Goal: Transaction & Acquisition: Purchase product/service

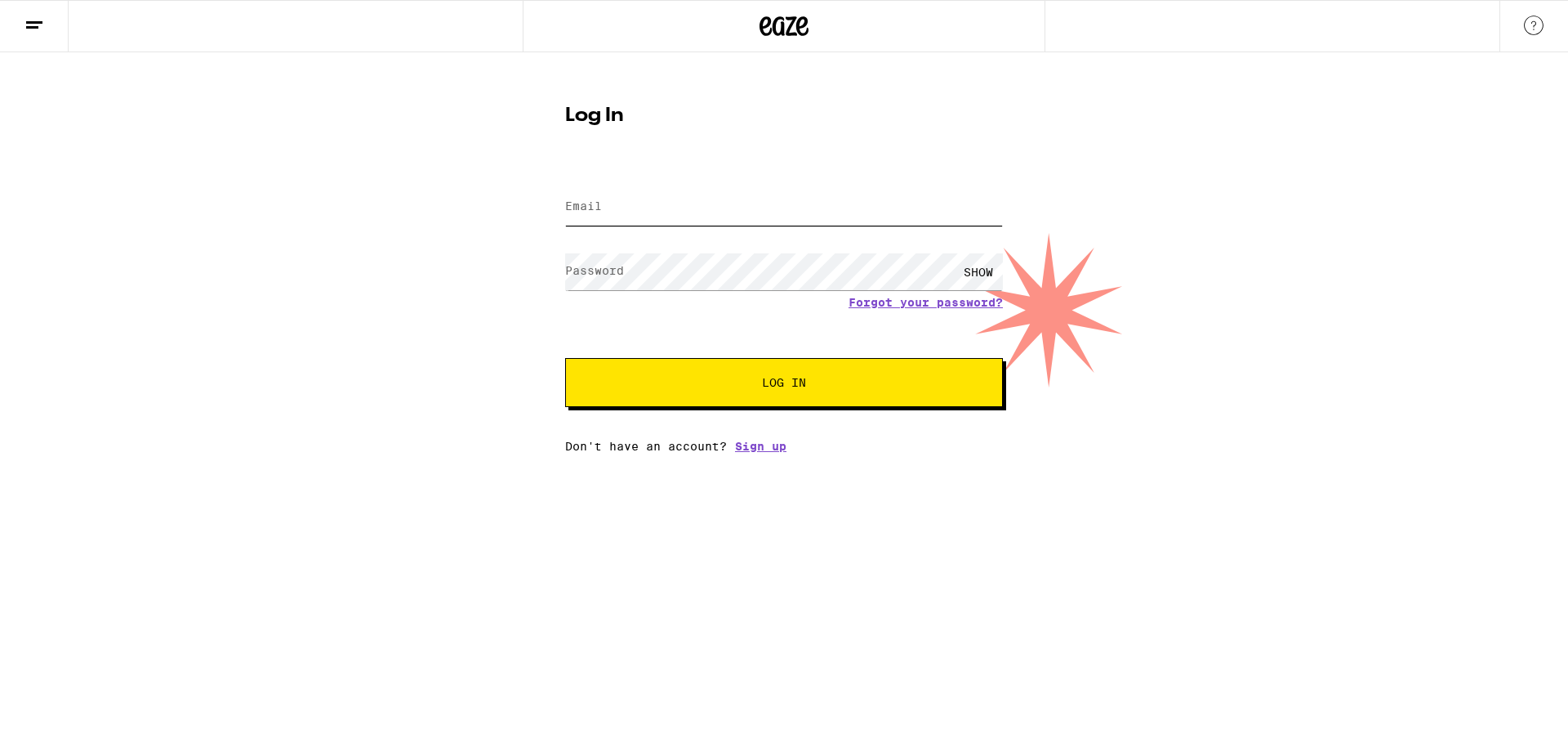
type input "[EMAIL_ADDRESS][DOMAIN_NAME]"
click at [786, 391] on button "Log In" at bounding box center [783, 382] width 437 height 49
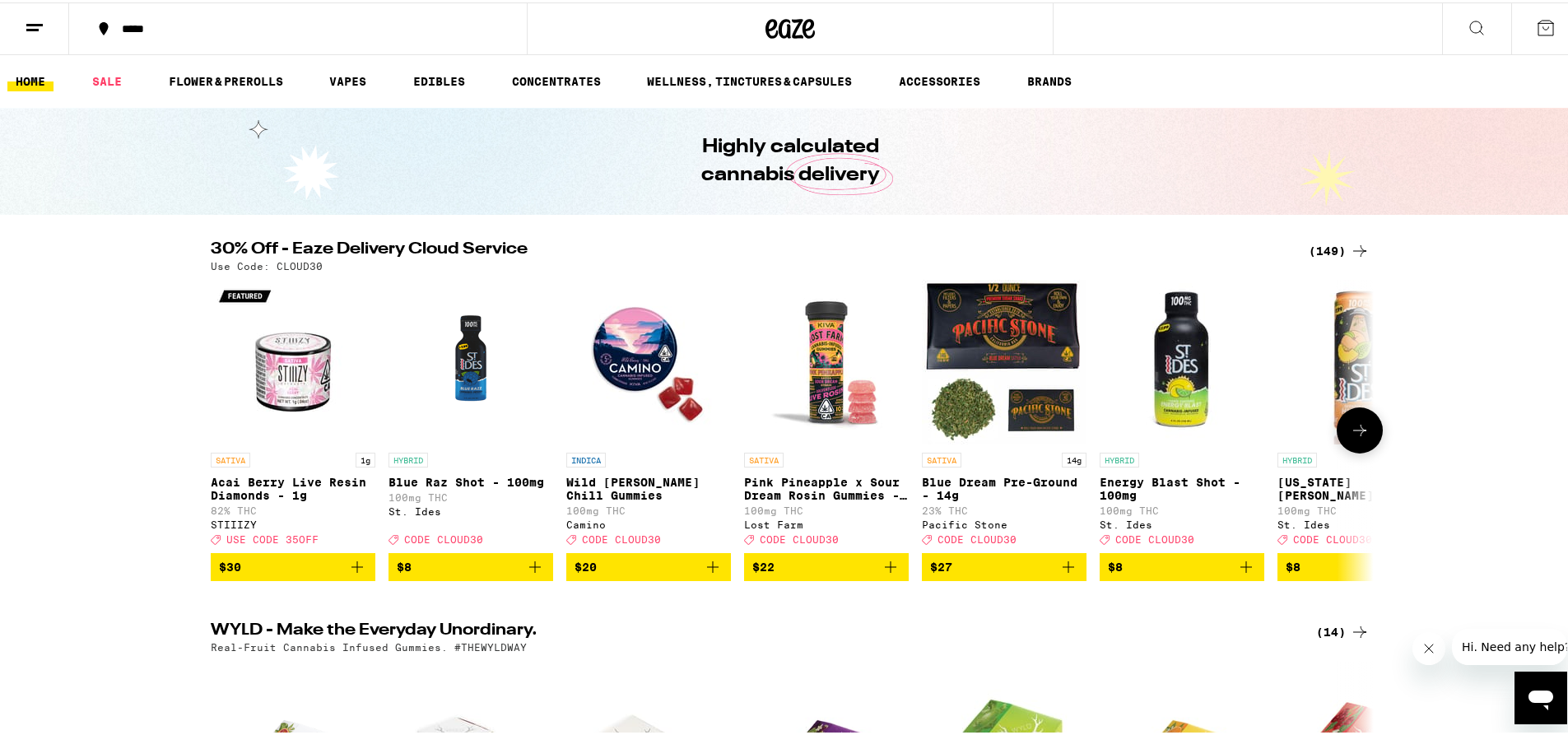
click at [1363, 427] on icon at bounding box center [1360, 428] width 19 height 19
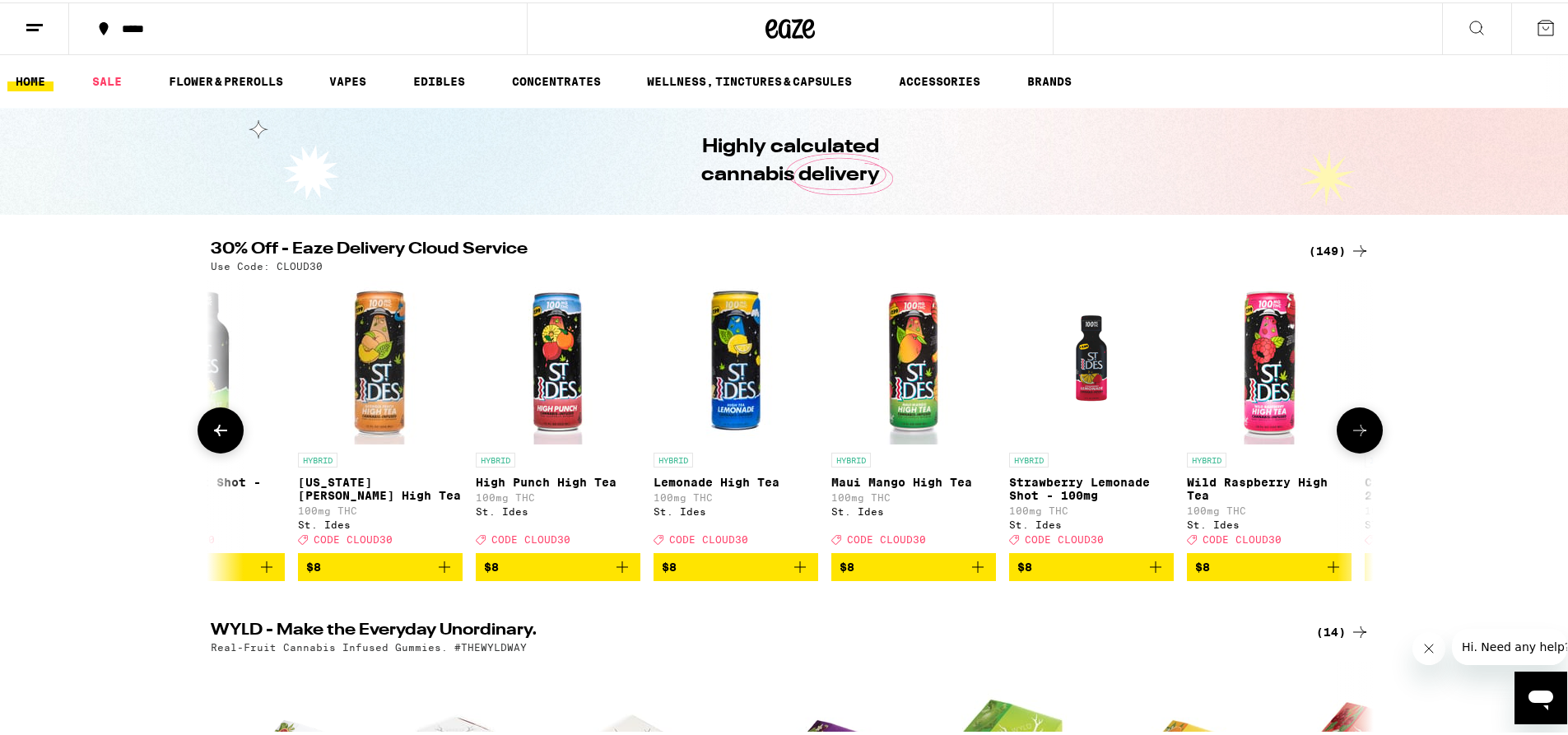
click at [1363, 427] on icon at bounding box center [1360, 428] width 19 height 19
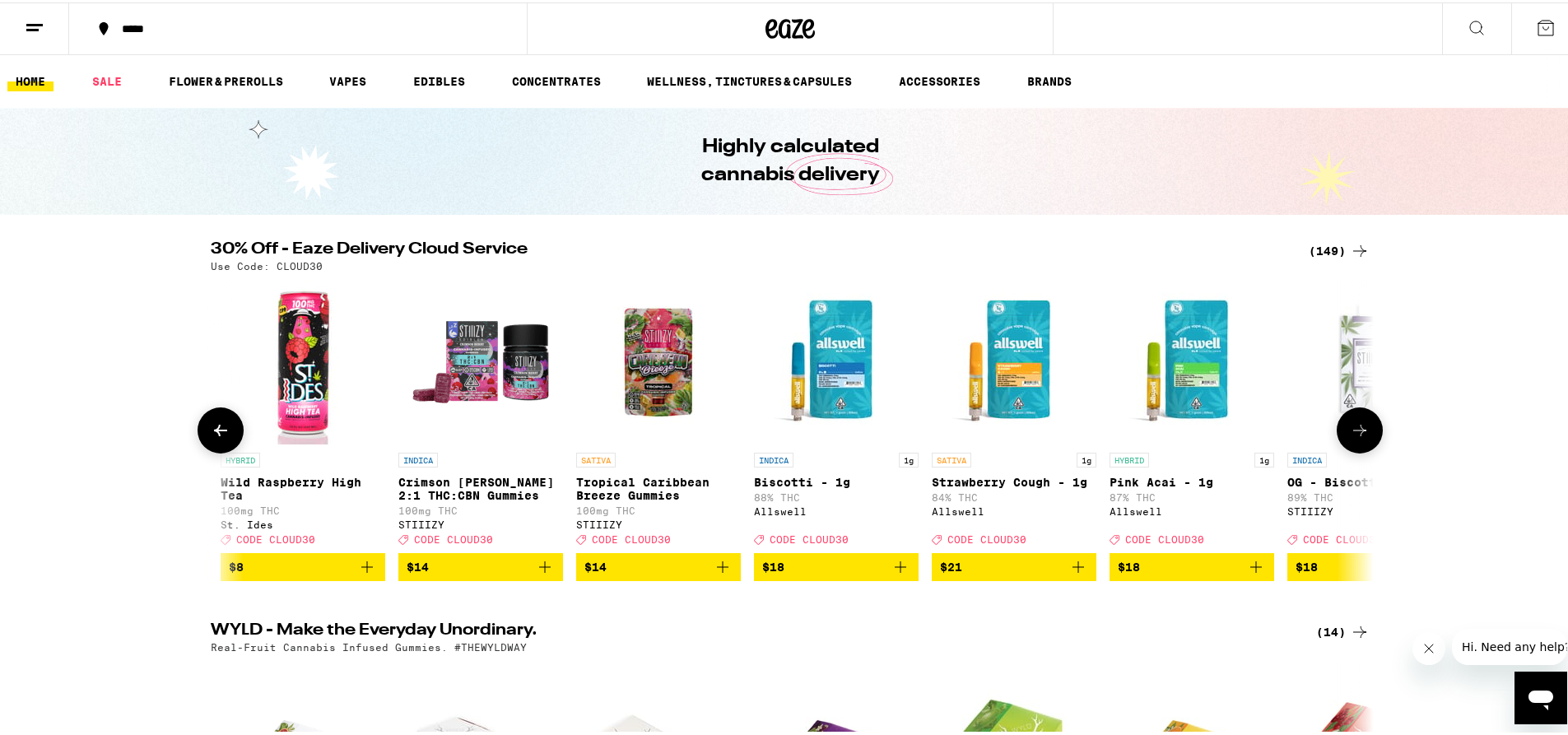
scroll to position [0, 1959]
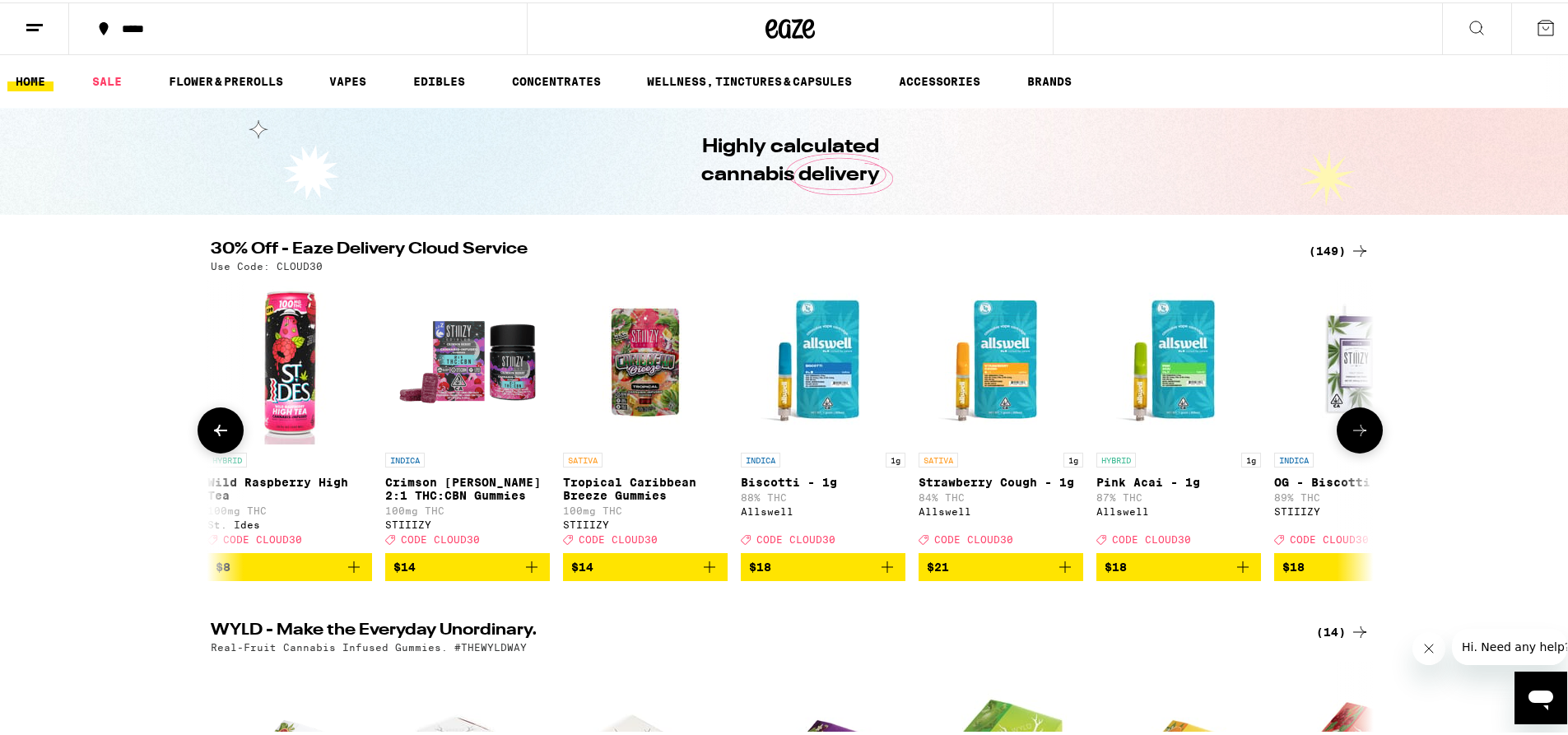
click at [1363, 427] on icon at bounding box center [1360, 428] width 19 height 19
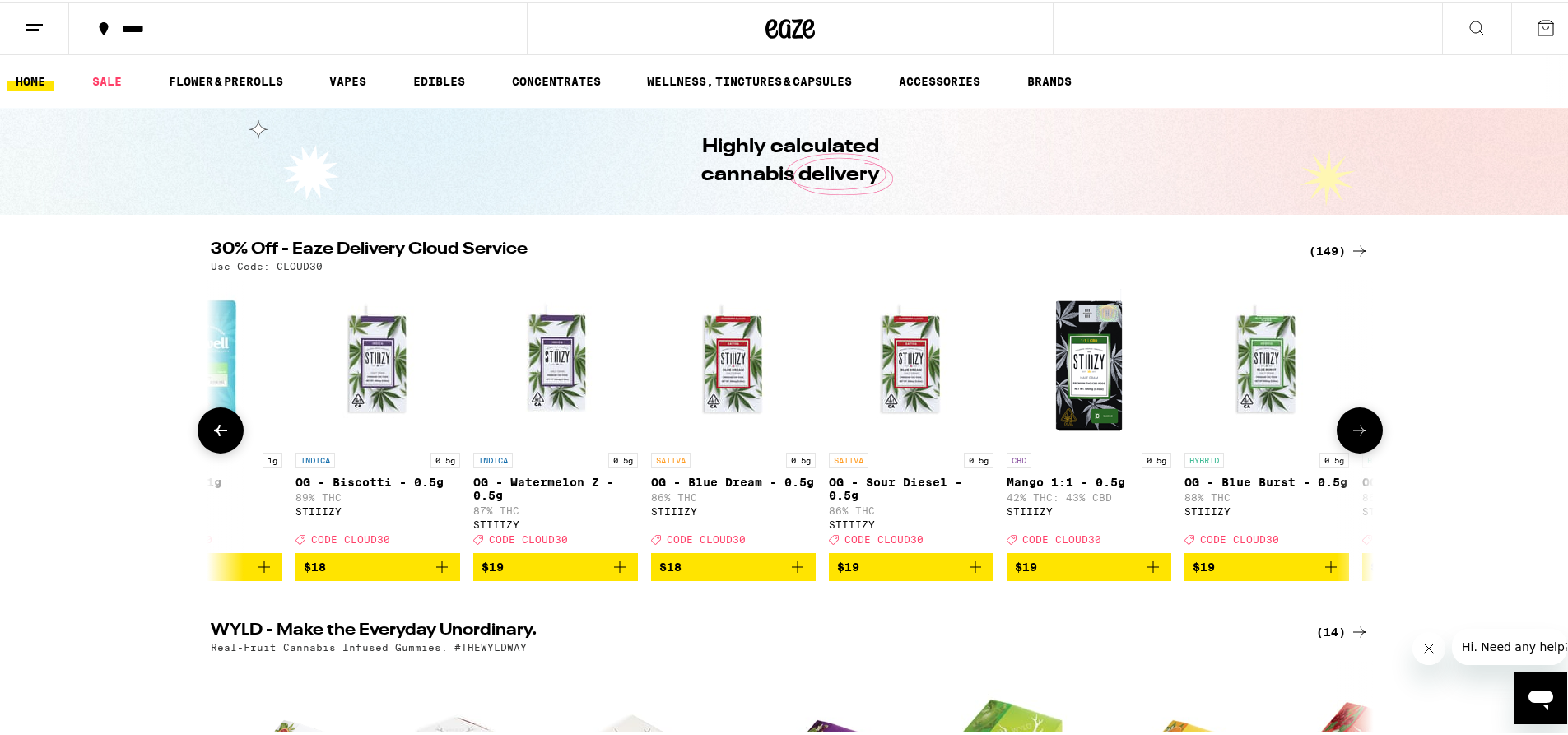
scroll to position [0, 2938]
click at [513, 575] on span "$19" at bounding box center [554, 564] width 148 height 19
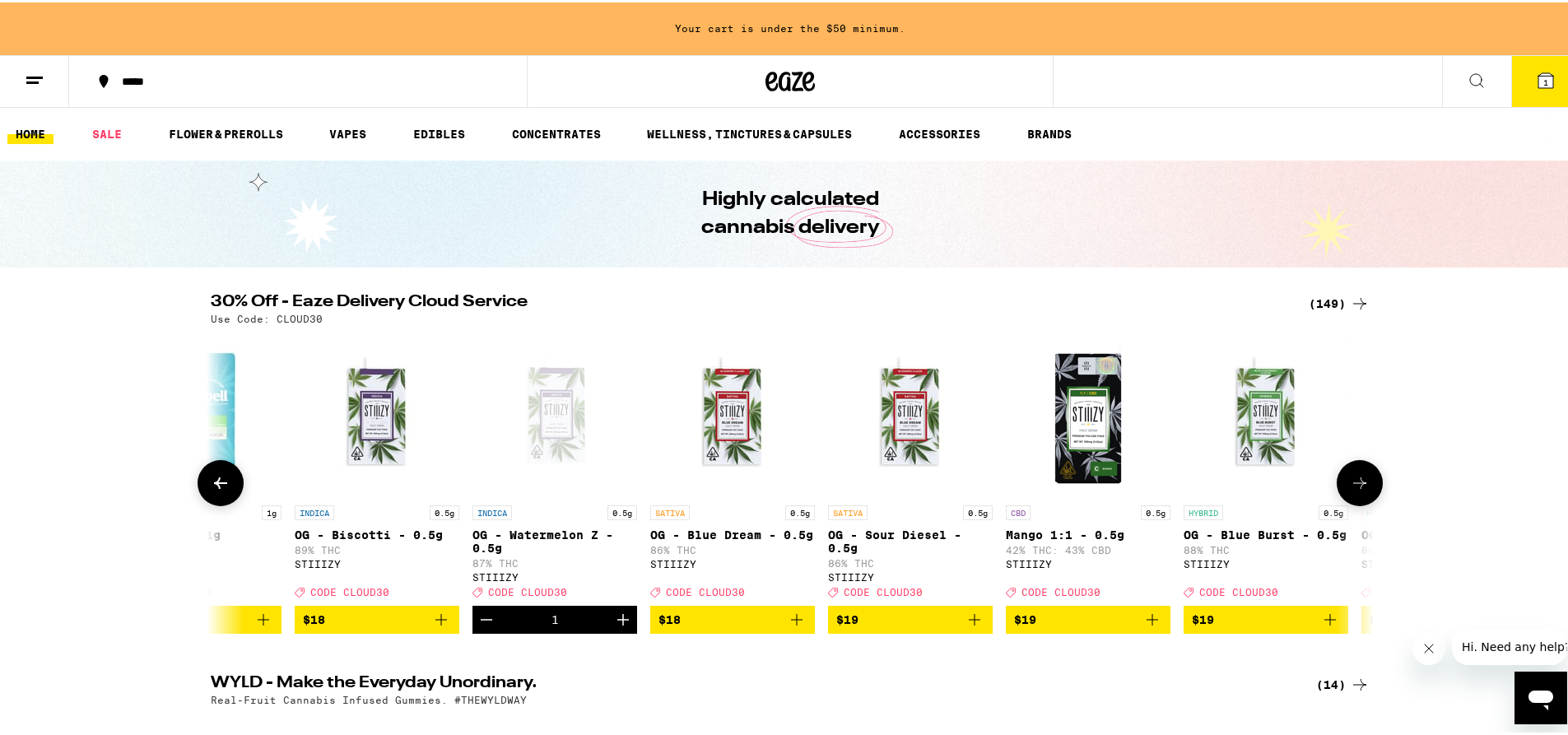
click at [329, 627] on span "$18" at bounding box center [376, 616] width 148 height 19
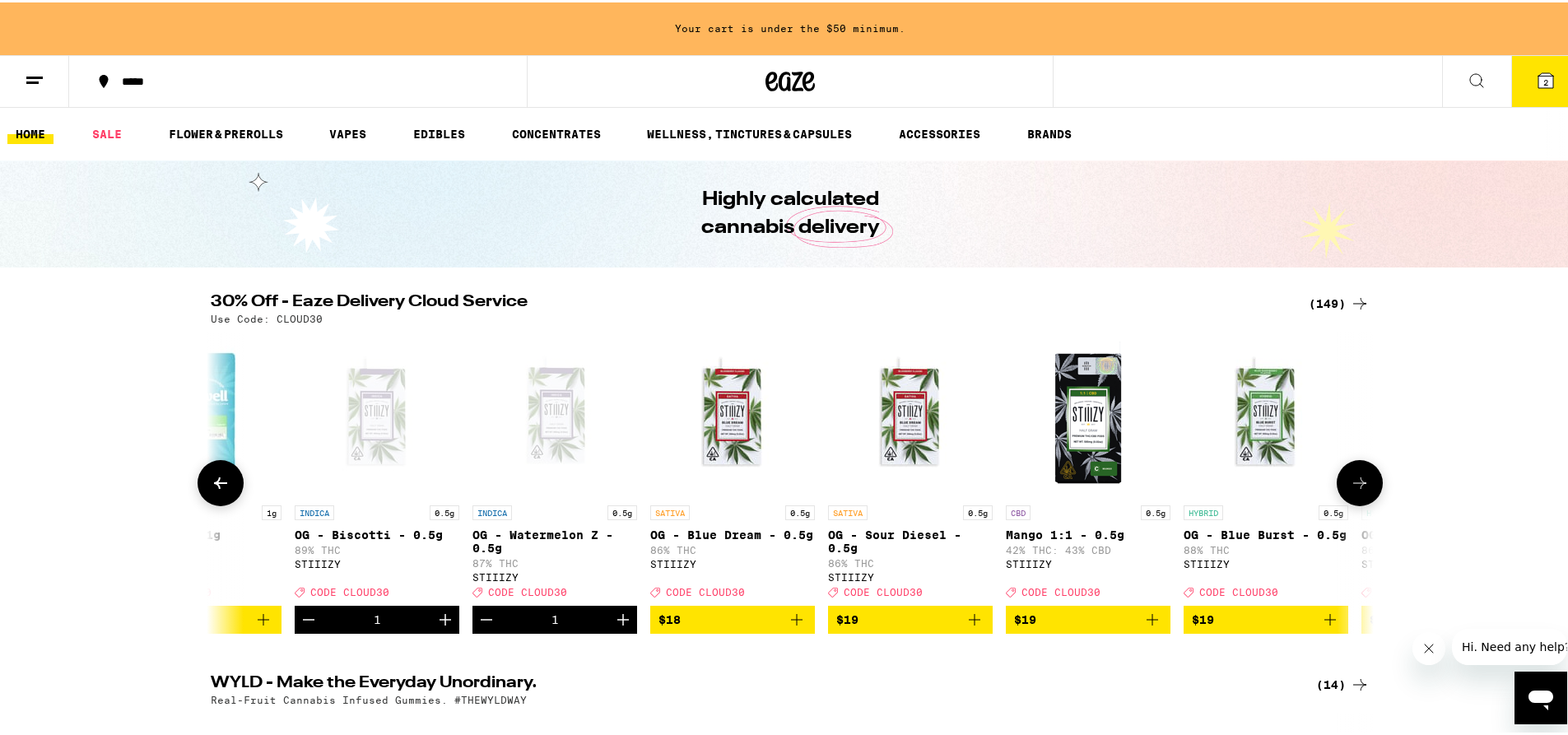
click at [1350, 482] on icon at bounding box center [1360, 480] width 19 height 19
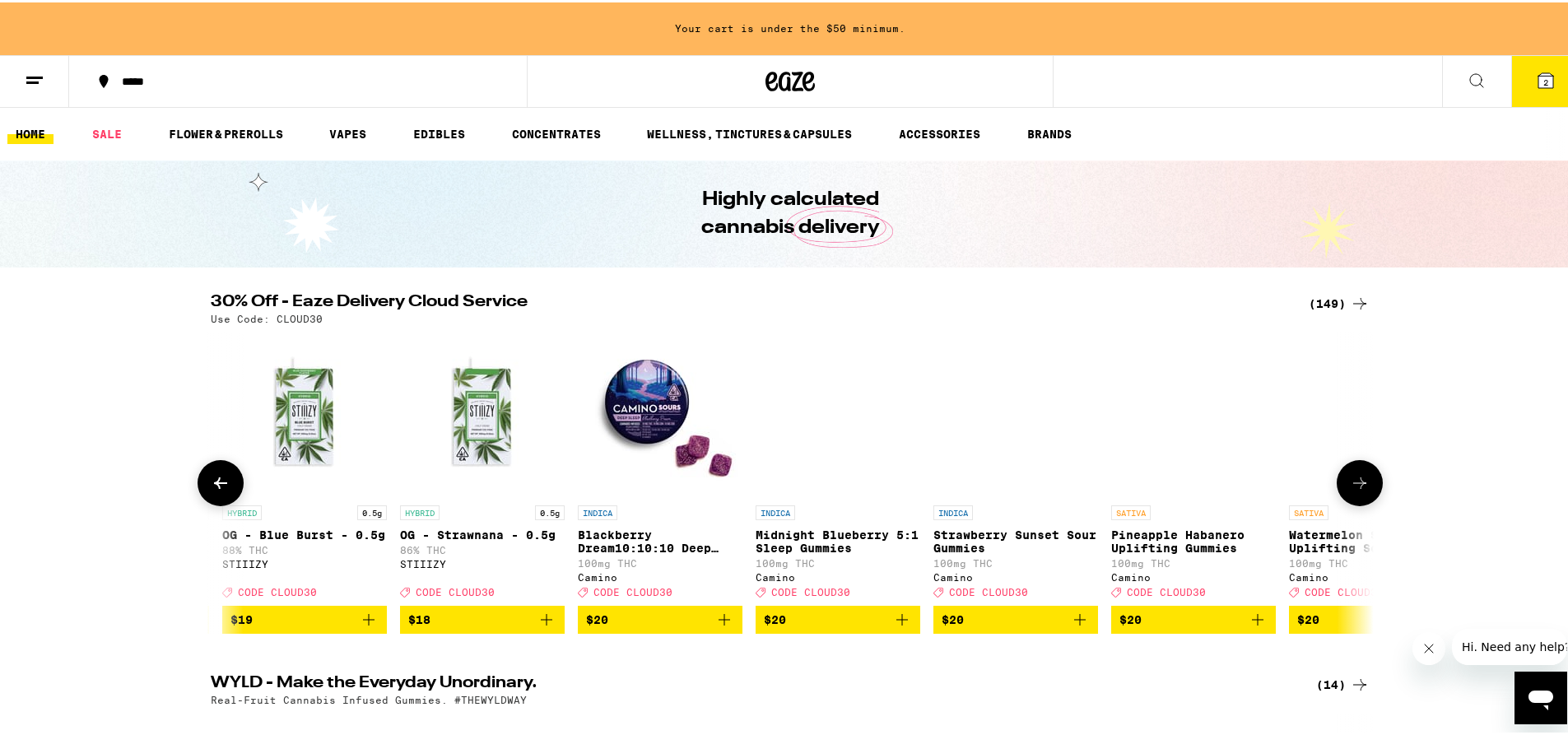
scroll to position [0, 3917]
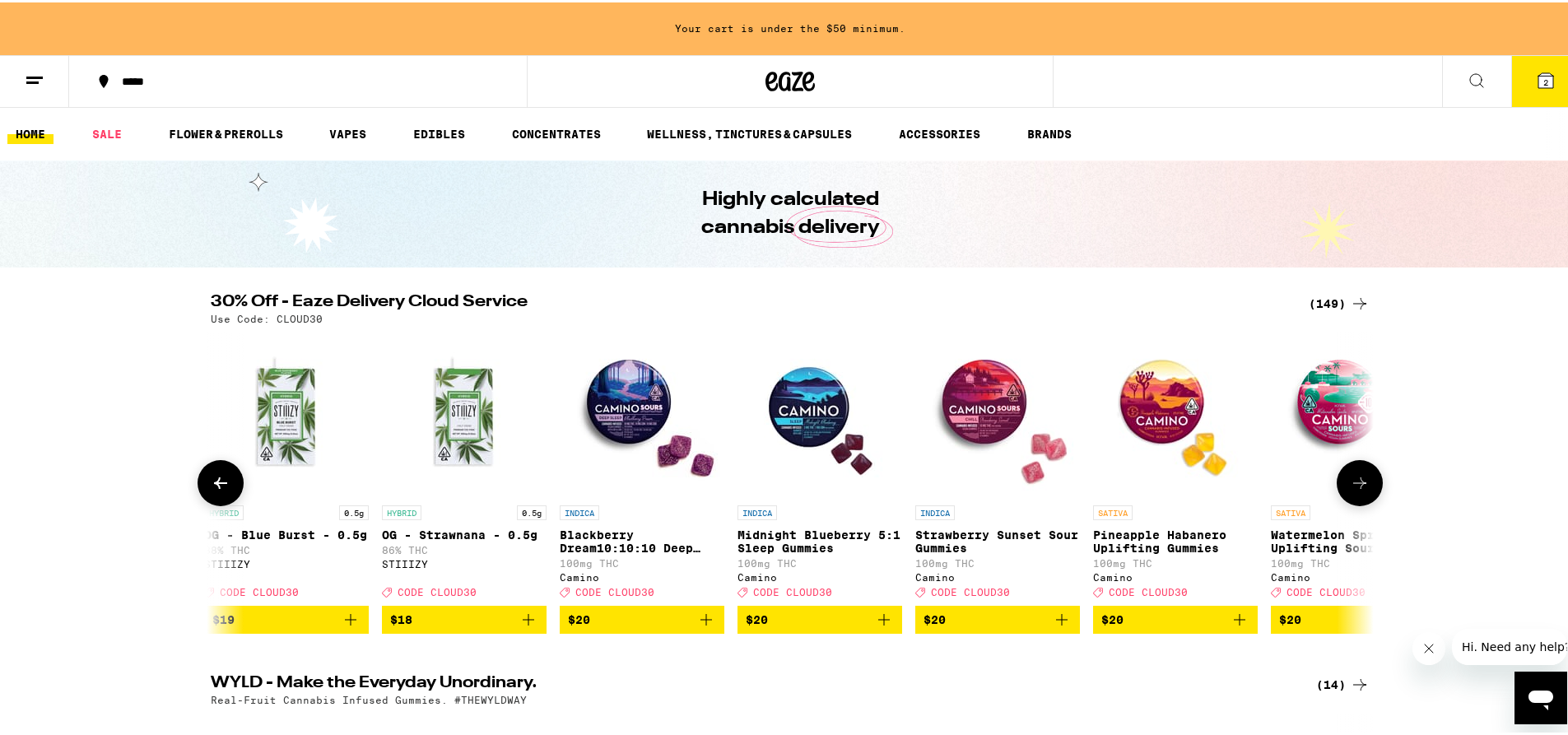
click at [1350, 482] on icon at bounding box center [1360, 480] width 19 height 19
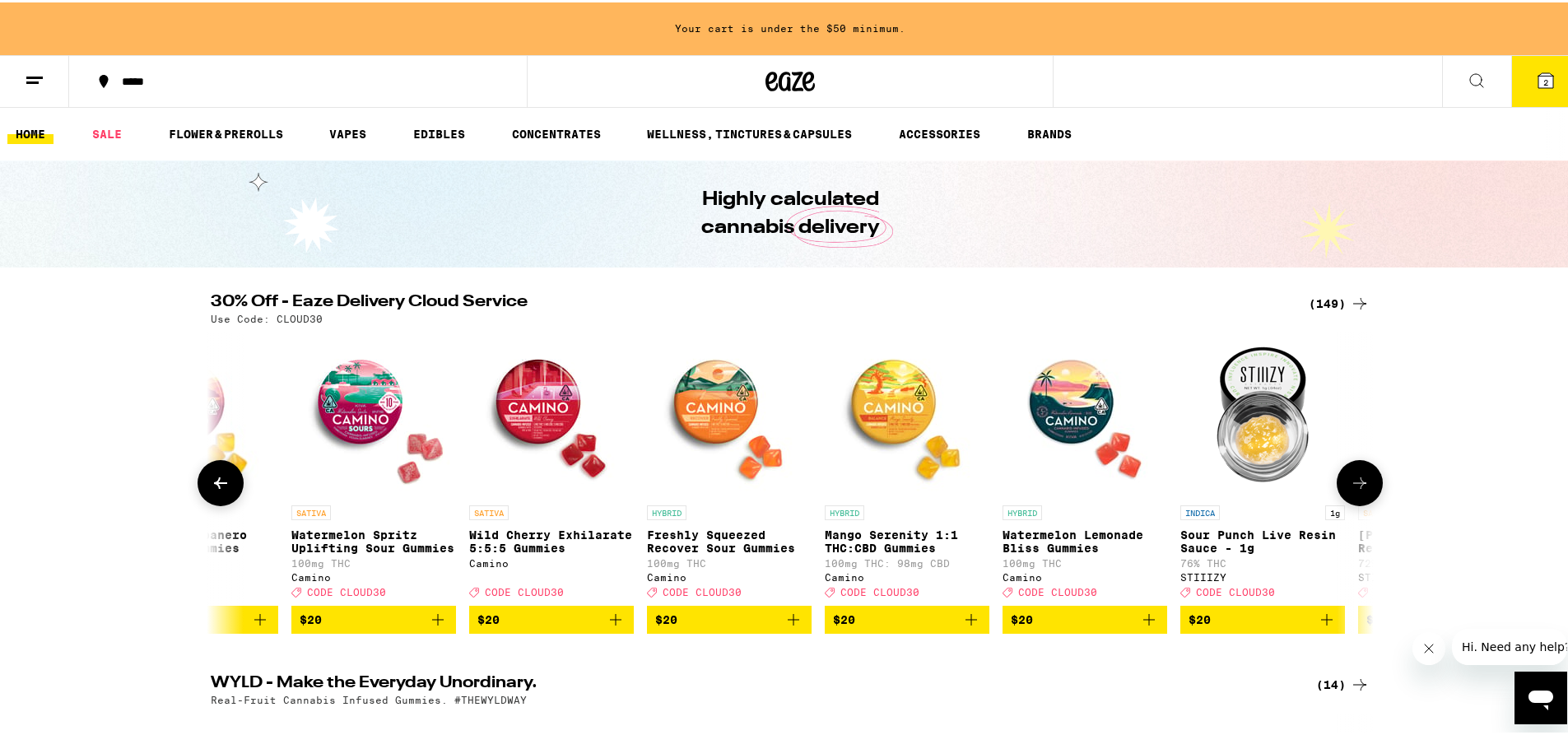
click at [1350, 482] on icon at bounding box center [1360, 480] width 19 height 19
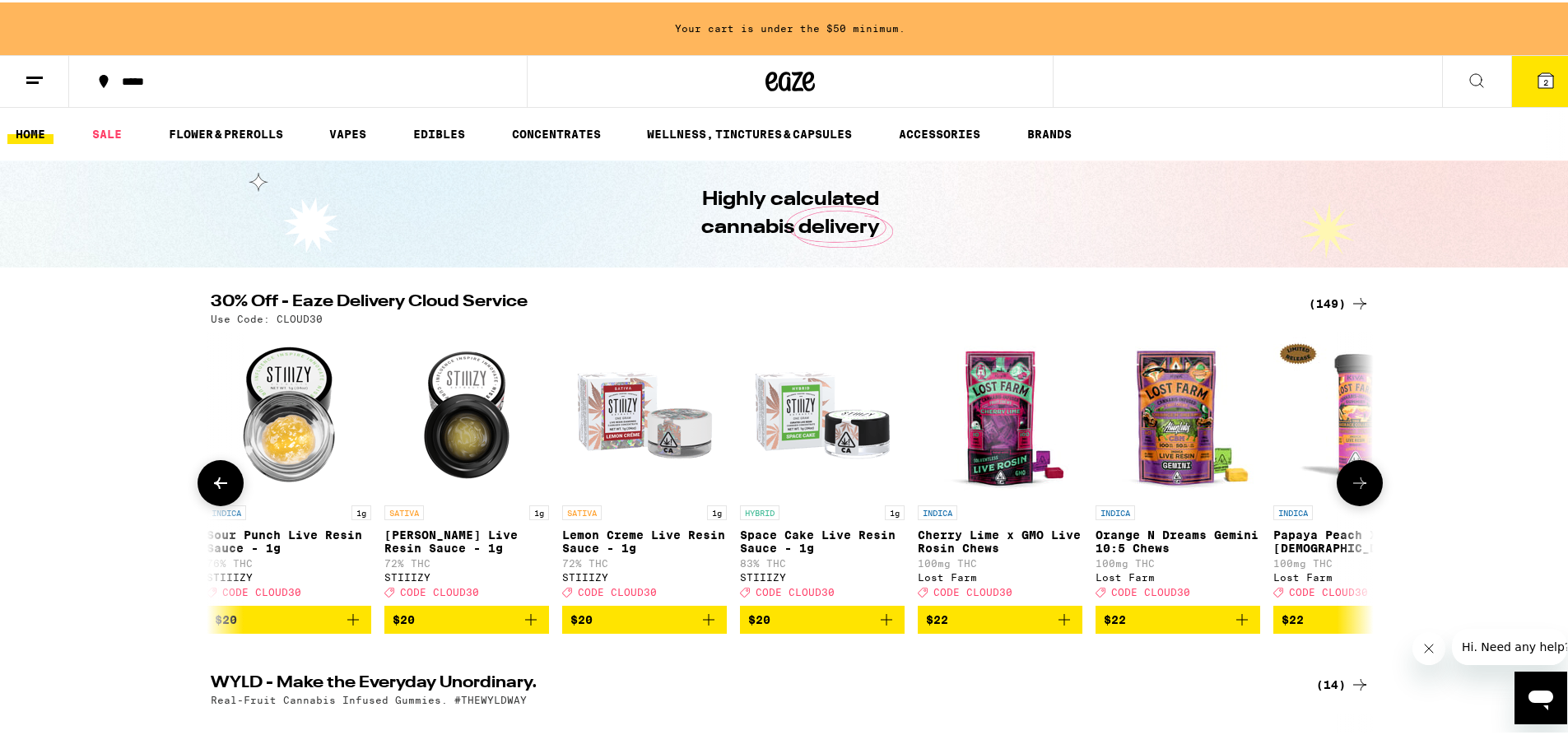
scroll to position [0, 5876]
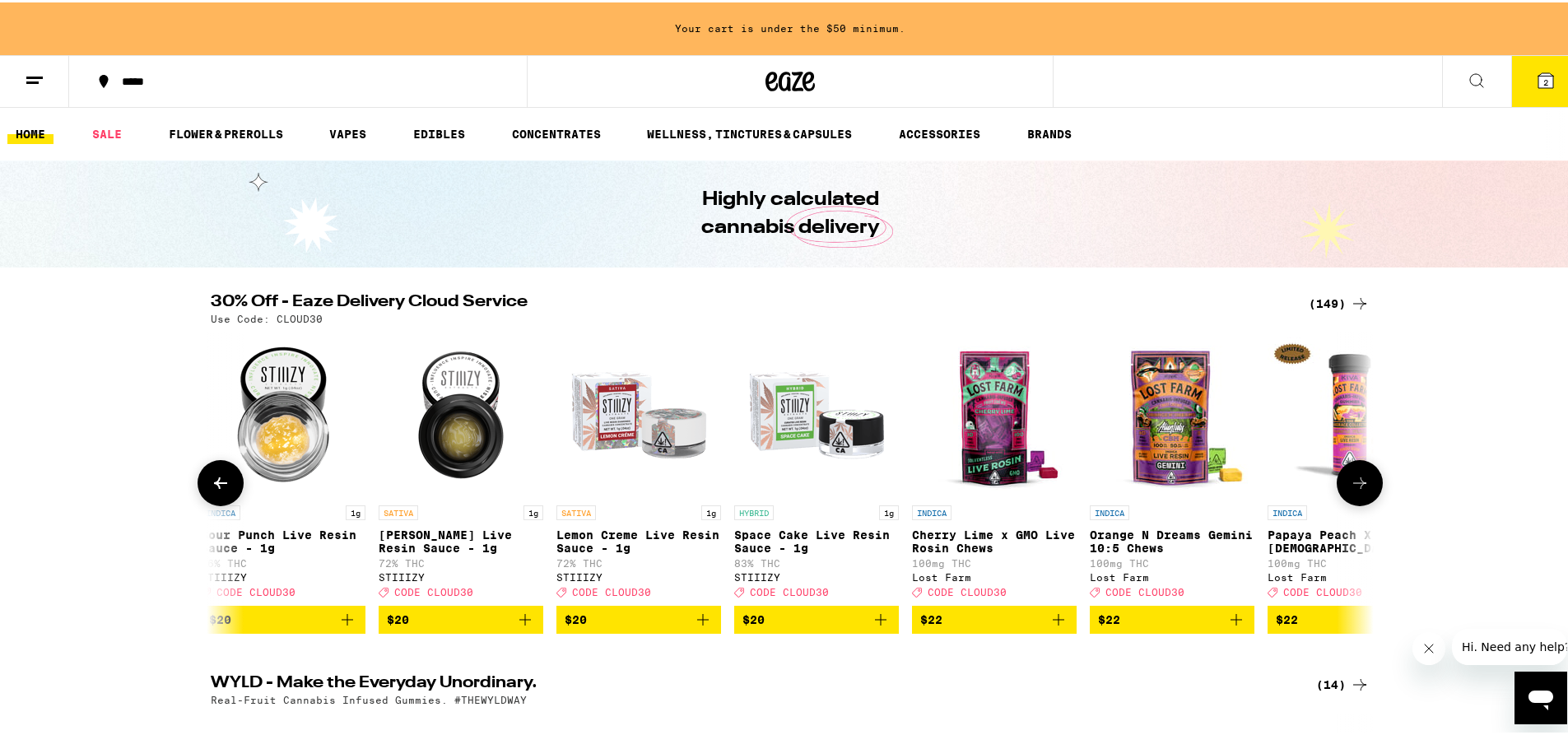
click at [1350, 482] on icon at bounding box center [1360, 480] width 19 height 19
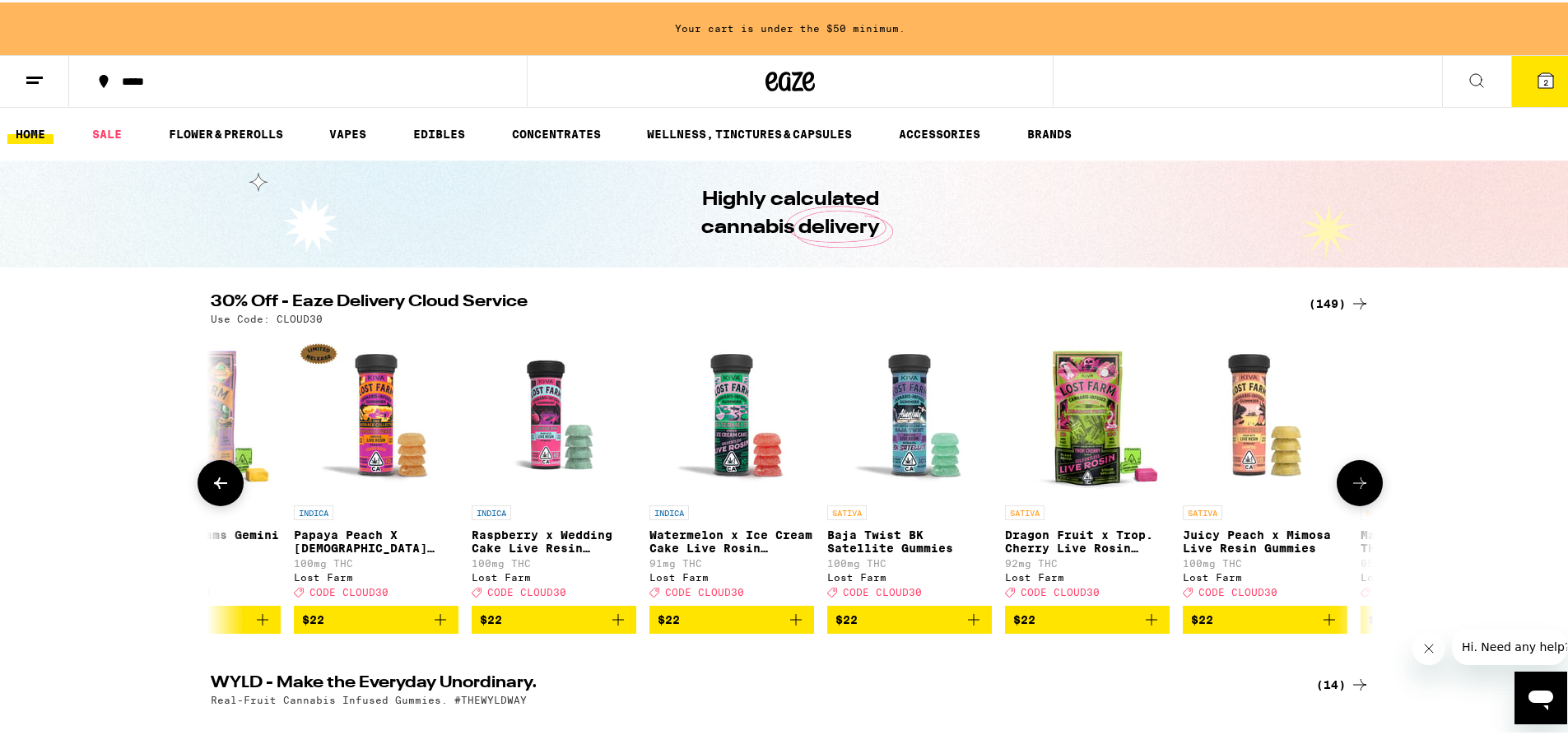
scroll to position [0, 6856]
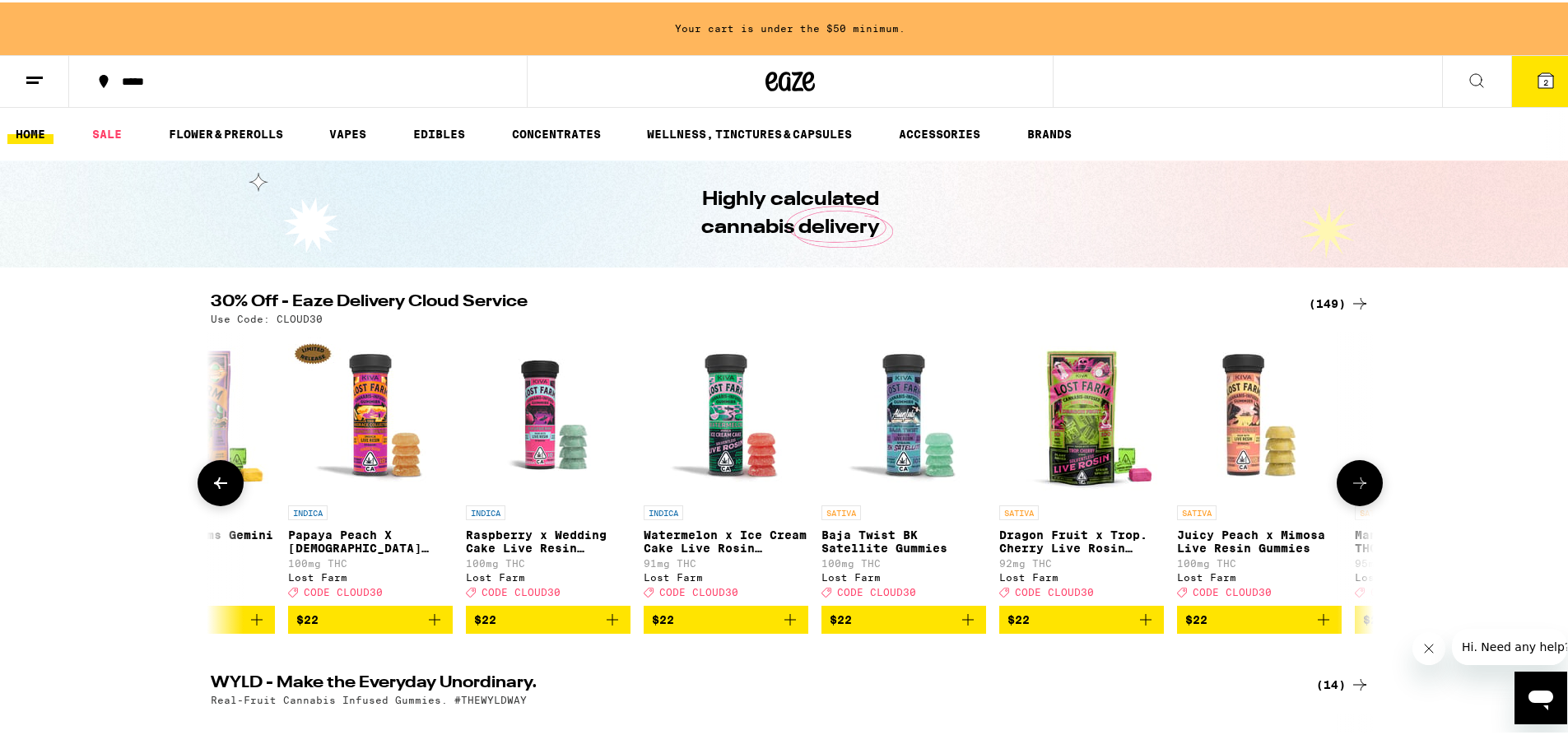
click at [1350, 482] on icon at bounding box center [1360, 480] width 19 height 19
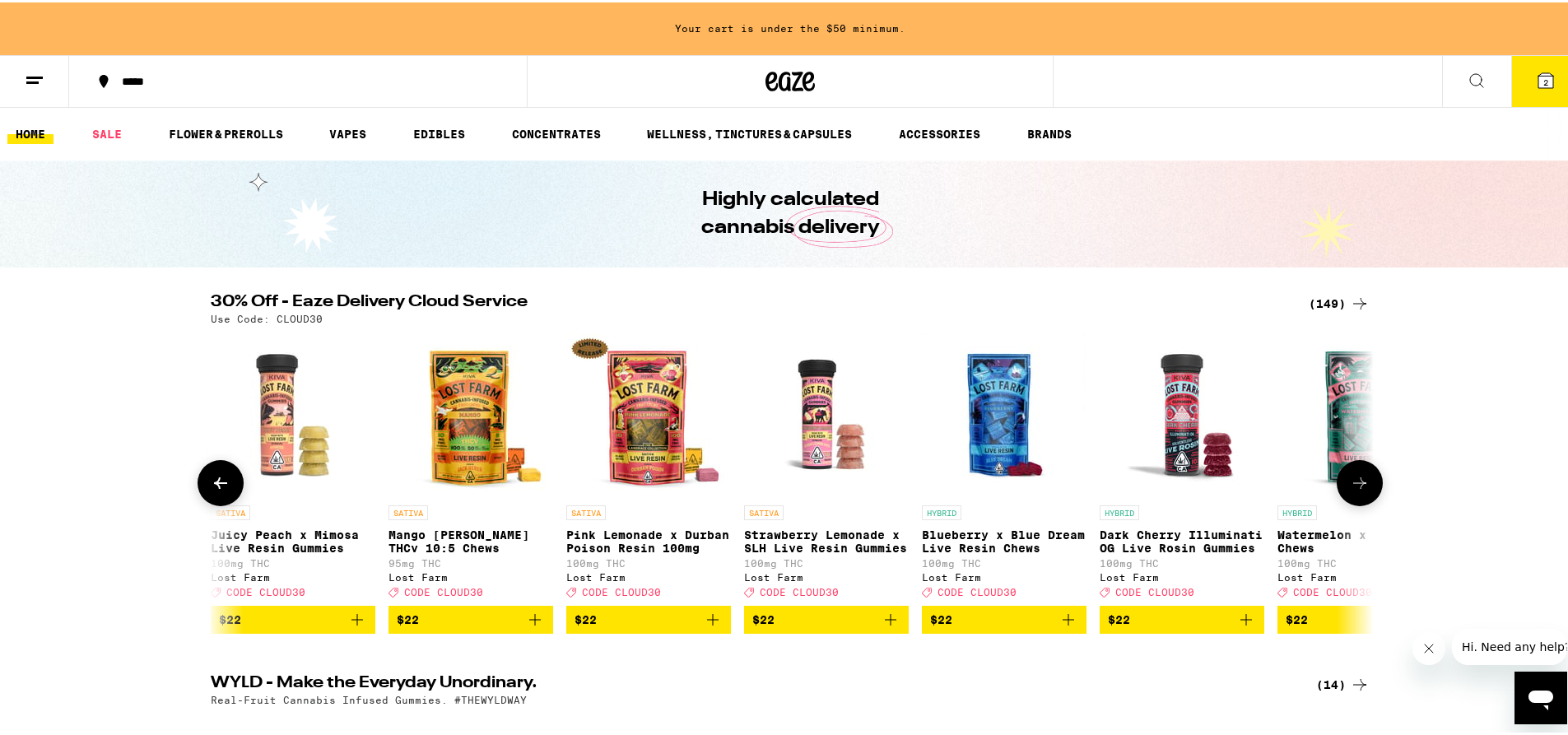
scroll to position [0, 7835]
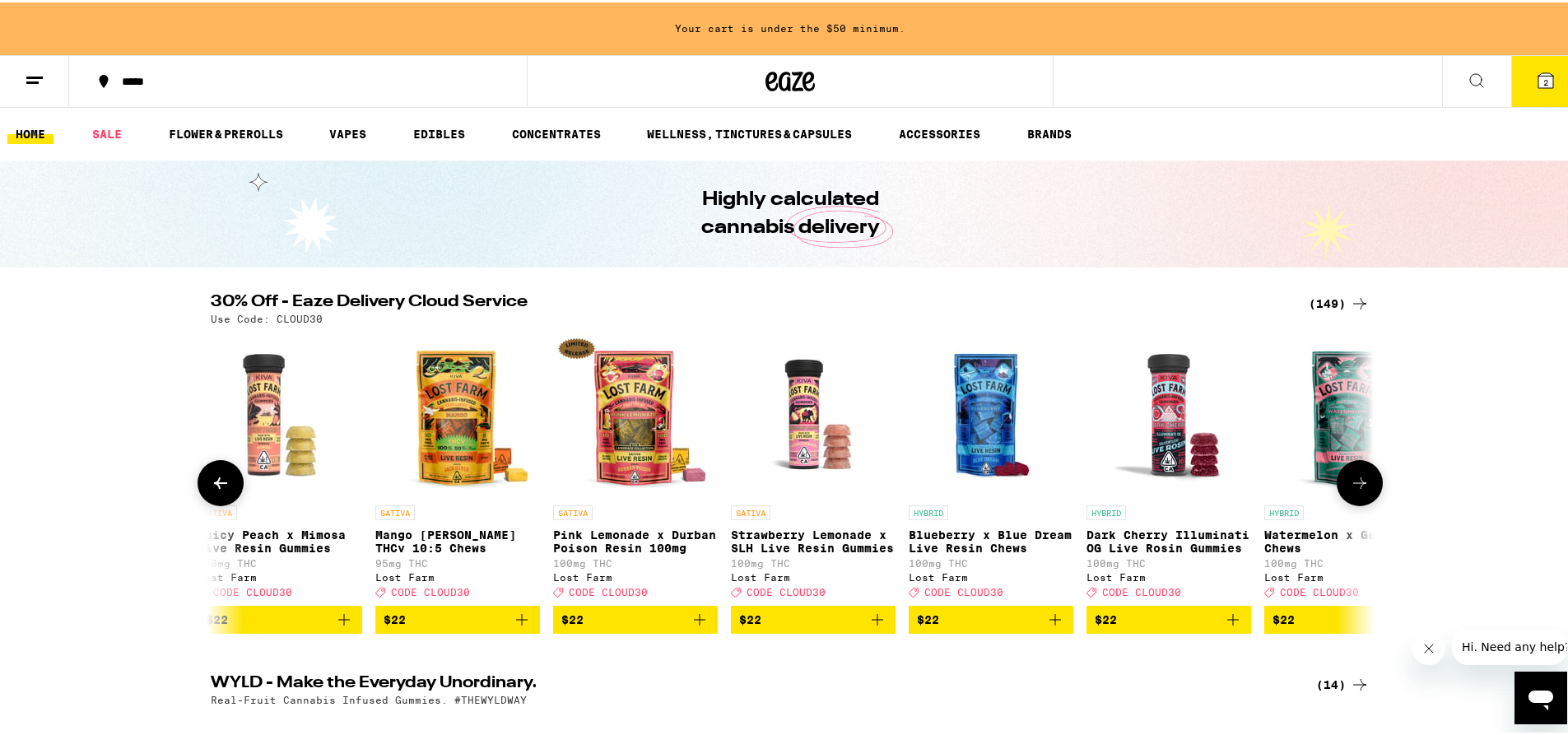
click at [1350, 485] on icon at bounding box center [1360, 480] width 19 height 19
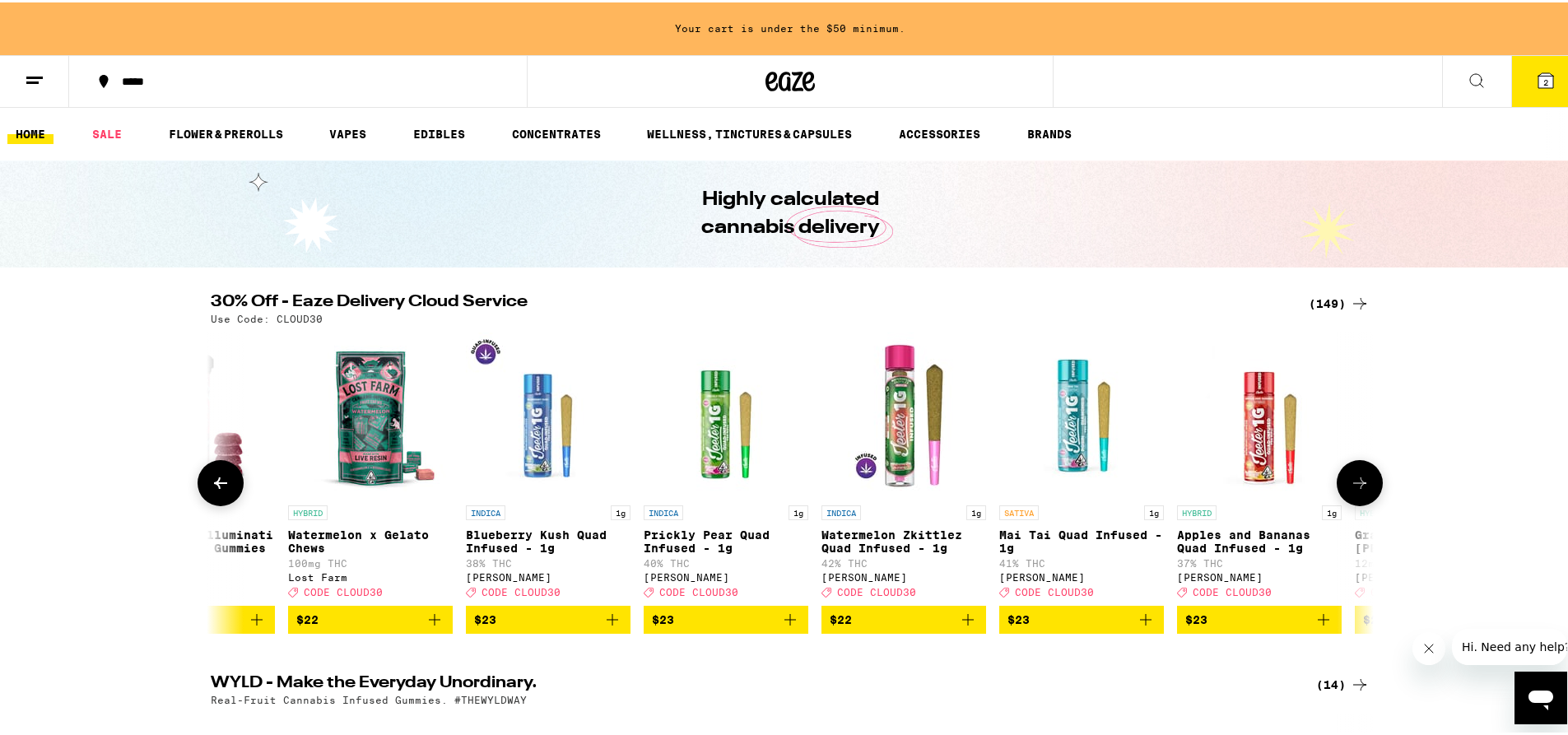
scroll to position [0, 8814]
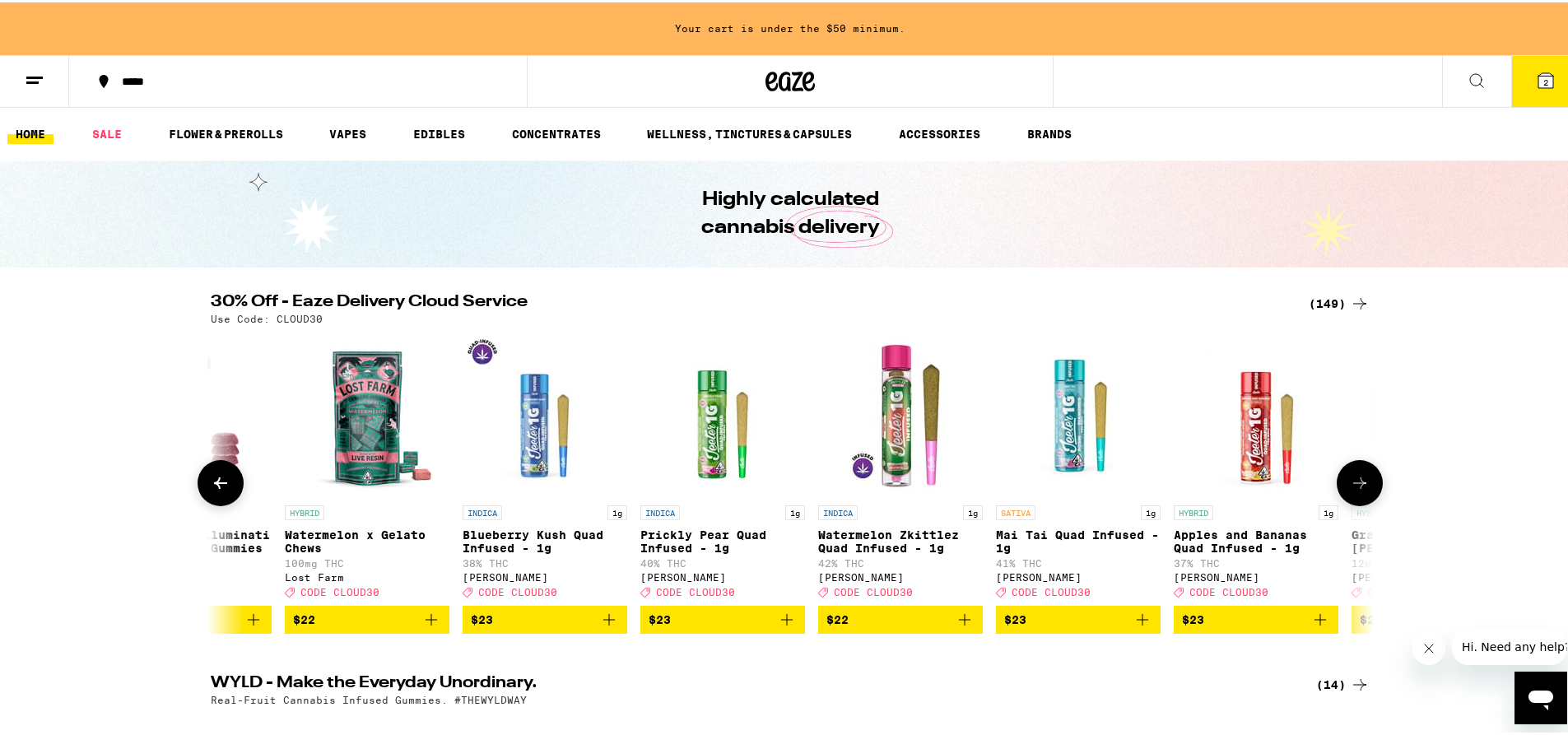
click at [1350, 485] on icon at bounding box center [1360, 480] width 19 height 19
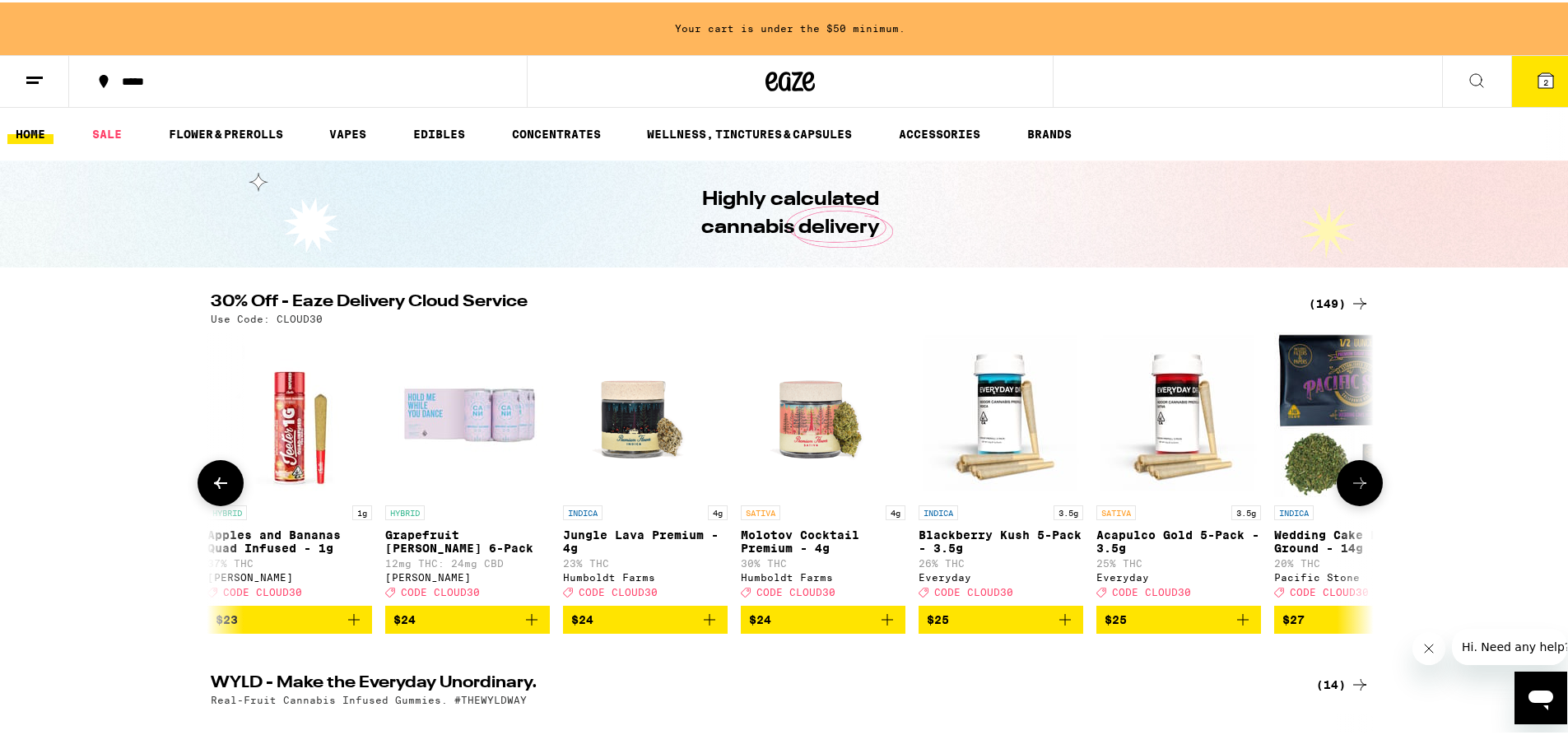
scroll to position [0, 9793]
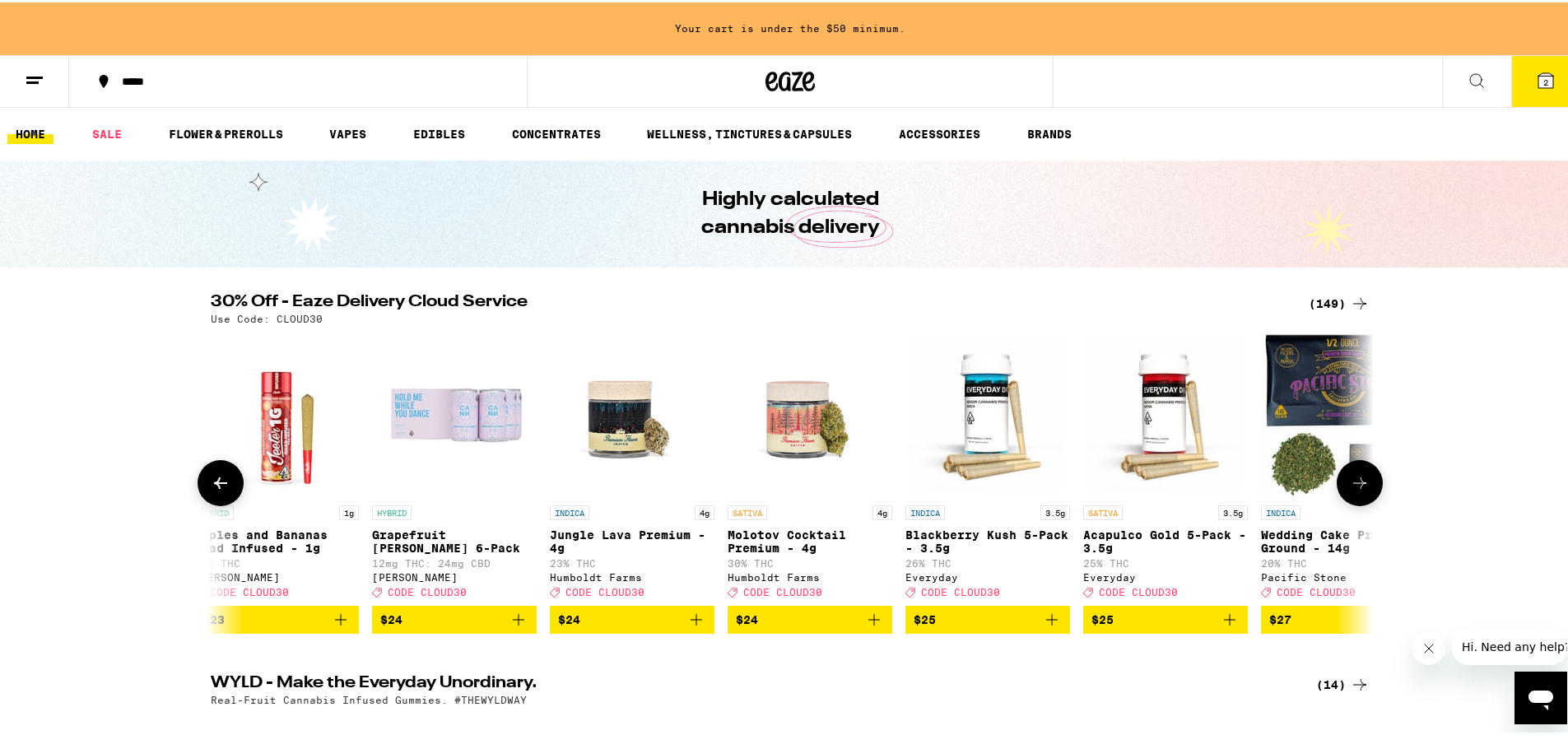
click at [1350, 485] on icon at bounding box center [1360, 480] width 19 height 19
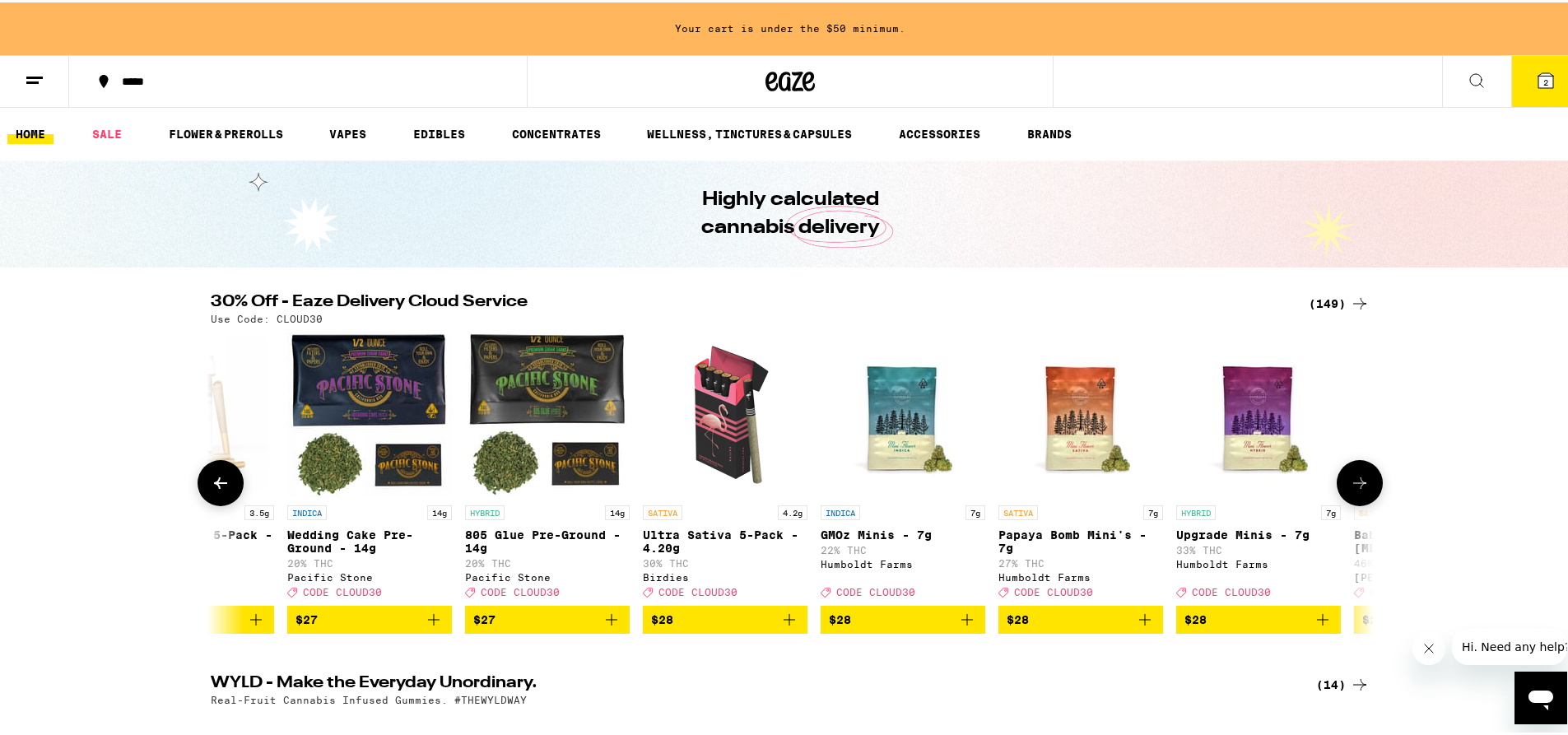
scroll to position [0, 10773]
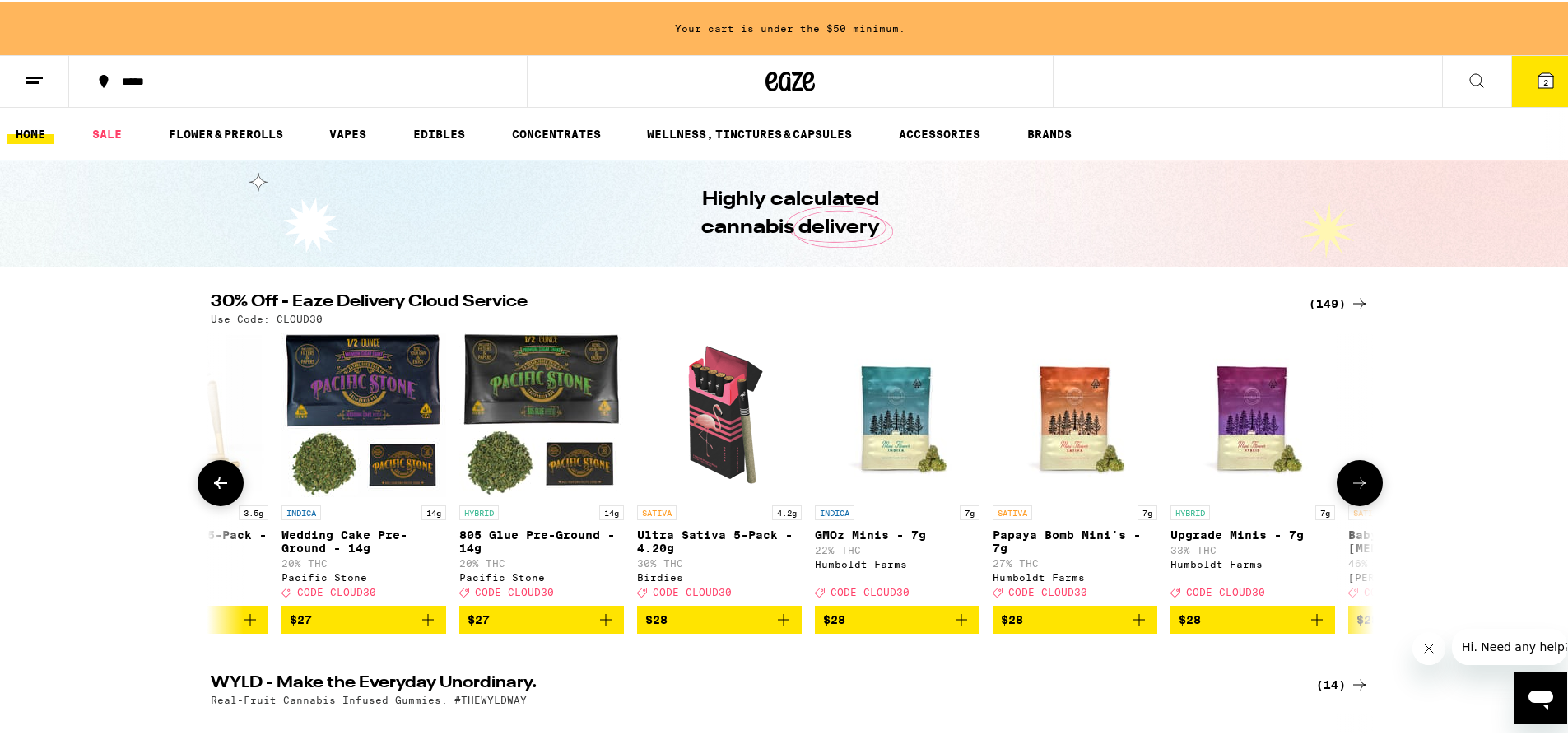
click at [1350, 485] on icon at bounding box center [1360, 480] width 19 height 19
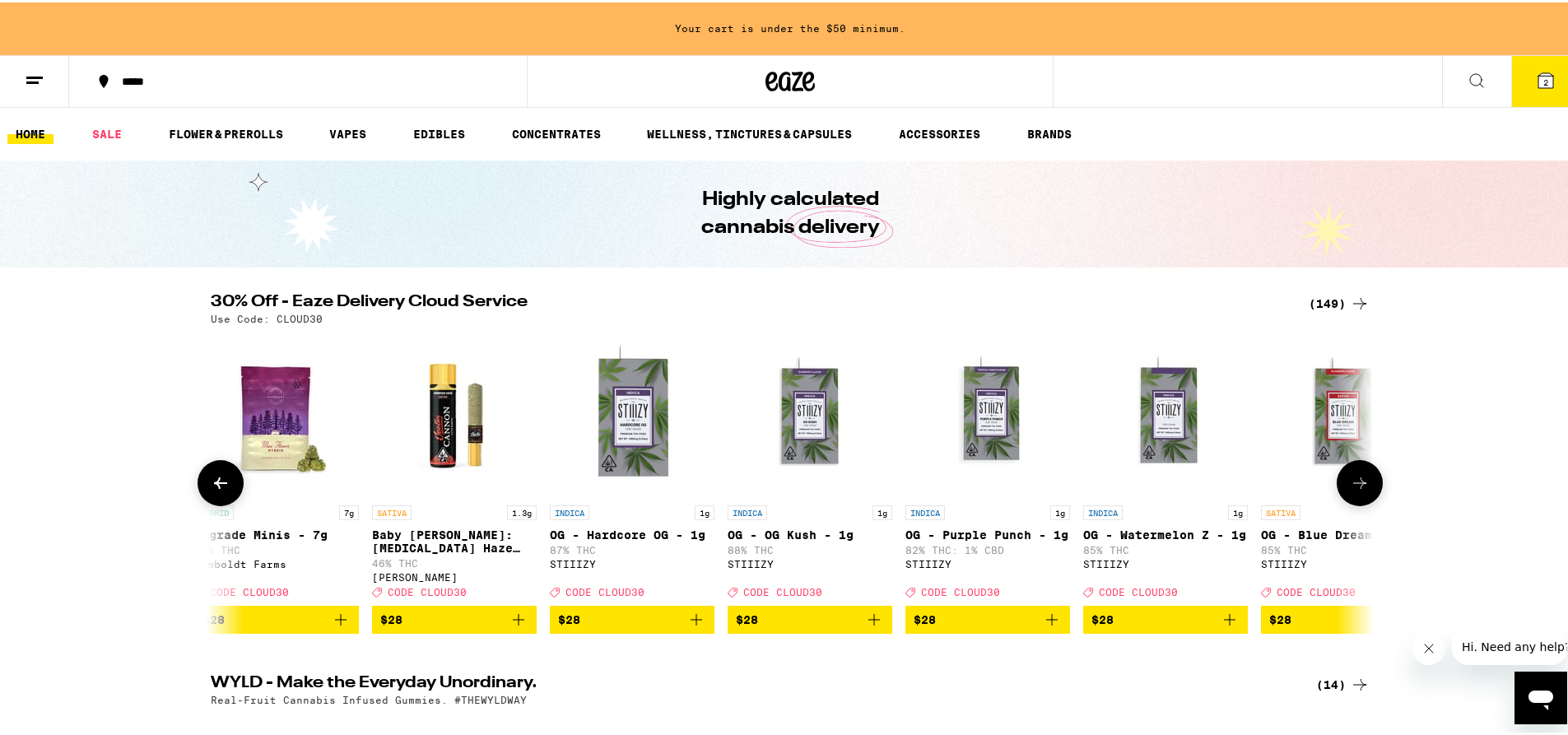
scroll to position [0, 11752]
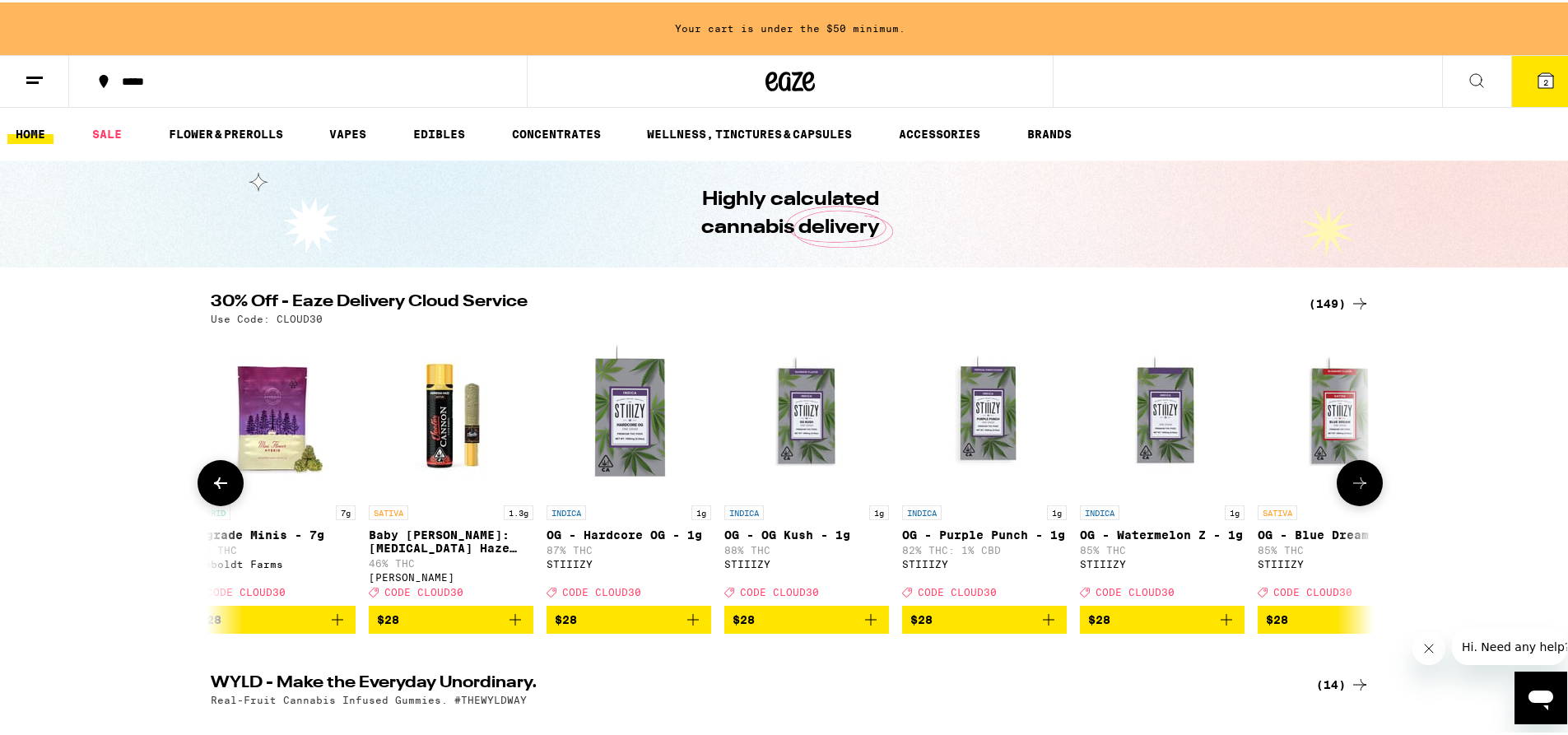
click at [1350, 485] on icon at bounding box center [1360, 480] width 19 height 19
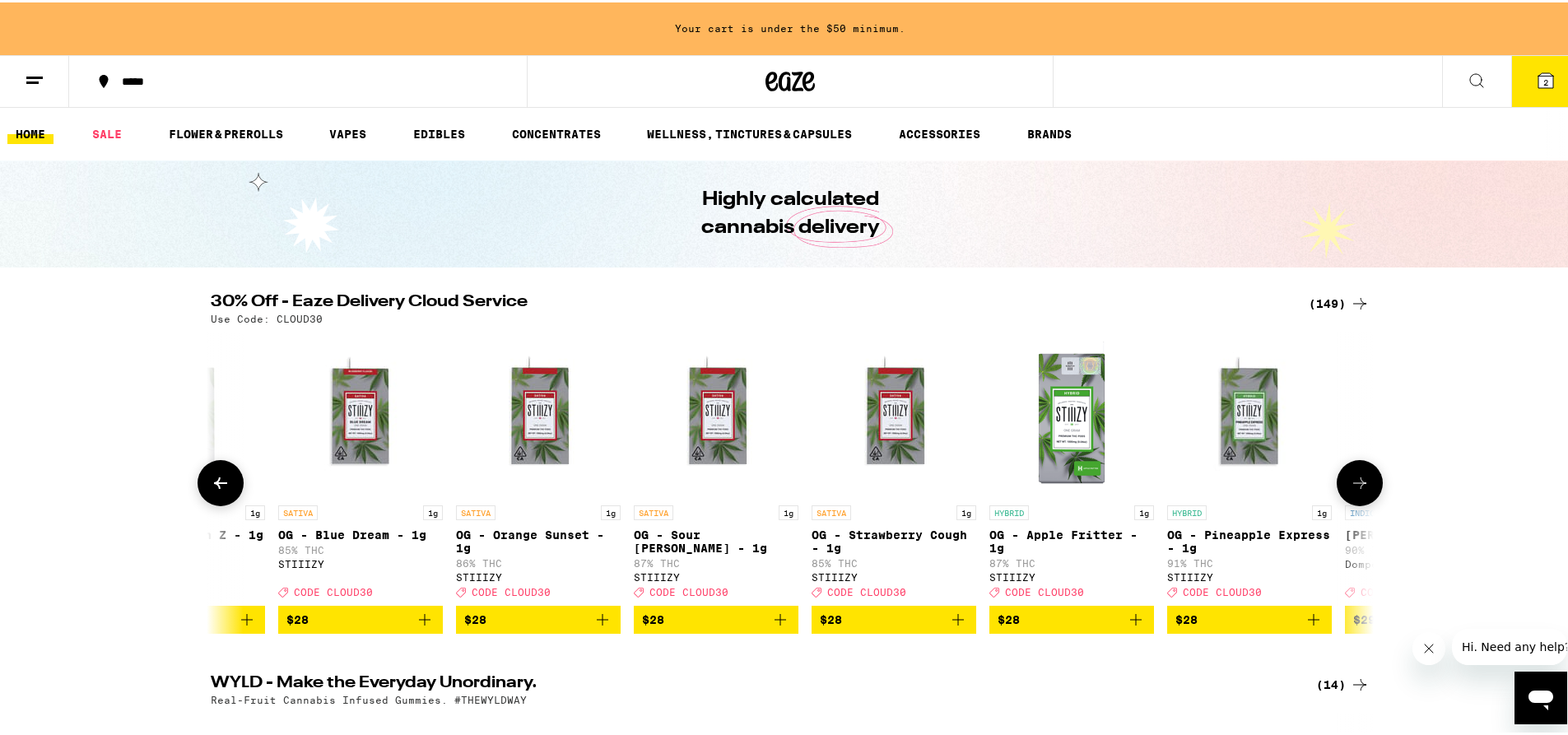
click at [1350, 485] on icon at bounding box center [1360, 480] width 19 height 19
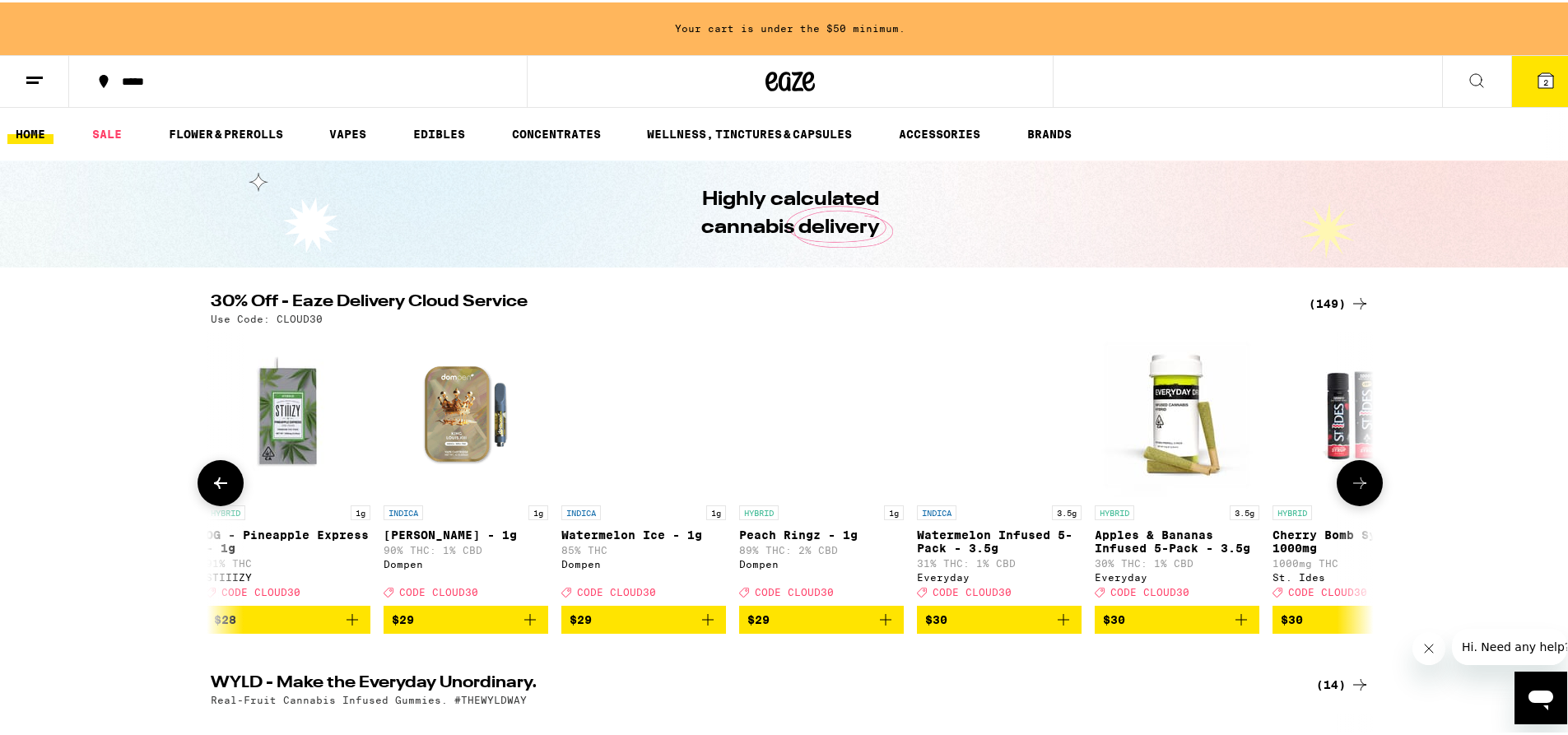
scroll to position [0, 13710]
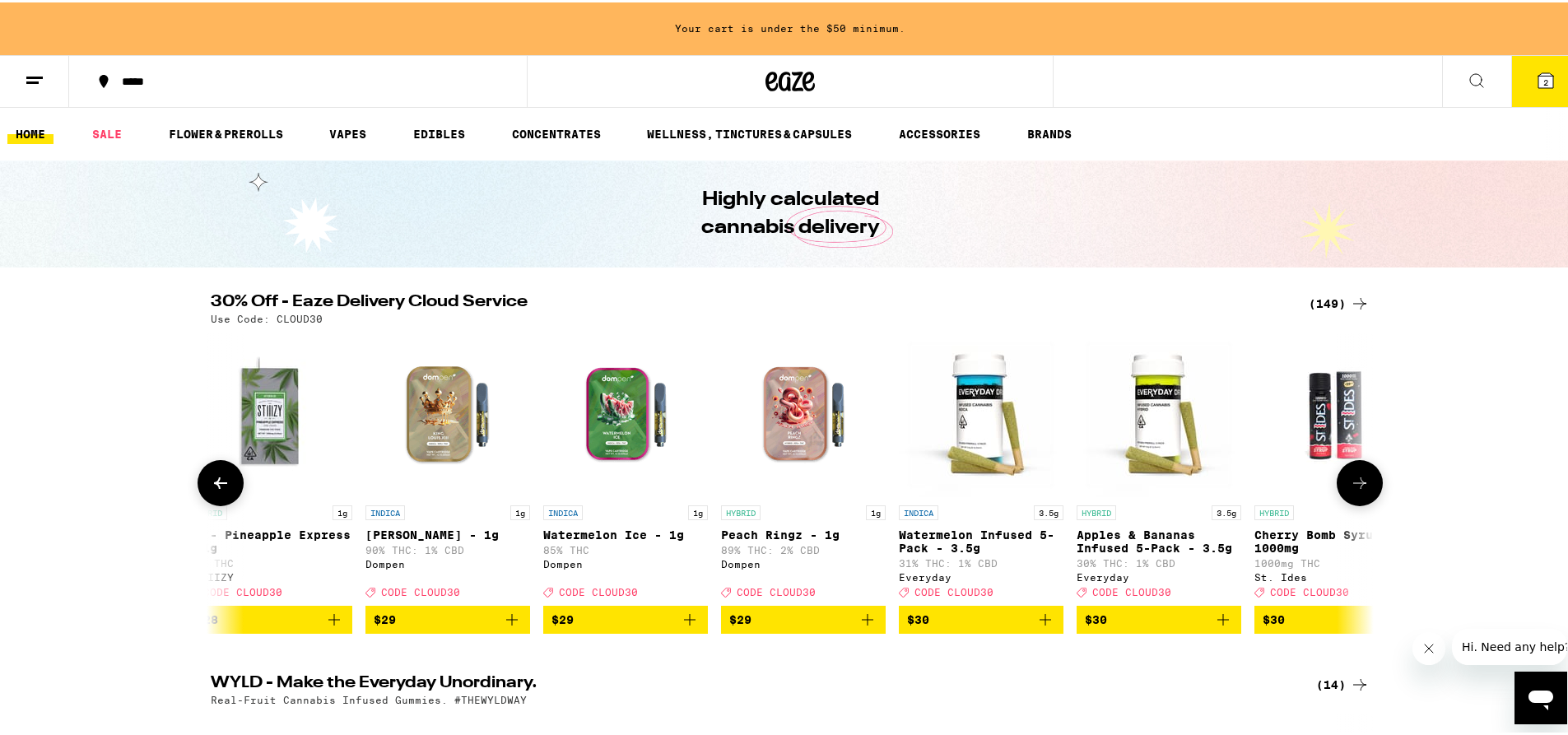
click at [1350, 485] on icon at bounding box center [1360, 480] width 19 height 19
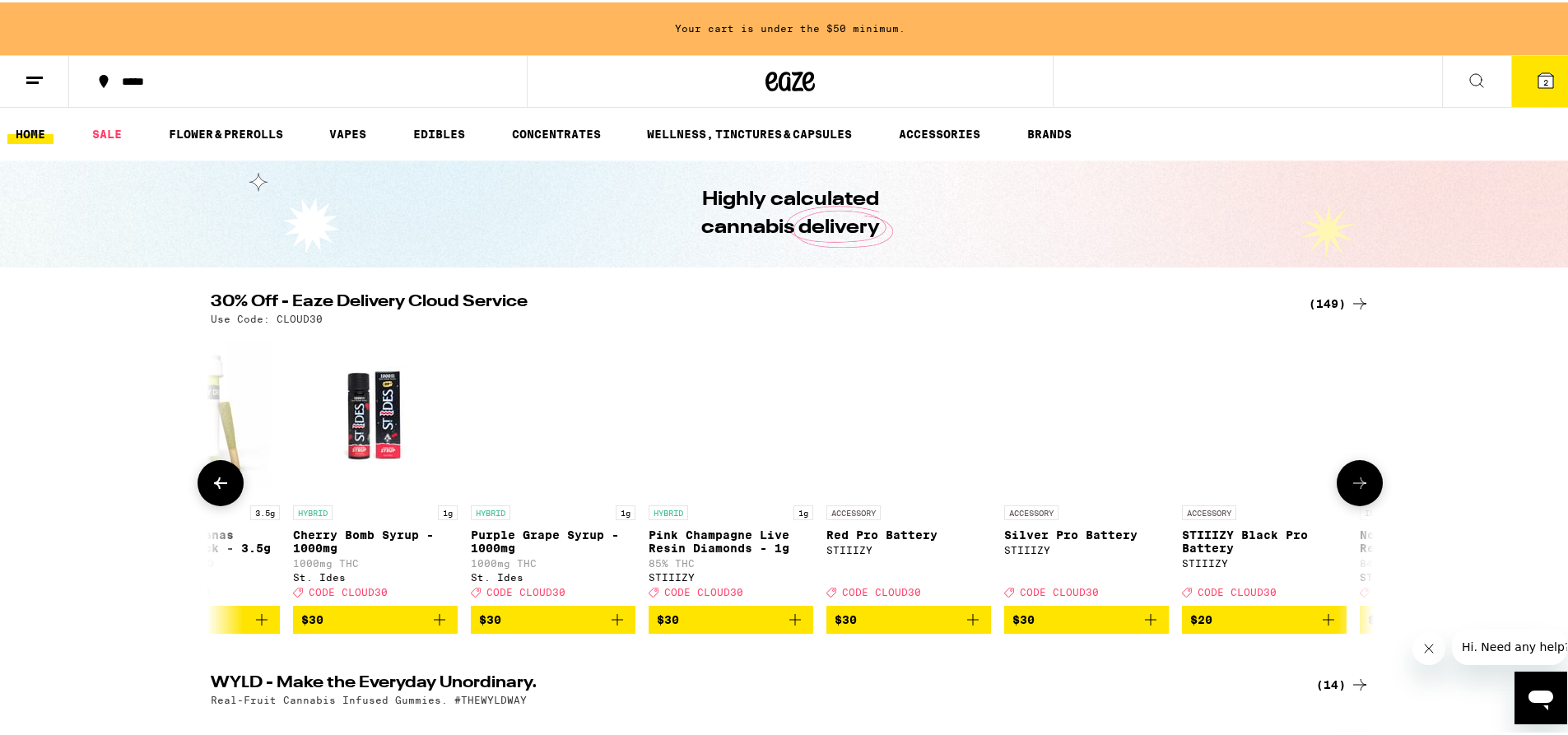
scroll to position [0, 14690]
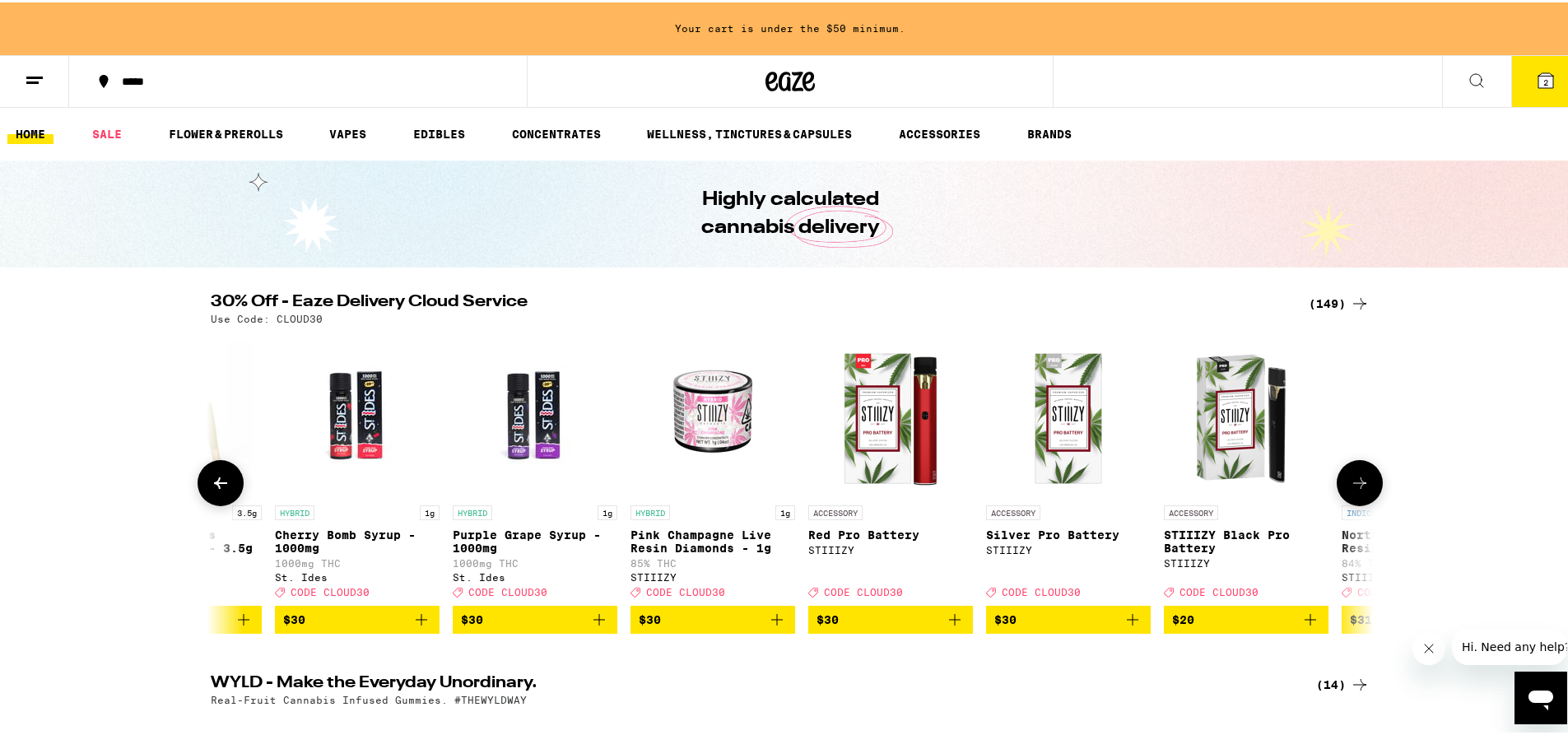
click at [1350, 485] on icon at bounding box center [1360, 480] width 19 height 19
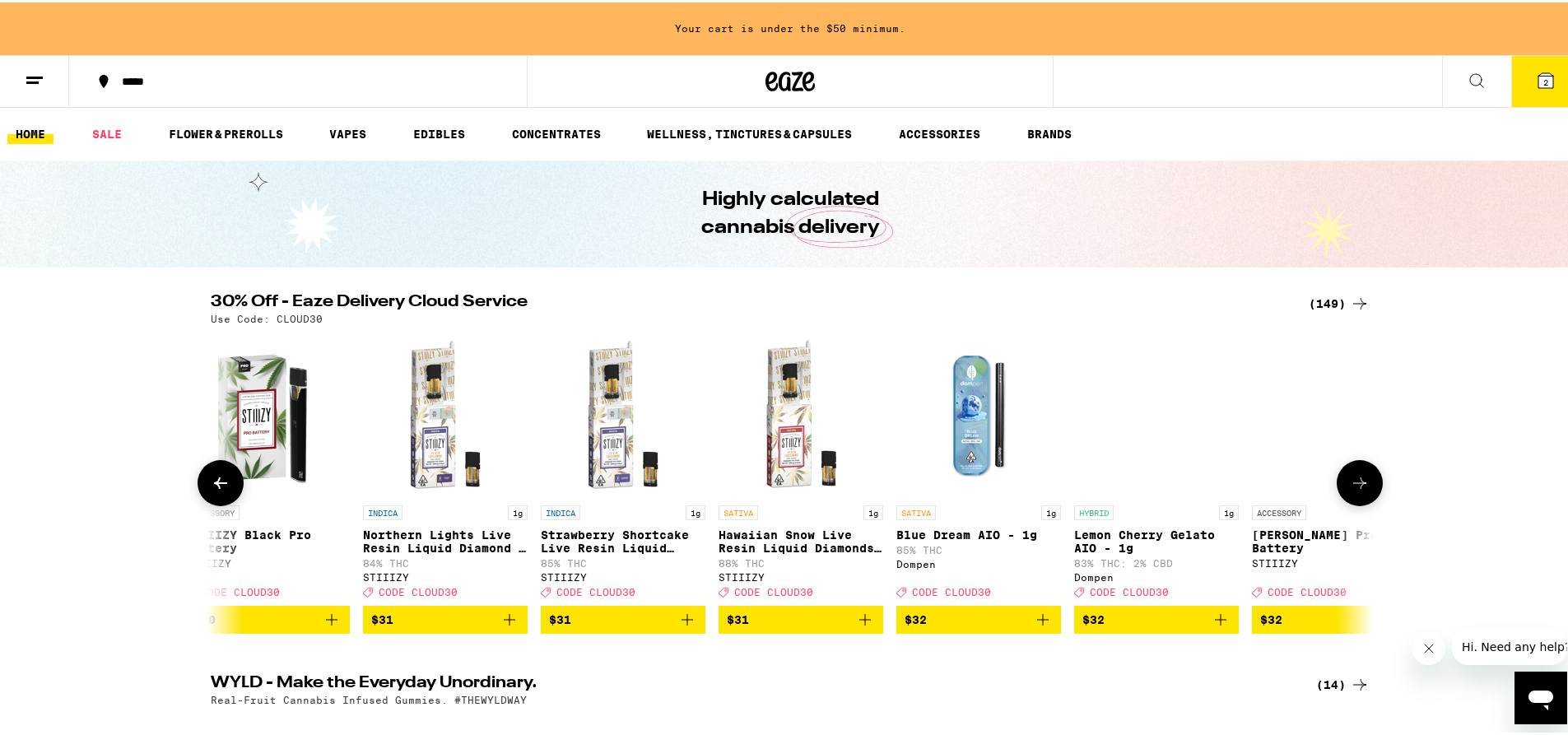
scroll to position [0, 15669]
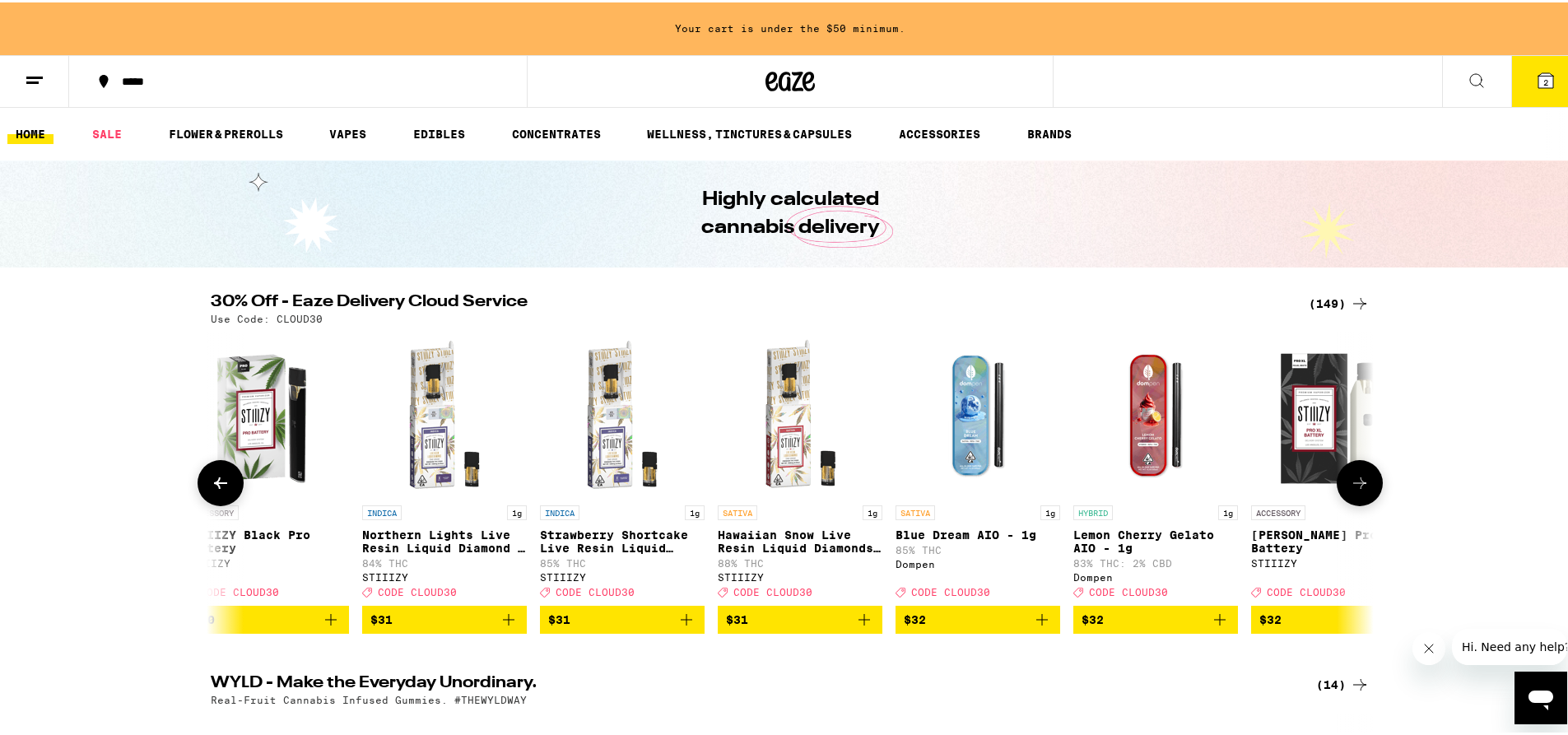
click at [1352, 482] on icon at bounding box center [1360, 480] width 19 height 19
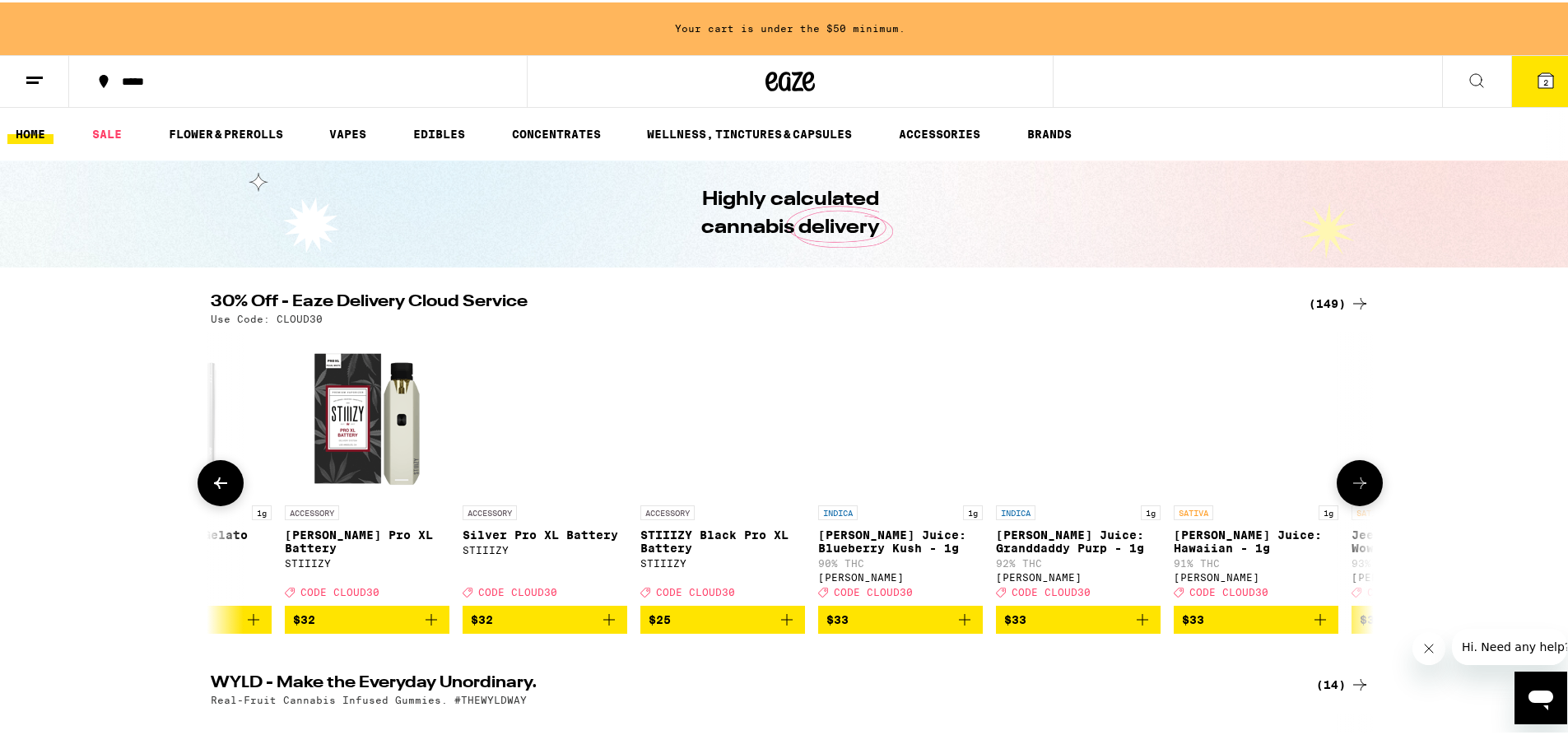
scroll to position [0, 16649]
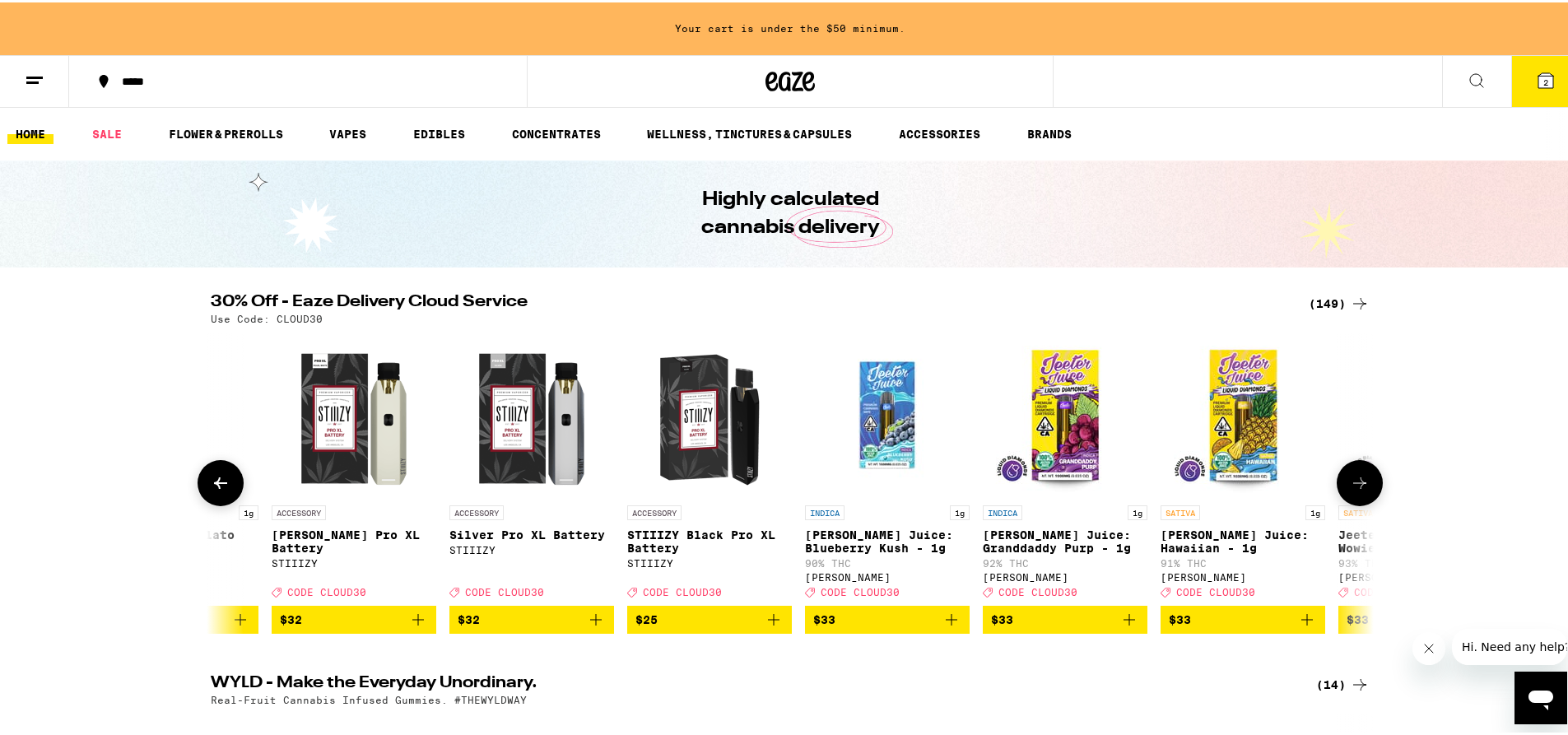
click at [1352, 482] on icon at bounding box center [1360, 480] width 19 height 19
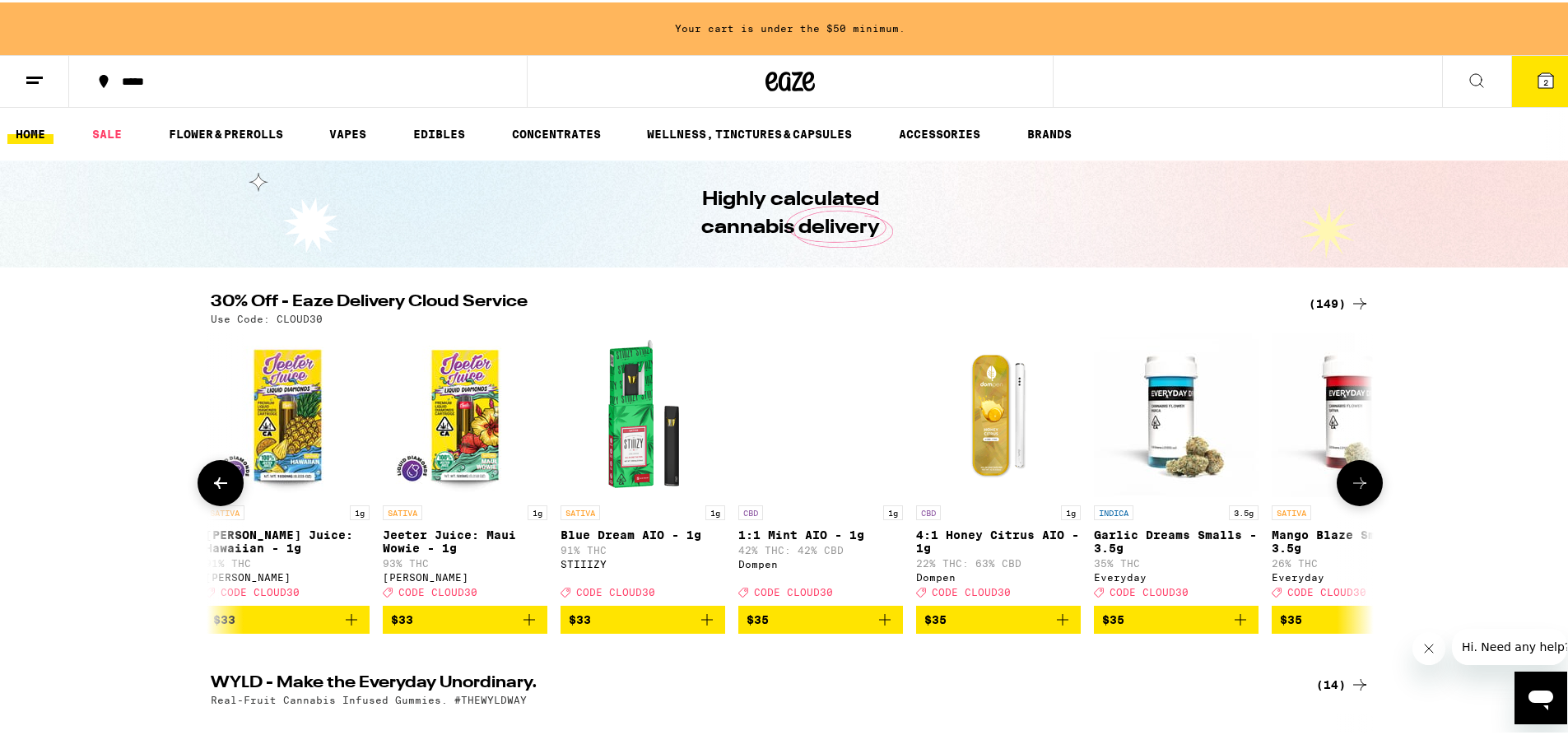
scroll to position [0, 17628]
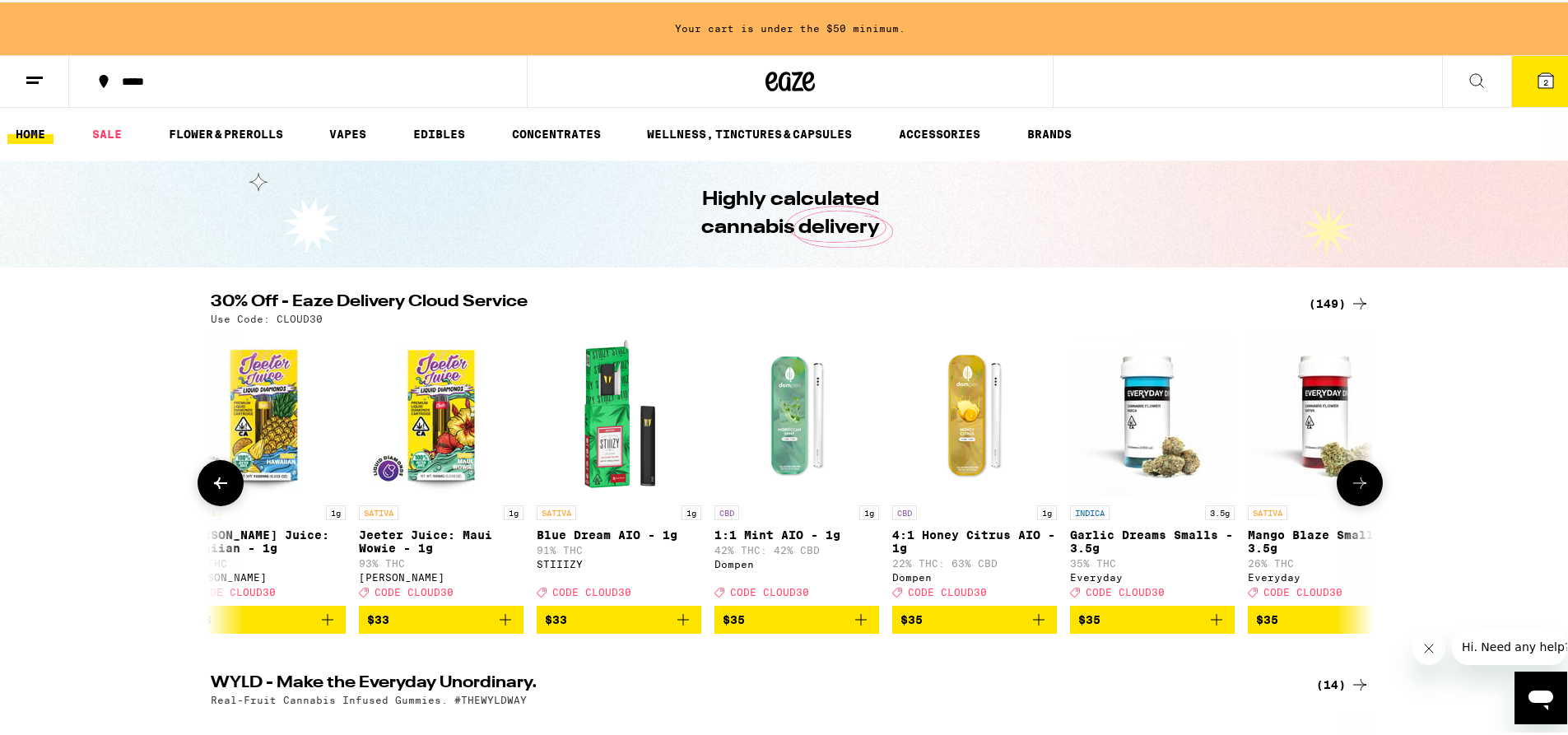
click at [1356, 480] on icon at bounding box center [1360, 480] width 19 height 19
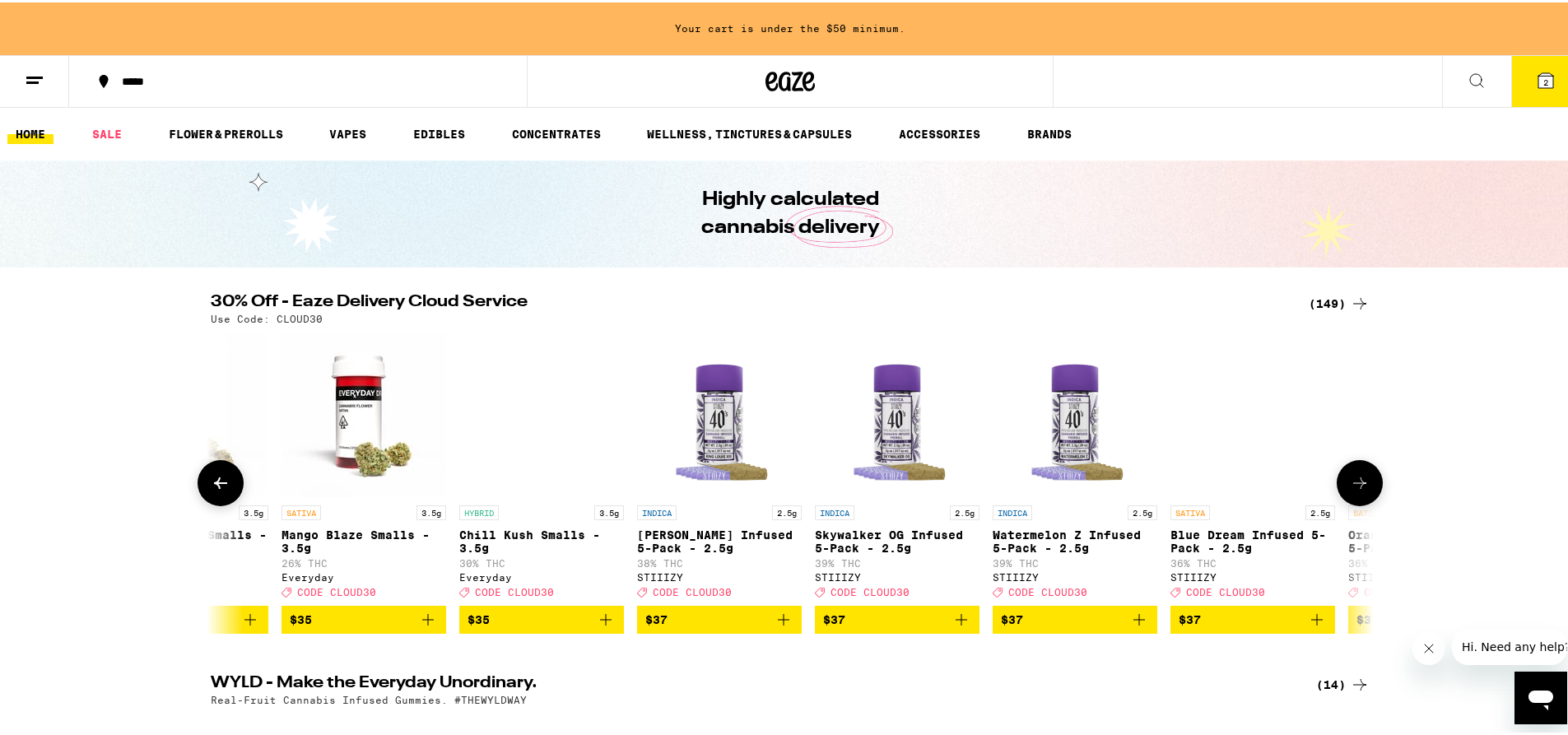
scroll to position [0, 18608]
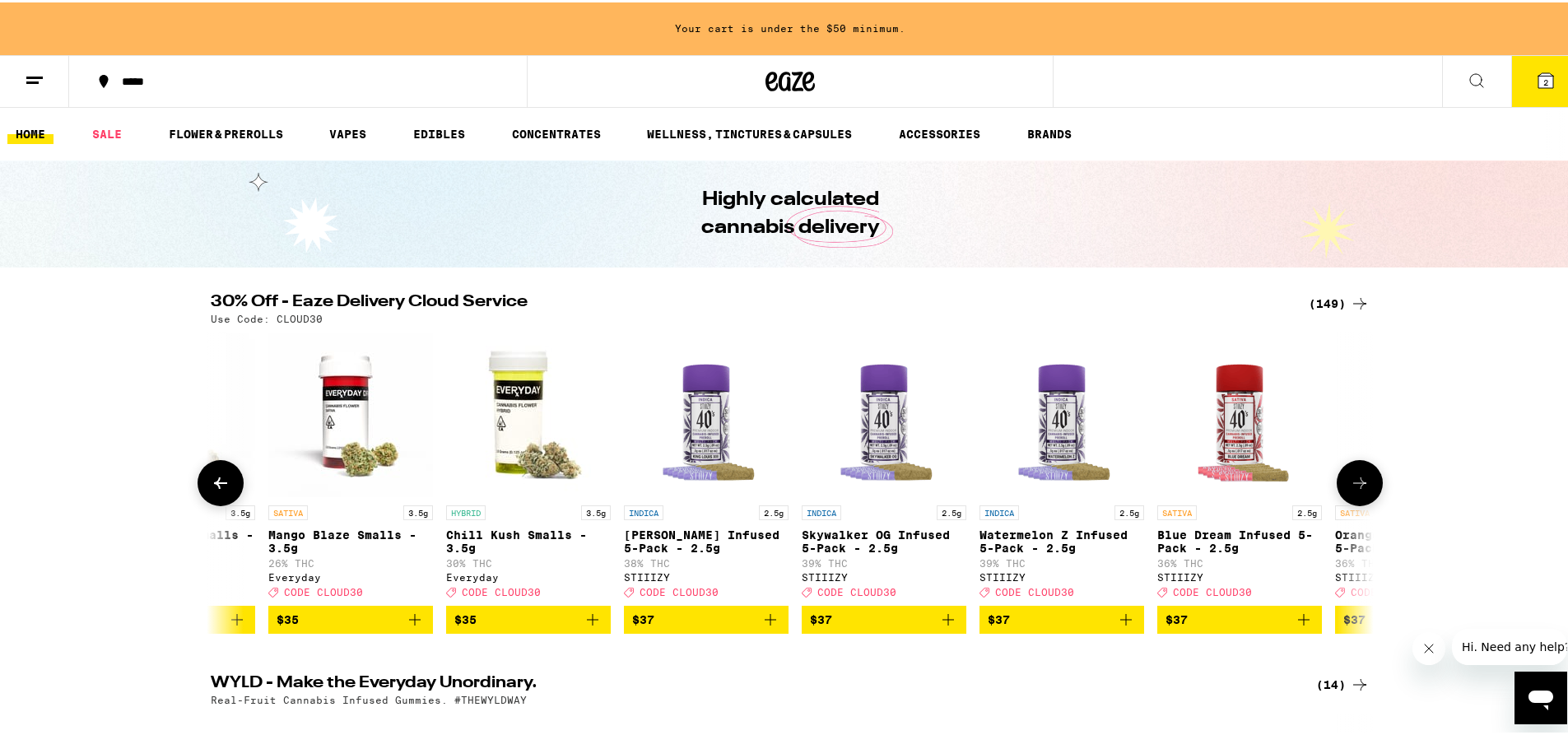
click at [1356, 480] on icon at bounding box center [1360, 480] width 19 height 19
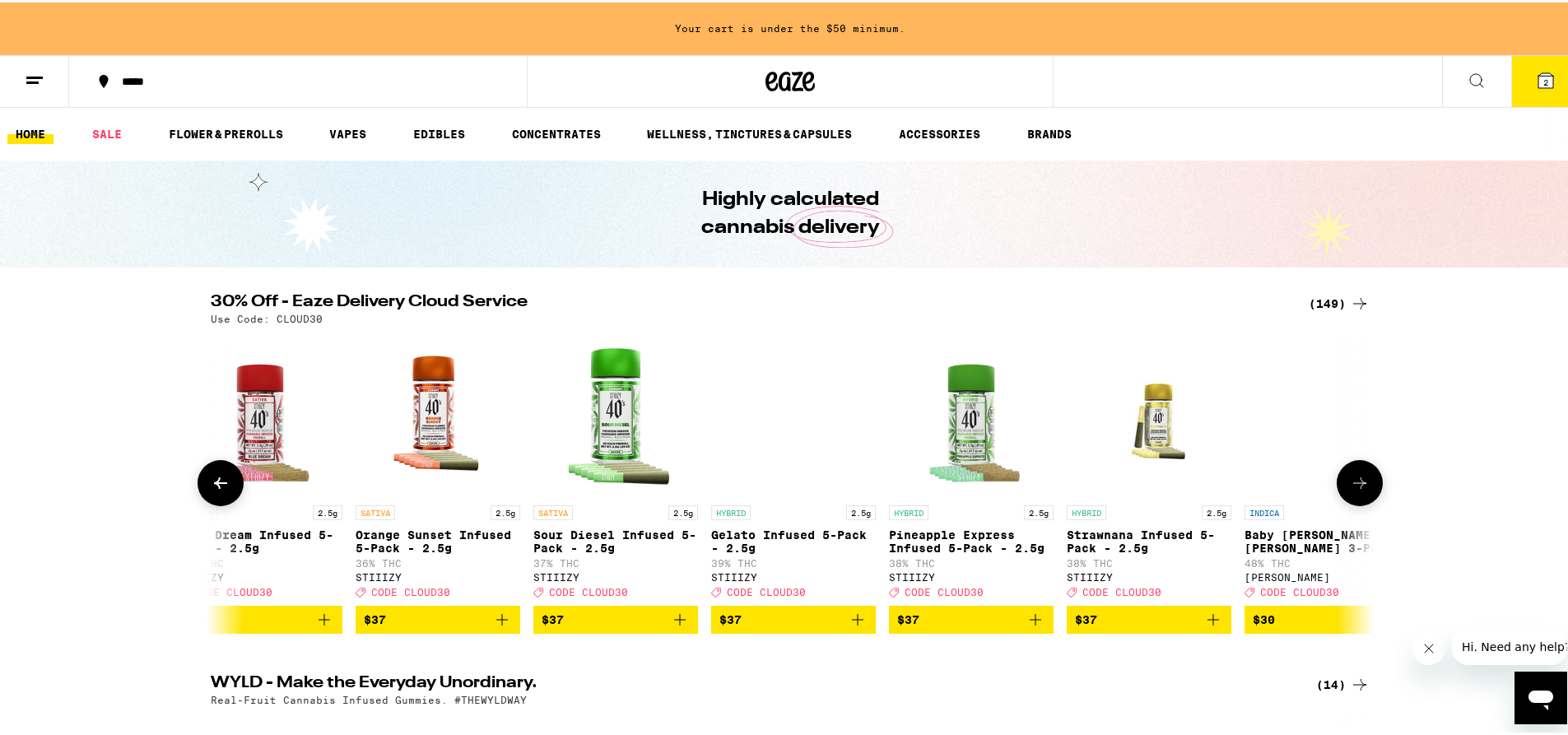
click at [1356, 480] on icon at bounding box center [1360, 480] width 19 height 19
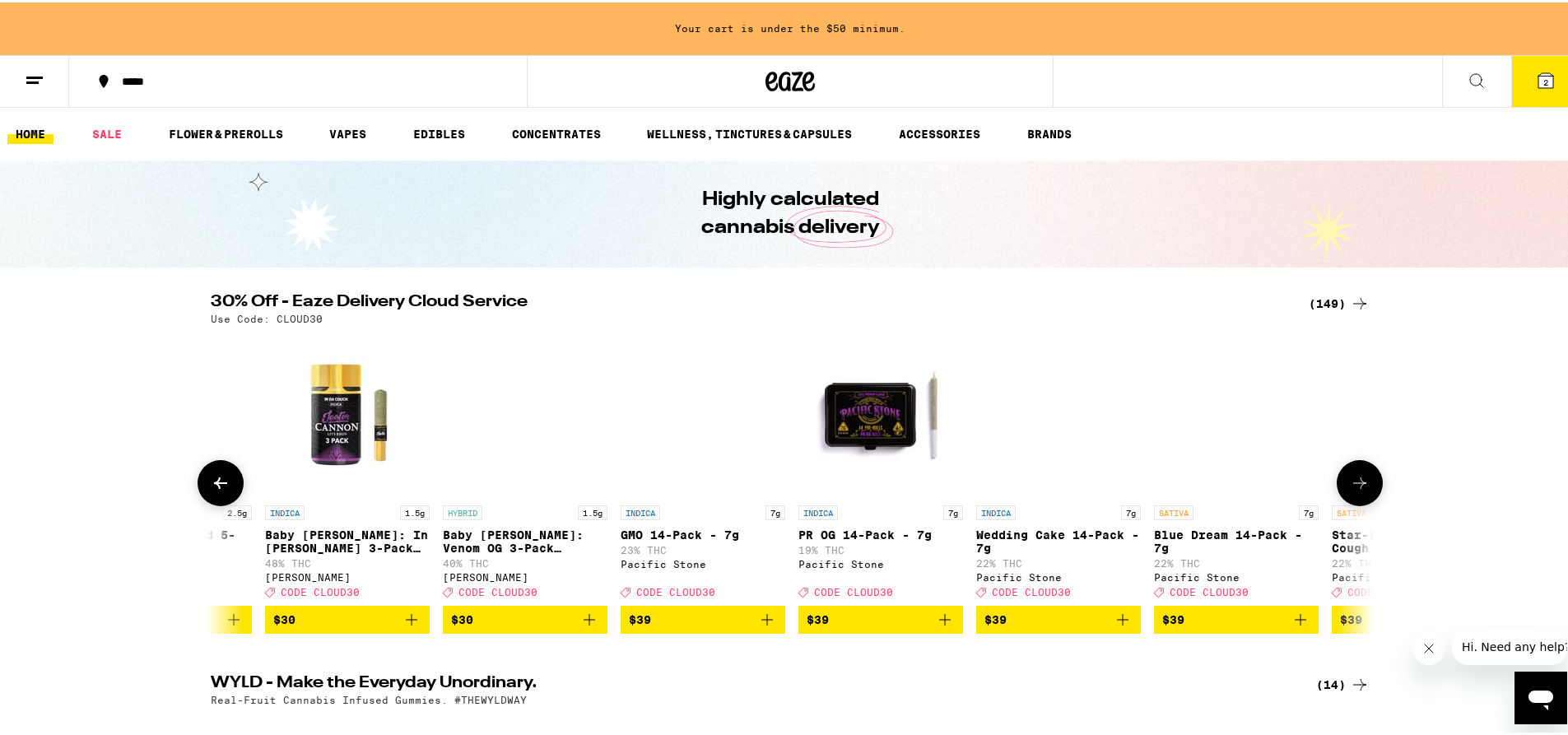
click at [1356, 480] on icon at bounding box center [1360, 480] width 19 height 19
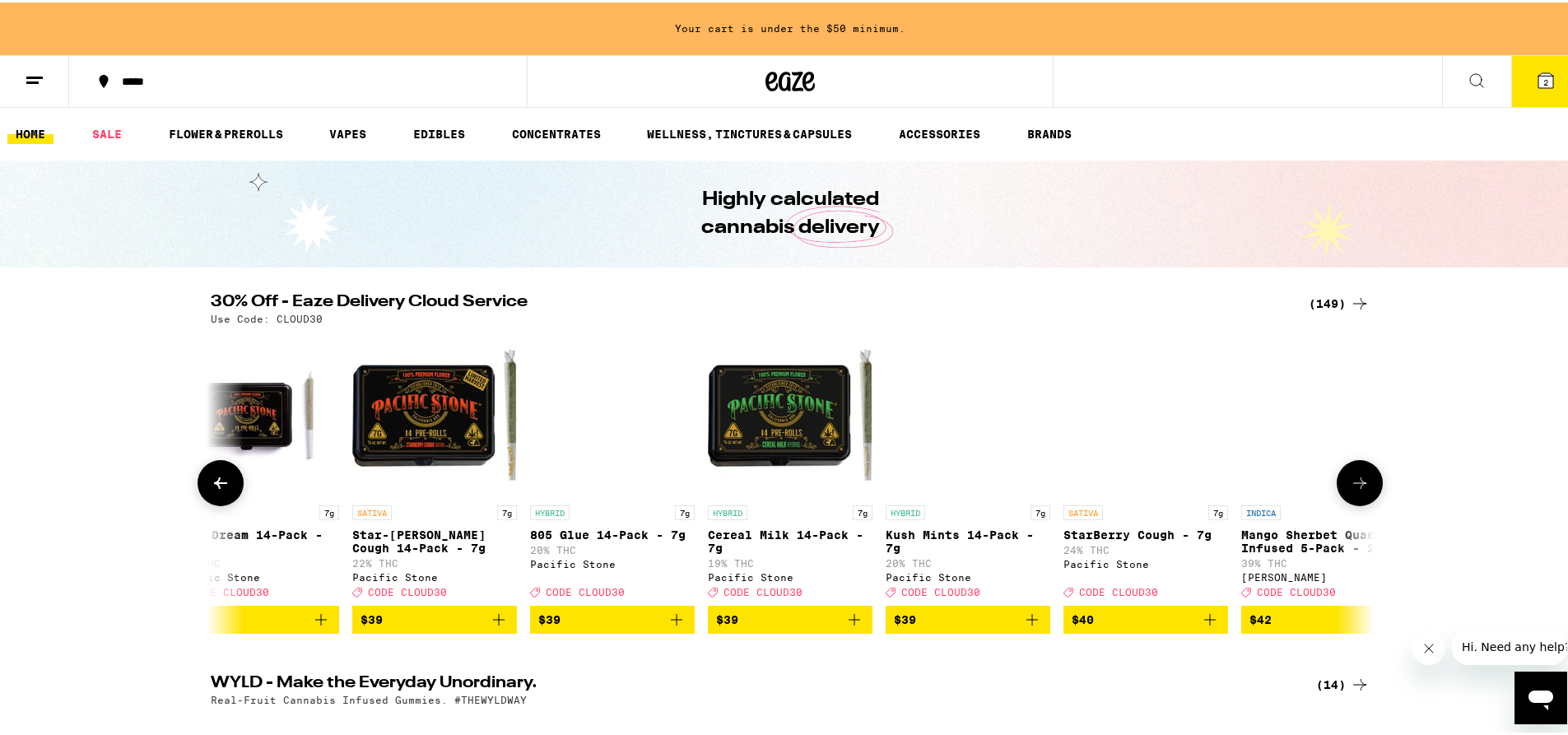
click at [1356, 480] on icon at bounding box center [1360, 480] width 19 height 19
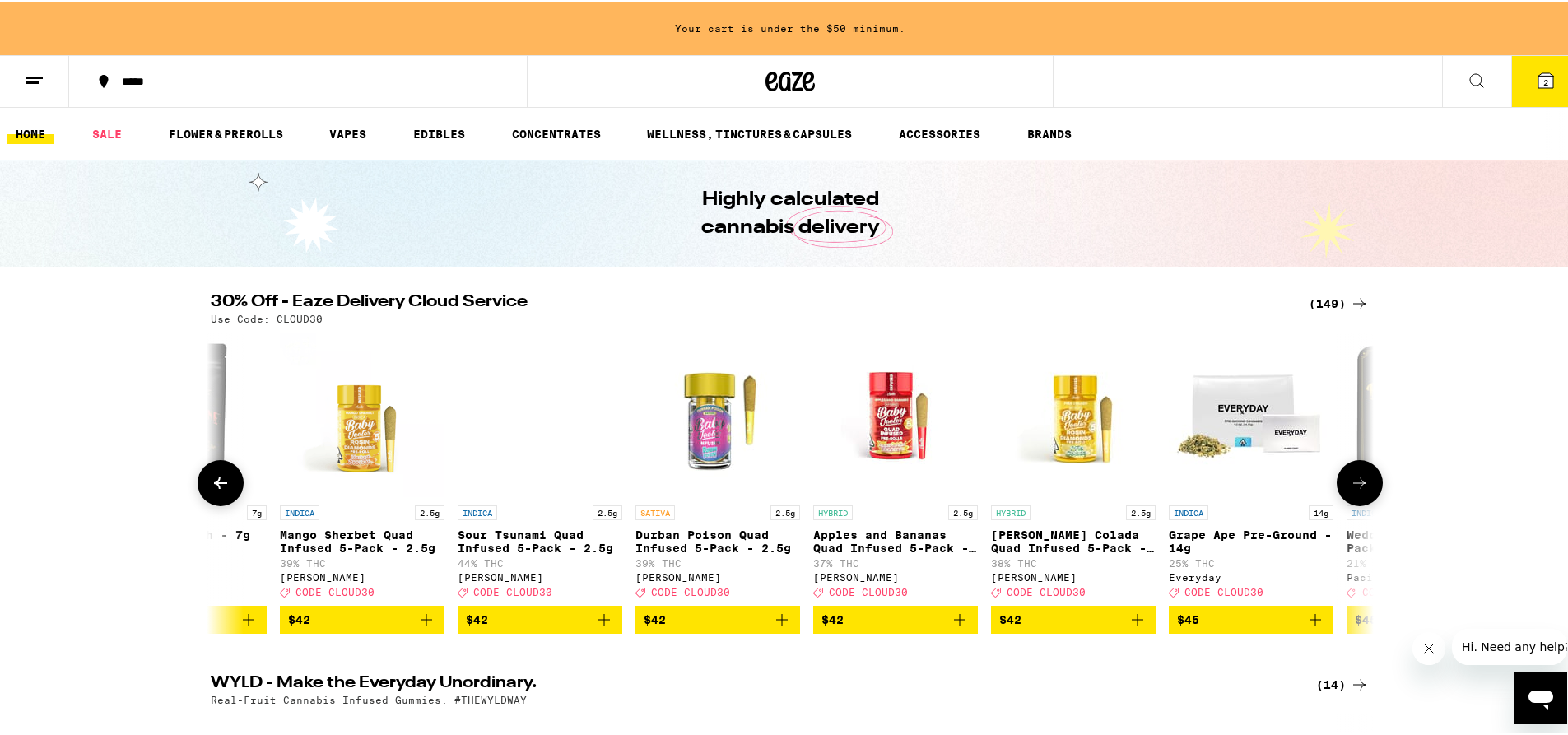
scroll to position [0, 22525]
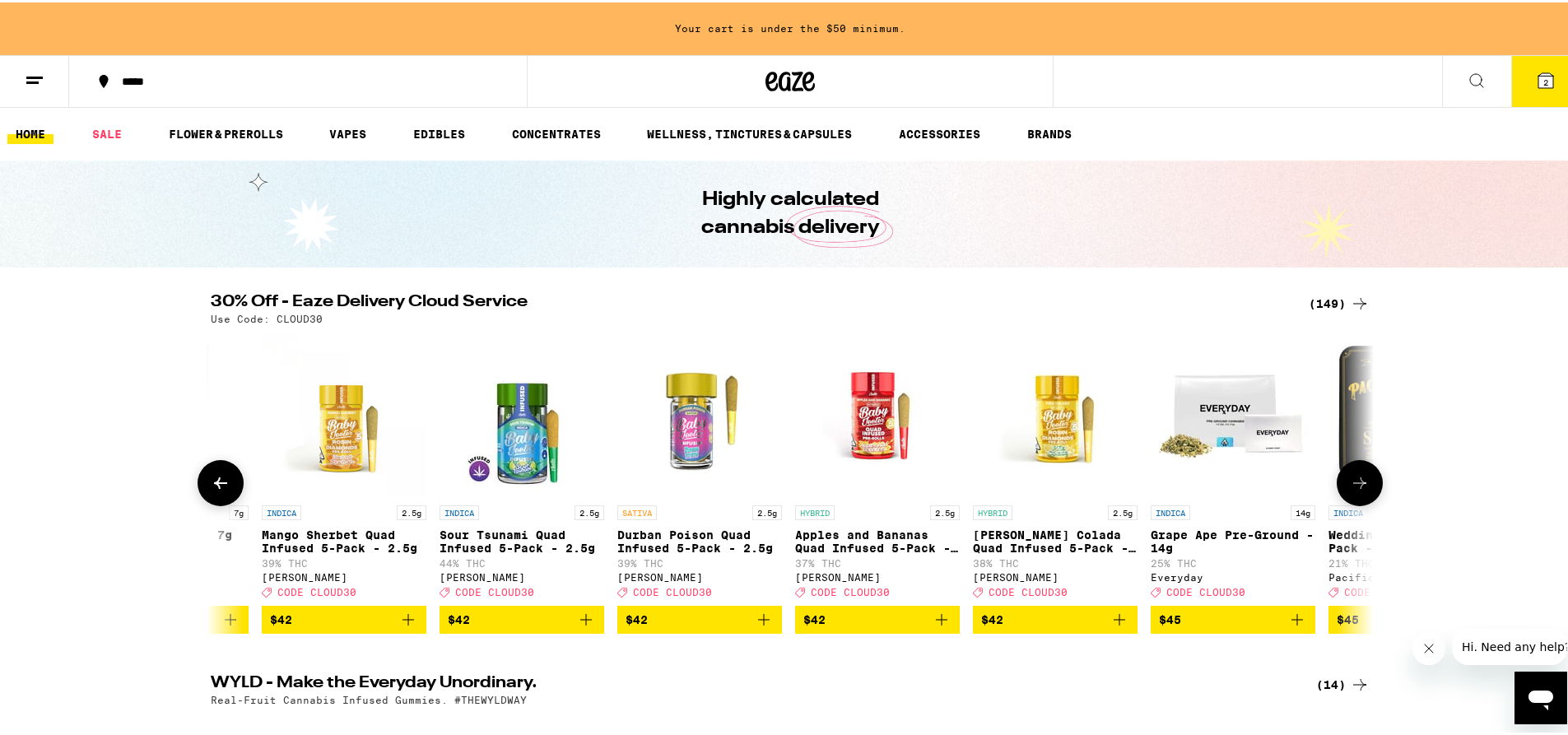
click at [1356, 480] on icon at bounding box center [1360, 480] width 19 height 19
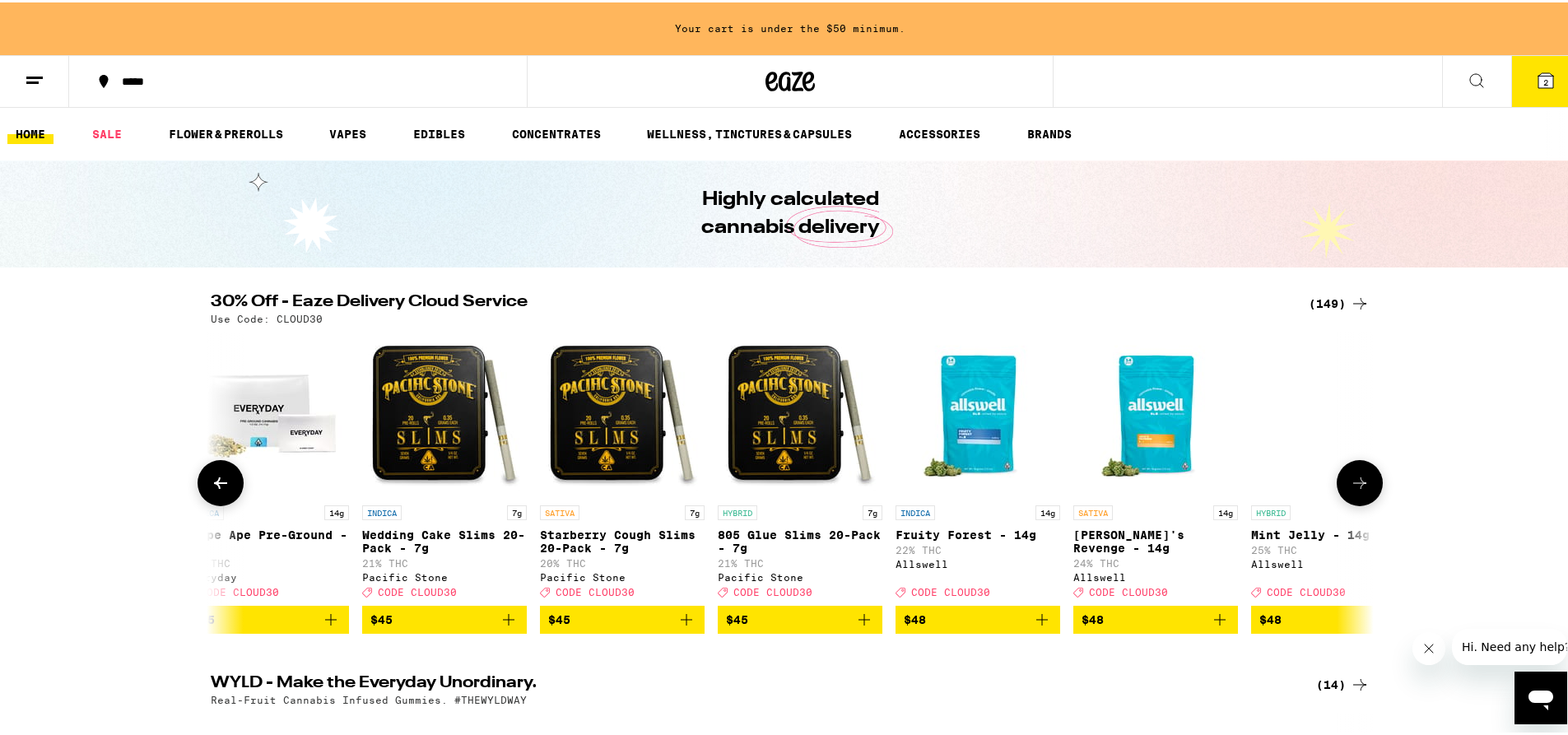
scroll to position [0, 23504]
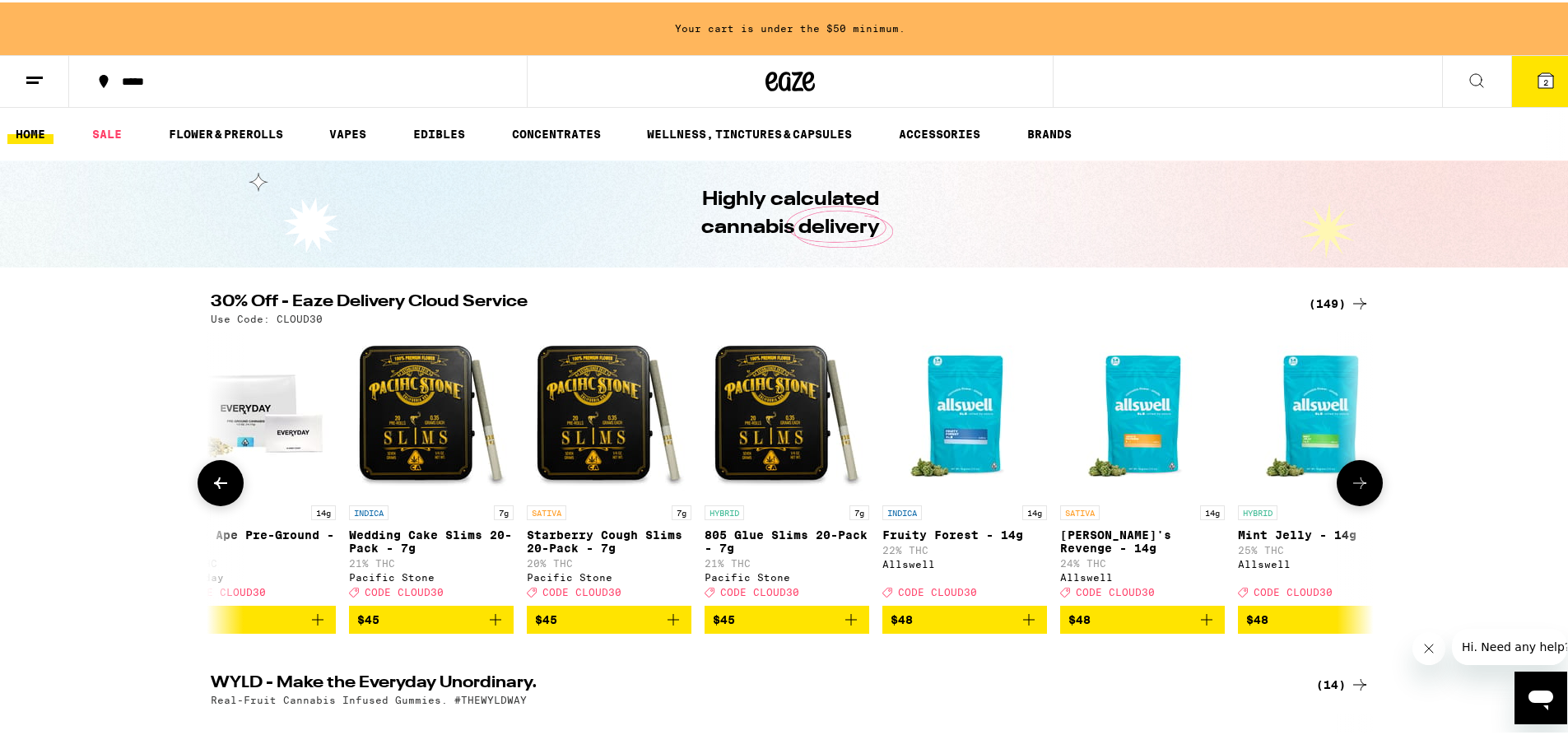
click at [1356, 480] on icon at bounding box center [1360, 480] width 19 height 19
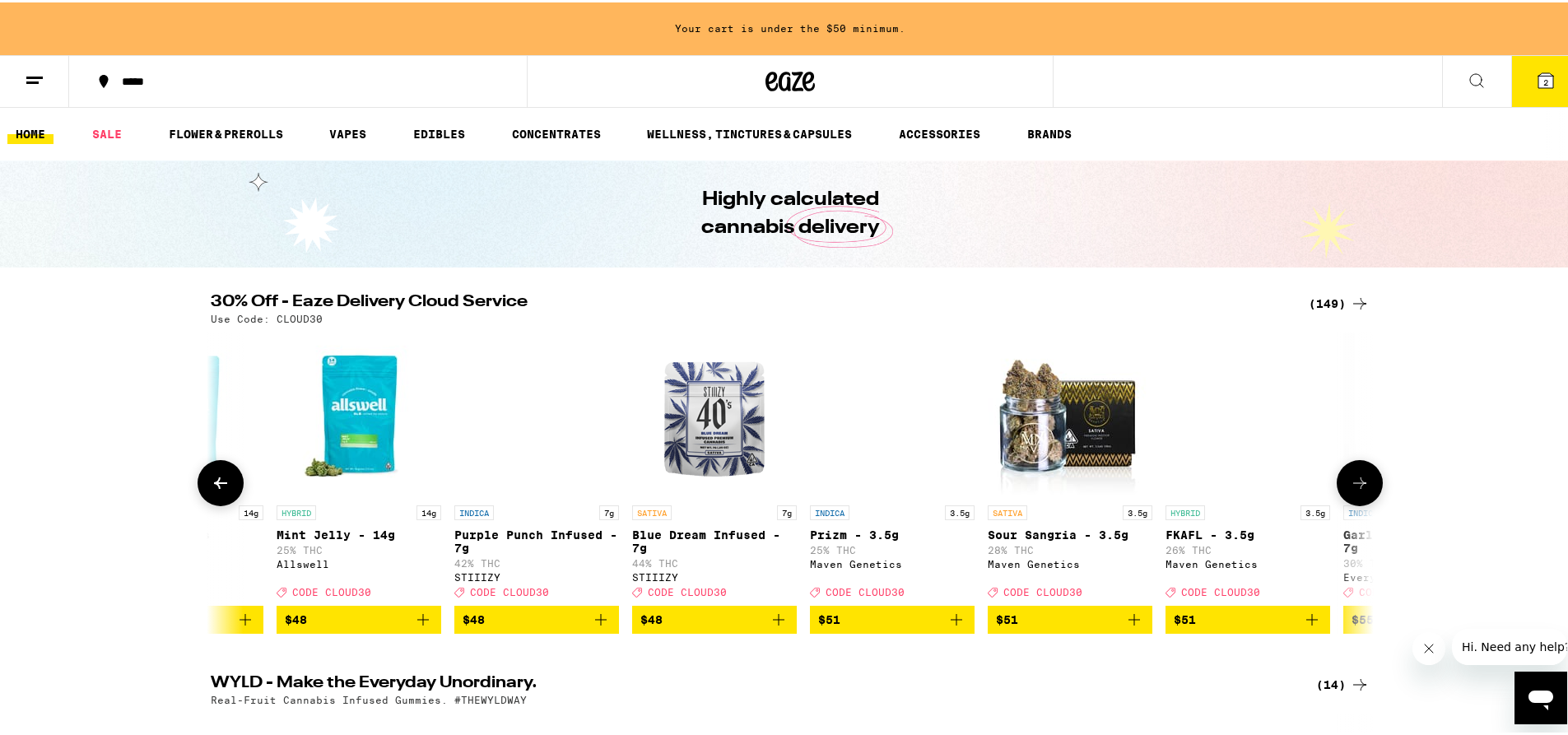
scroll to position [0, 24483]
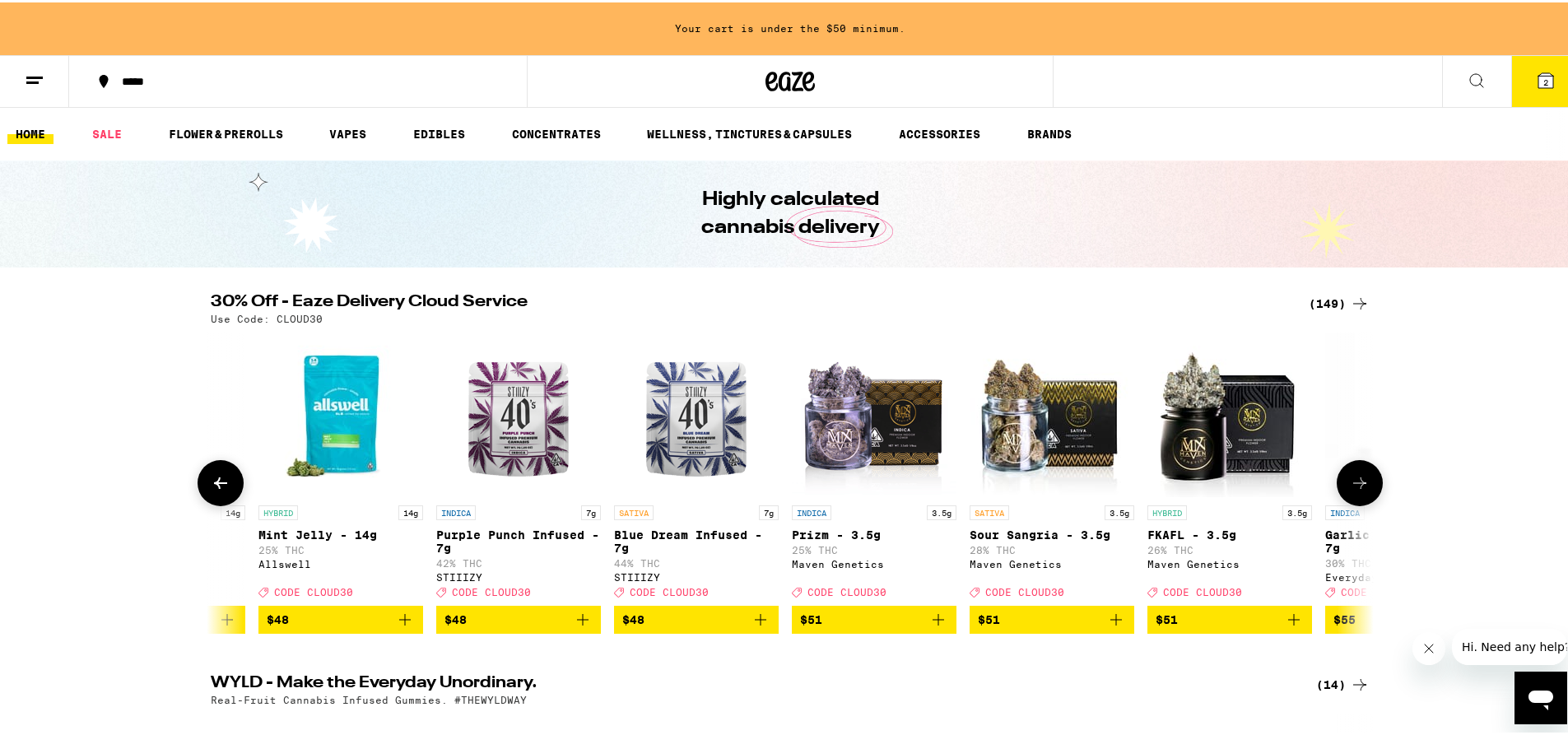
click at [1356, 480] on icon at bounding box center [1360, 480] width 19 height 19
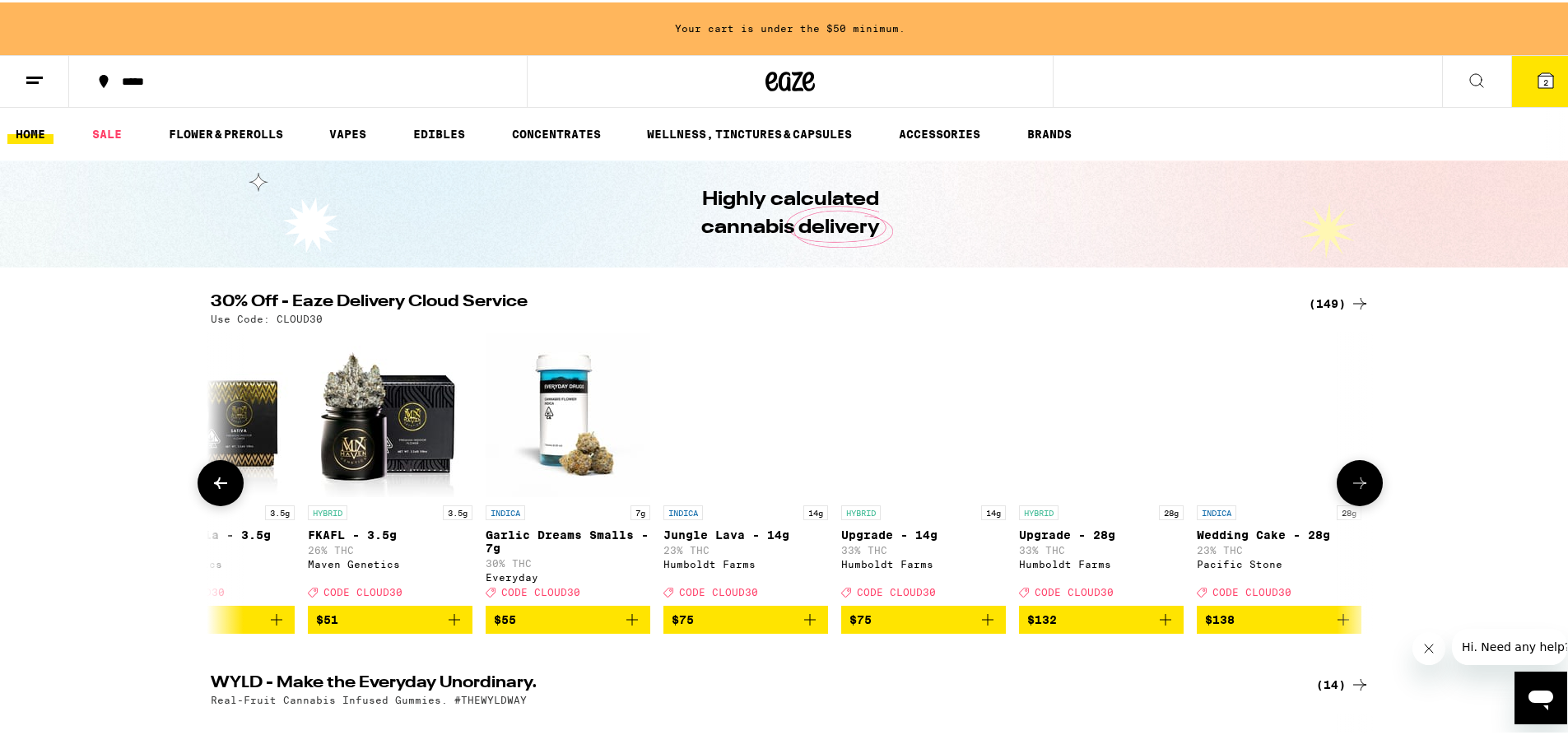
scroll to position [0, 25328]
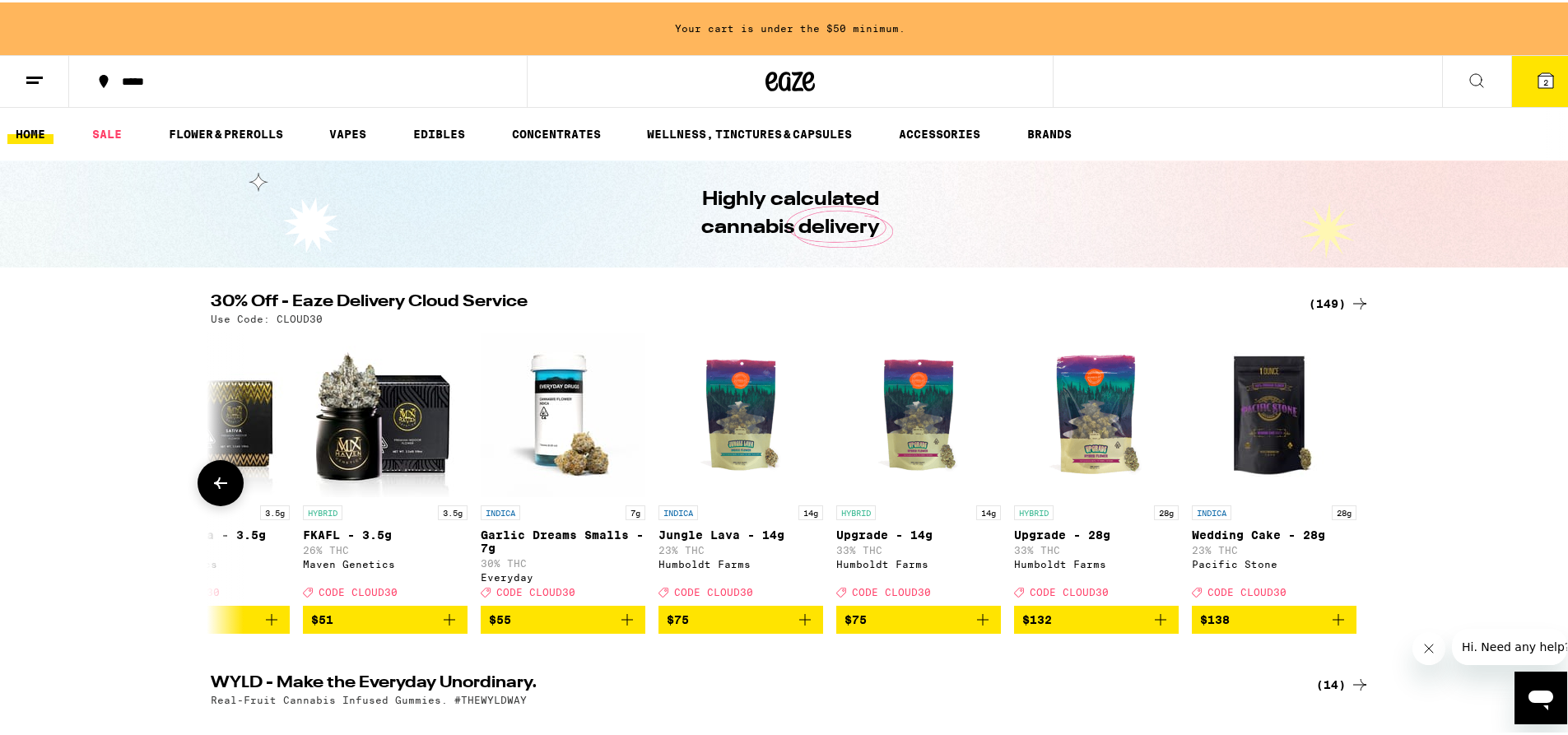
click at [1356, 480] on div at bounding box center [1359, 479] width 46 height 46
click at [214, 487] on icon at bounding box center [221, 480] width 19 height 19
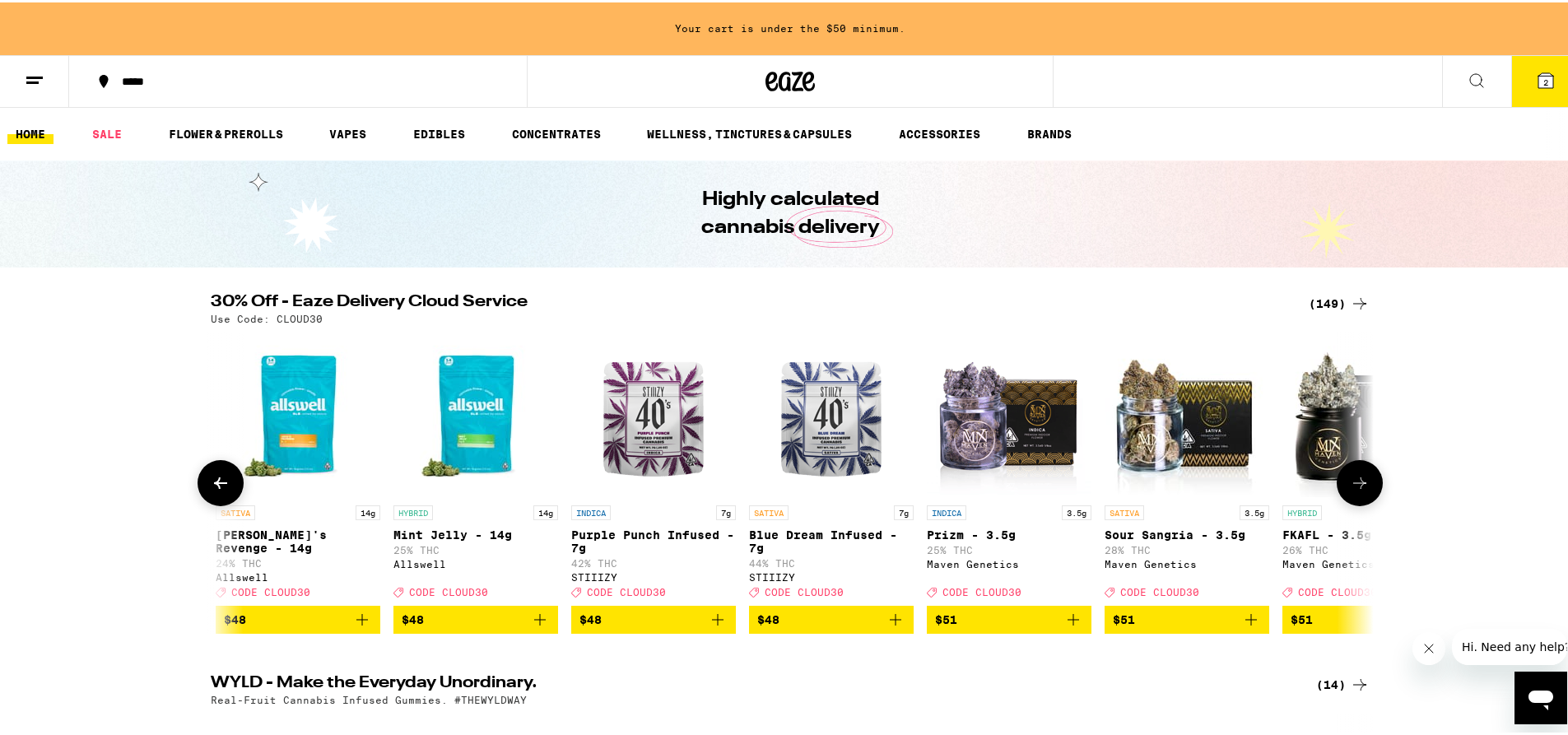
click at [214, 487] on icon at bounding box center [221, 480] width 19 height 19
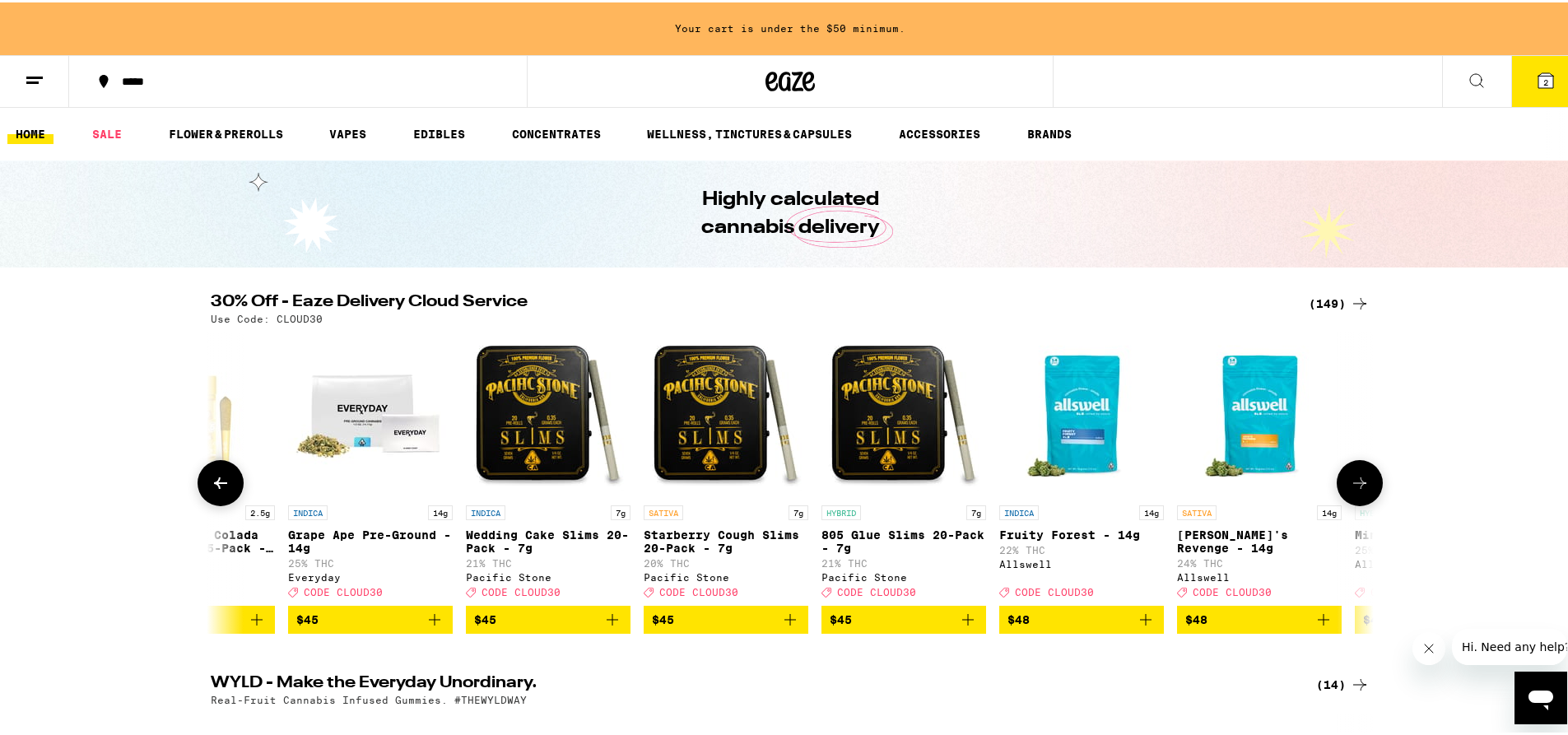
scroll to position [0, 23369]
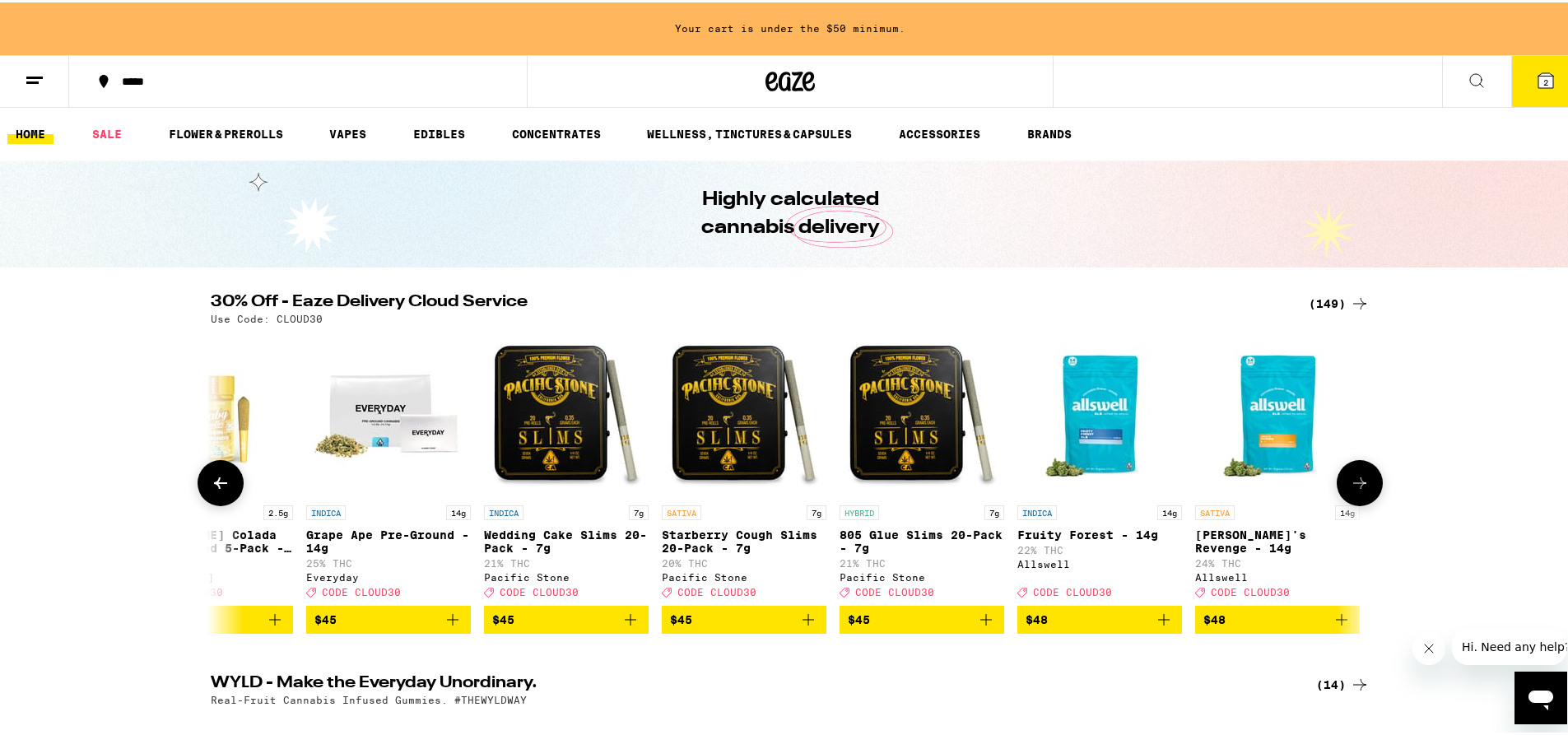
click at [214, 487] on icon at bounding box center [221, 480] width 19 height 19
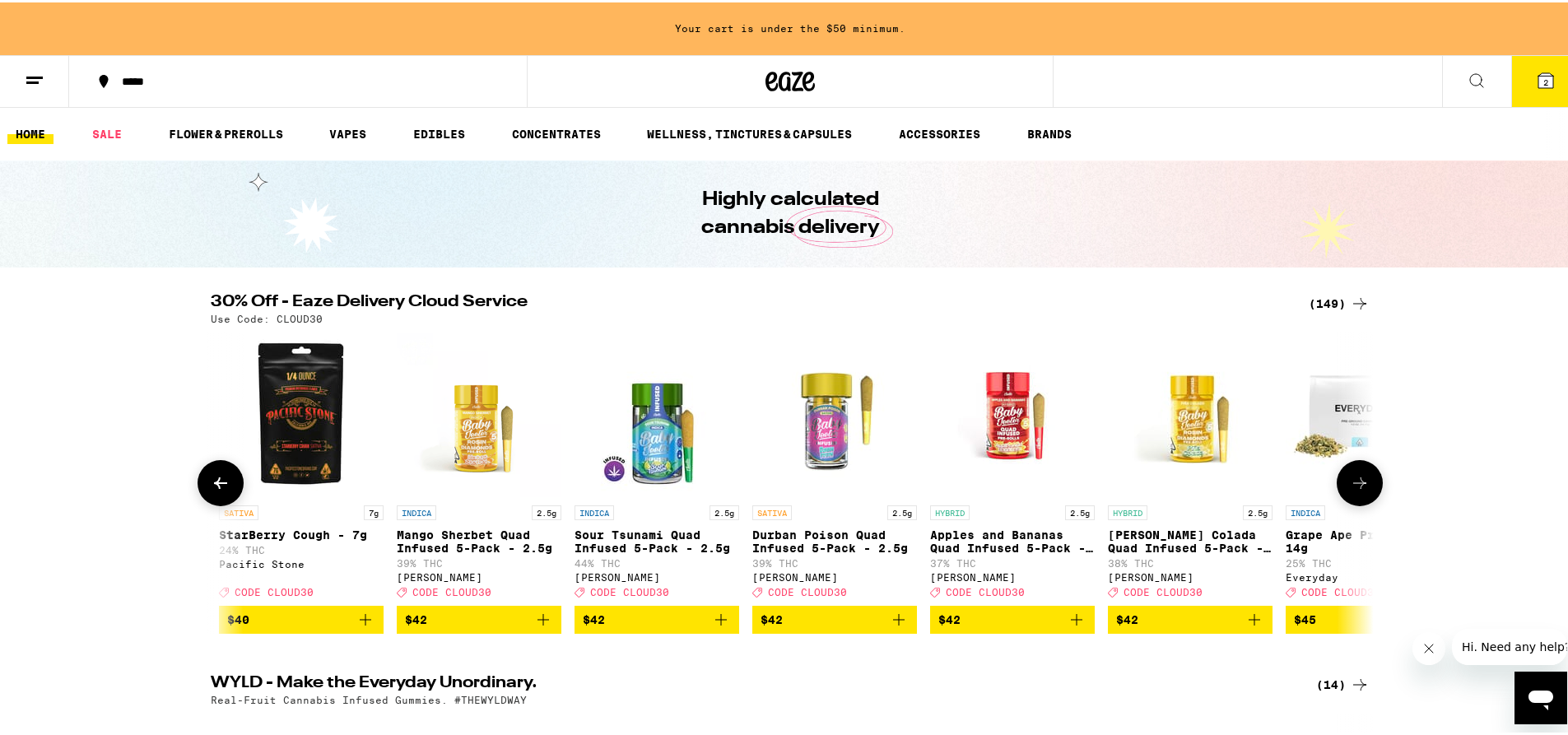
click at [214, 487] on icon at bounding box center [221, 480] width 19 height 19
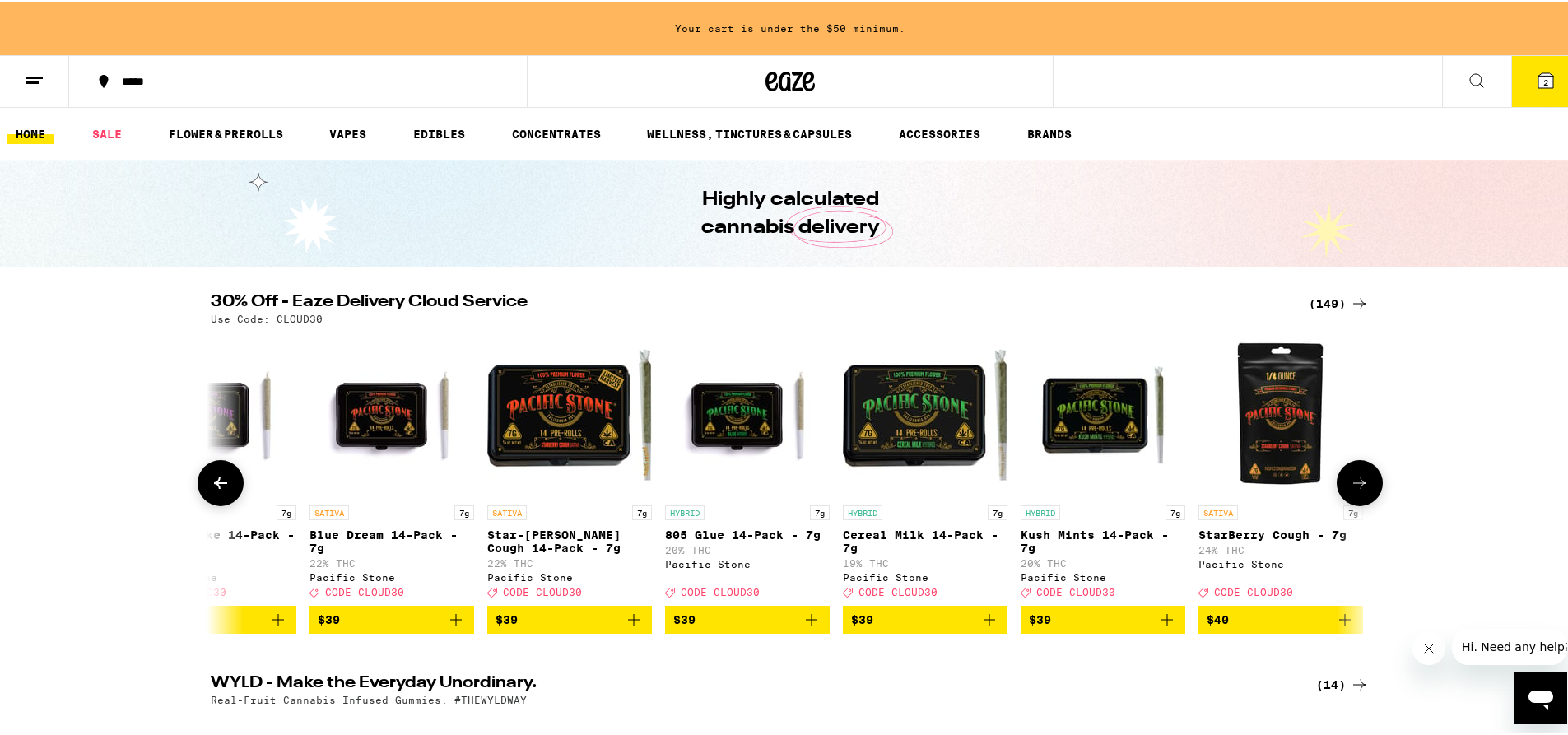
click at [214, 487] on icon at bounding box center [221, 480] width 19 height 19
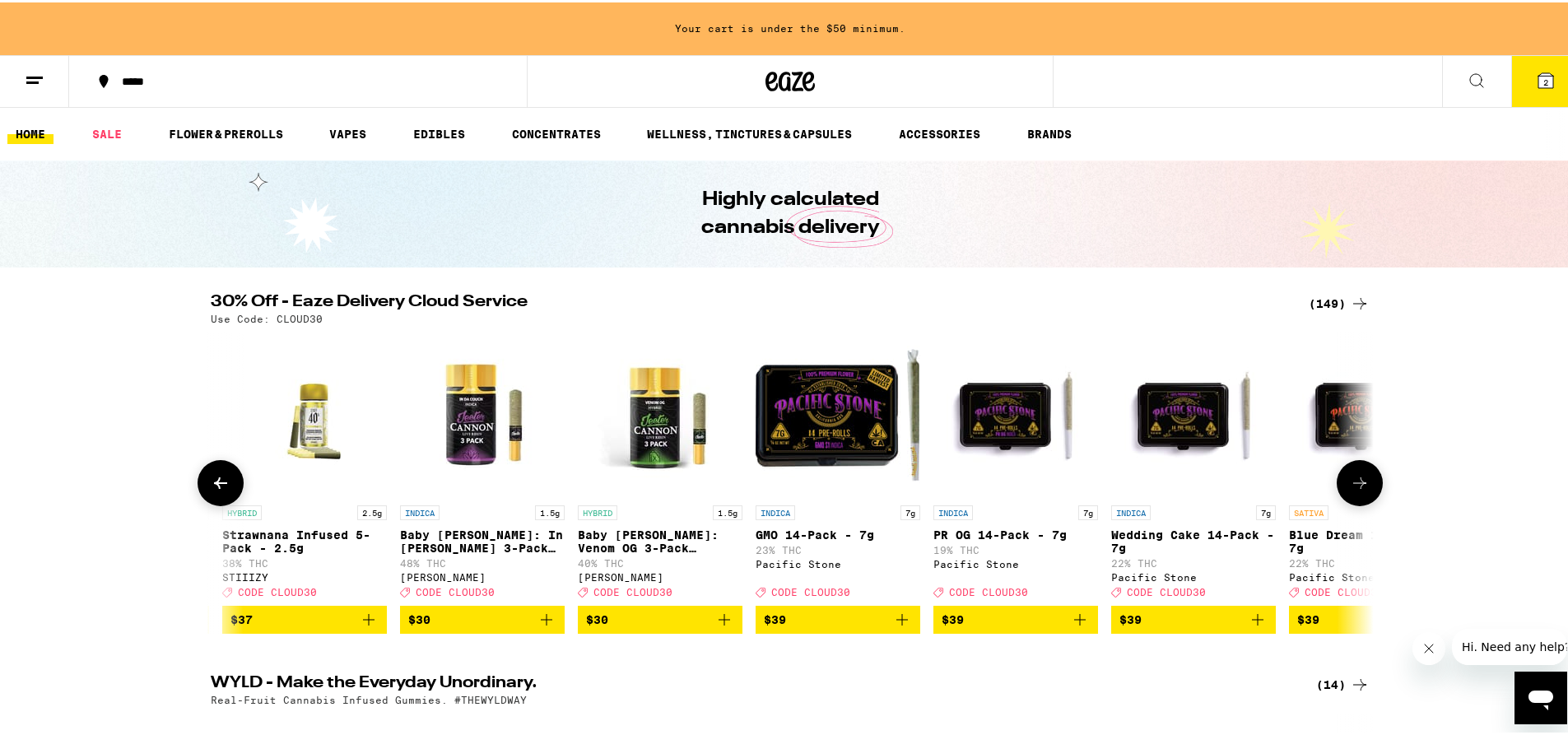
click at [214, 487] on icon at bounding box center [221, 480] width 19 height 19
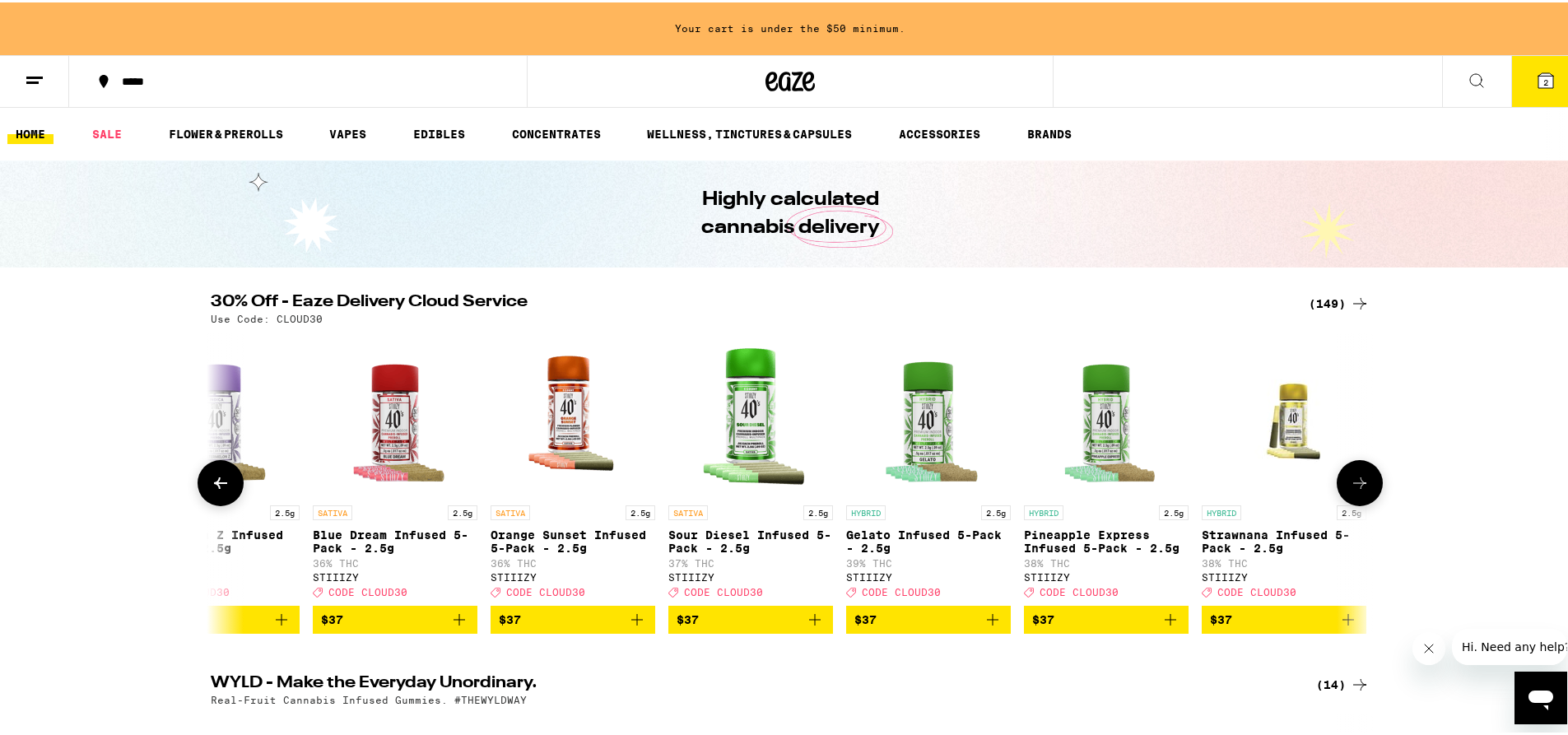
click at [214, 487] on icon at bounding box center [221, 480] width 19 height 19
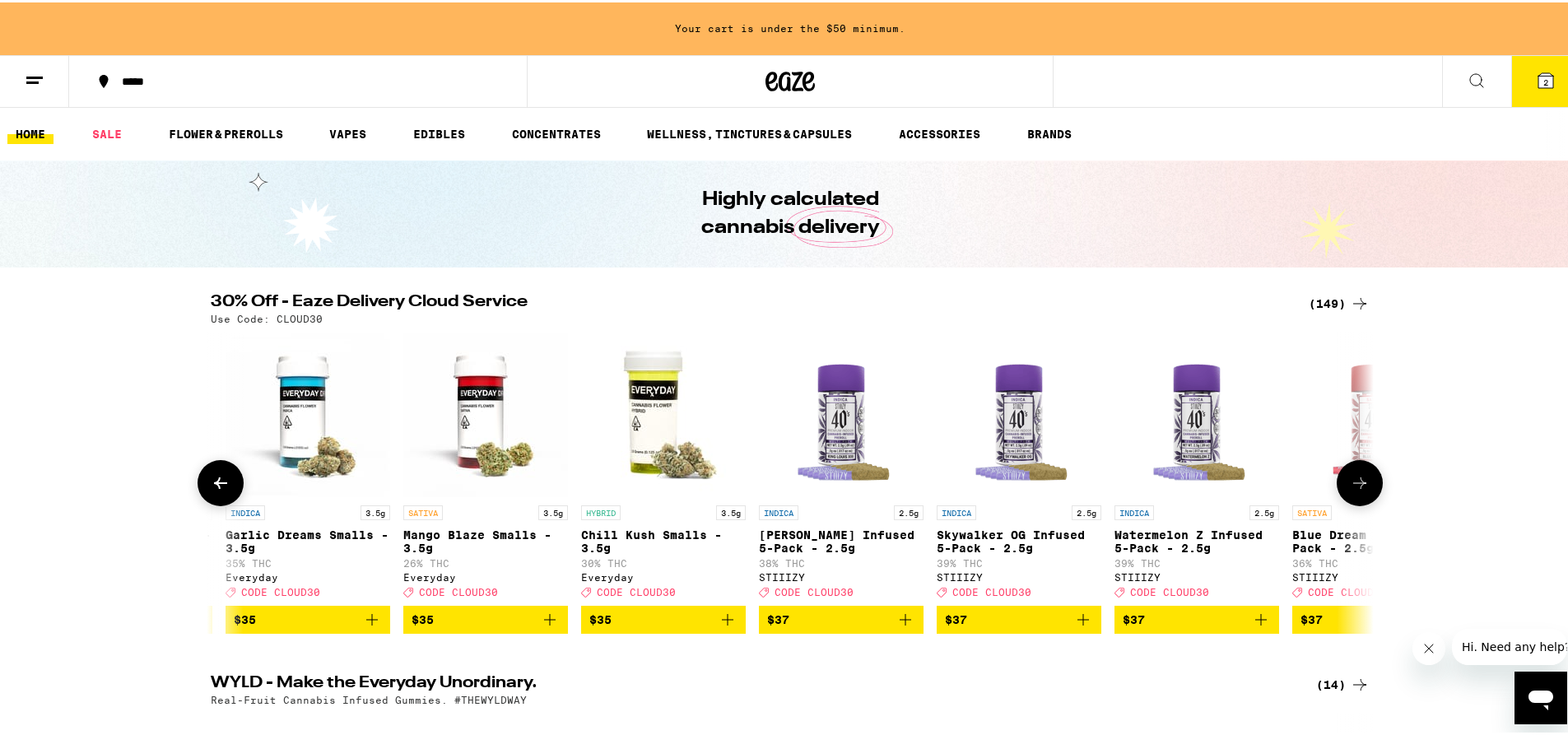
click at [214, 487] on icon at bounding box center [221, 480] width 19 height 19
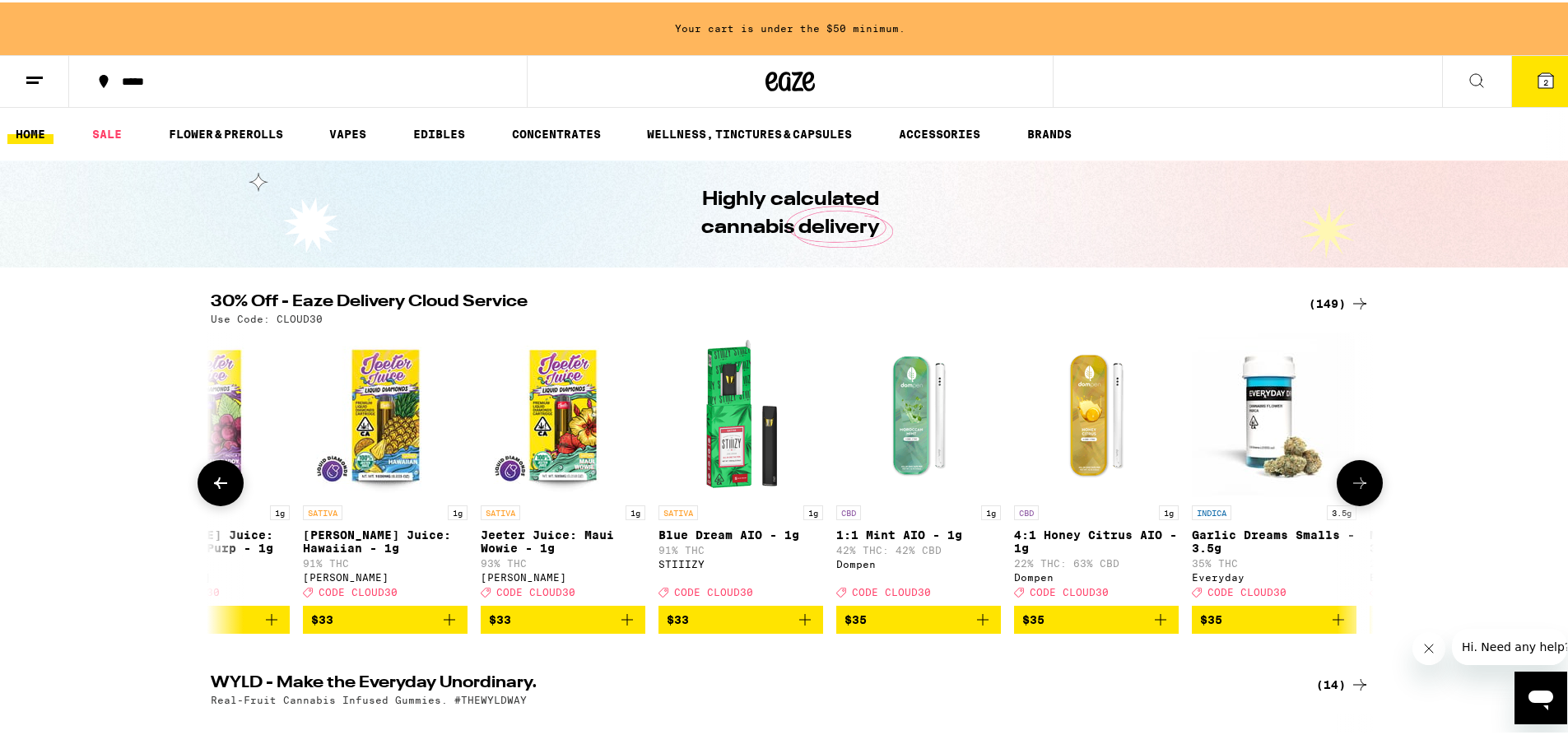
scroll to position [0, 17493]
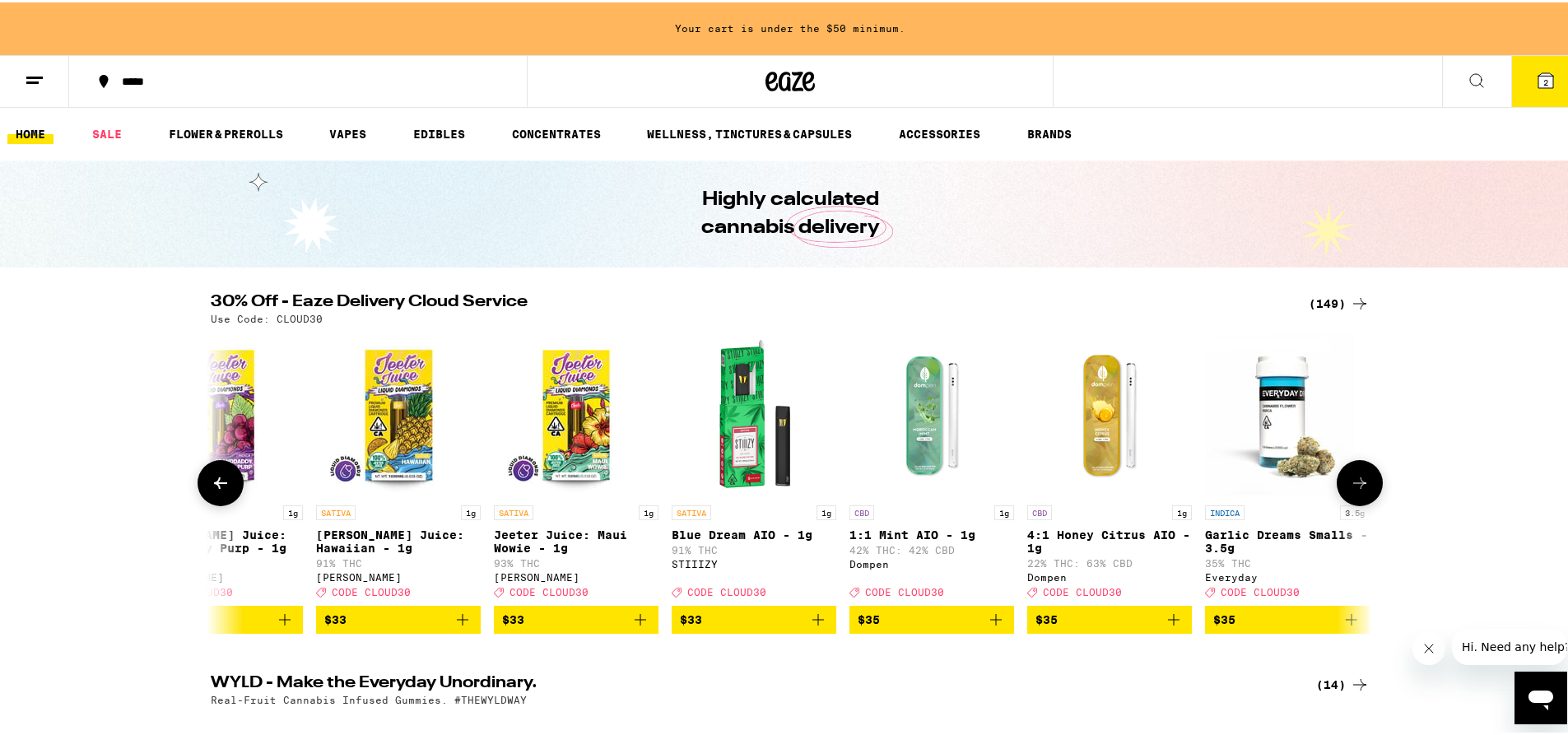
click at [214, 487] on icon at bounding box center [221, 480] width 19 height 19
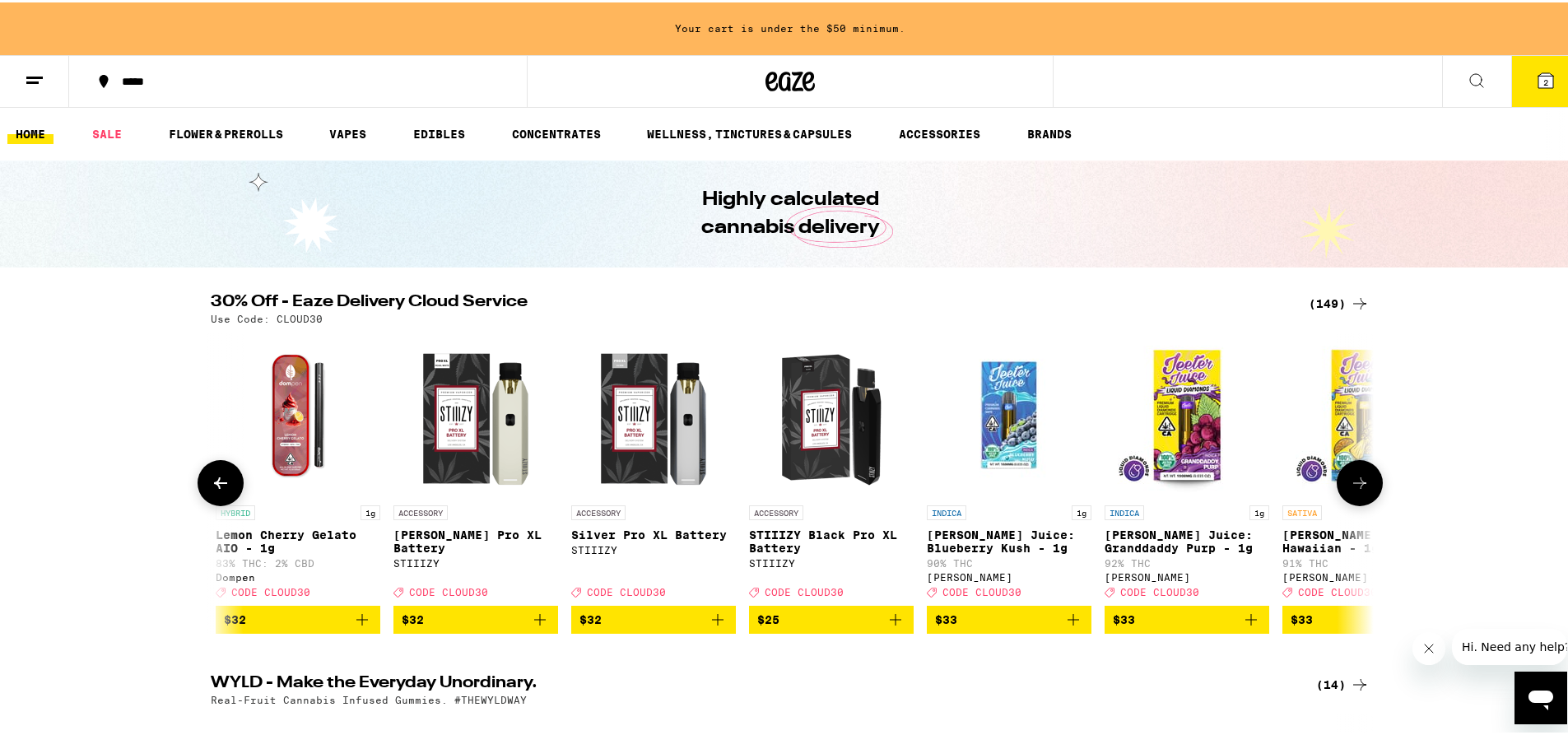
scroll to position [0, 16514]
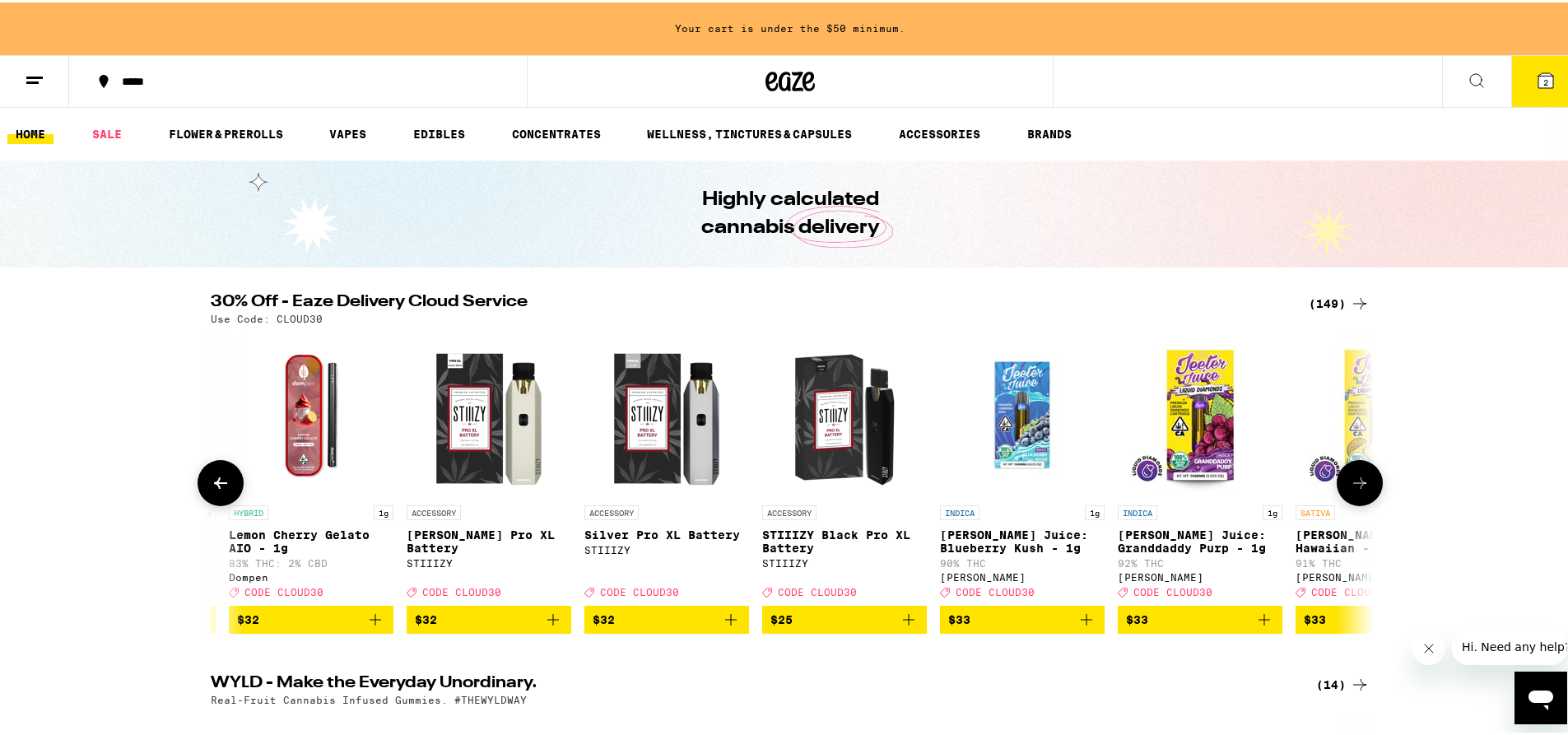
click at [214, 487] on icon at bounding box center [221, 480] width 19 height 19
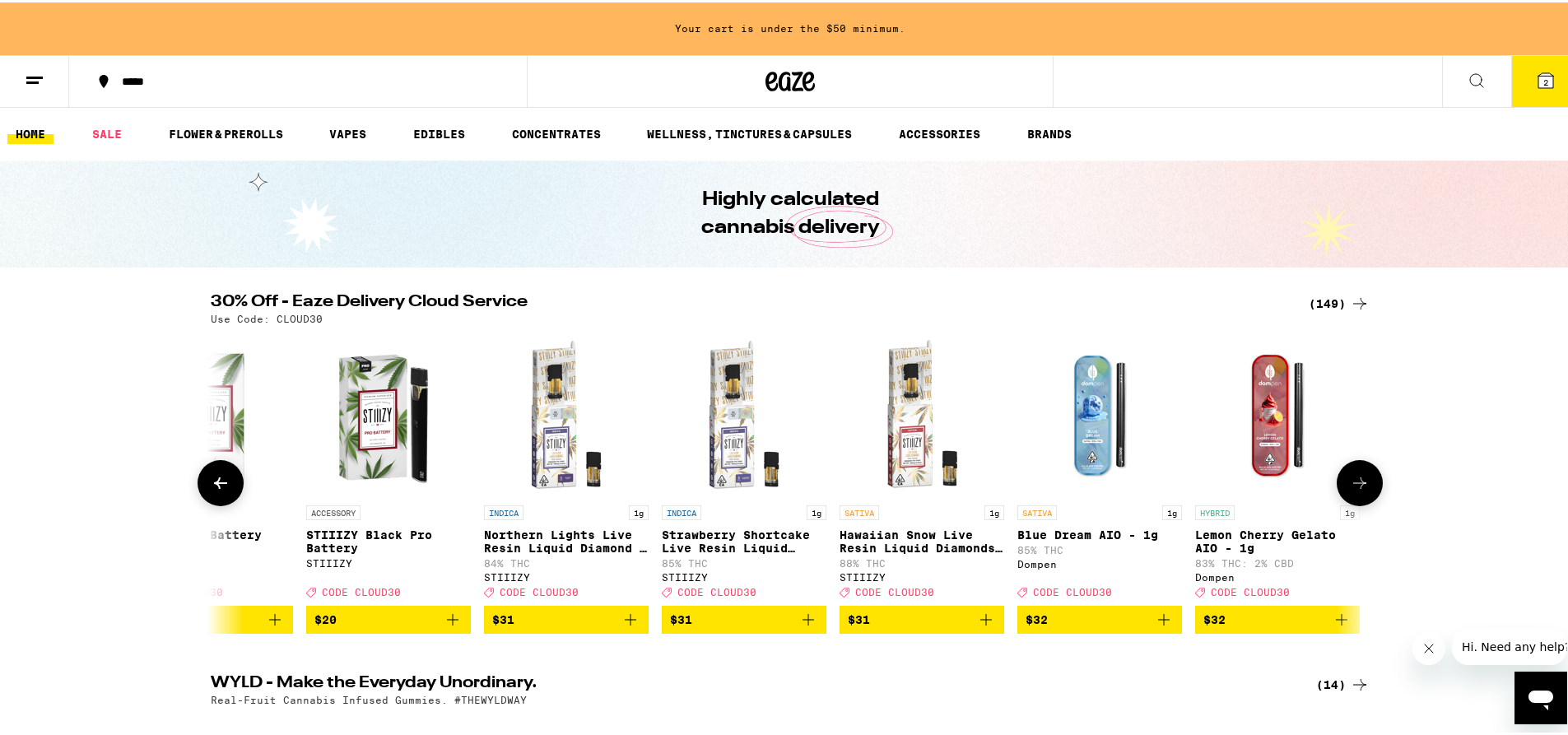
scroll to position [0, 15534]
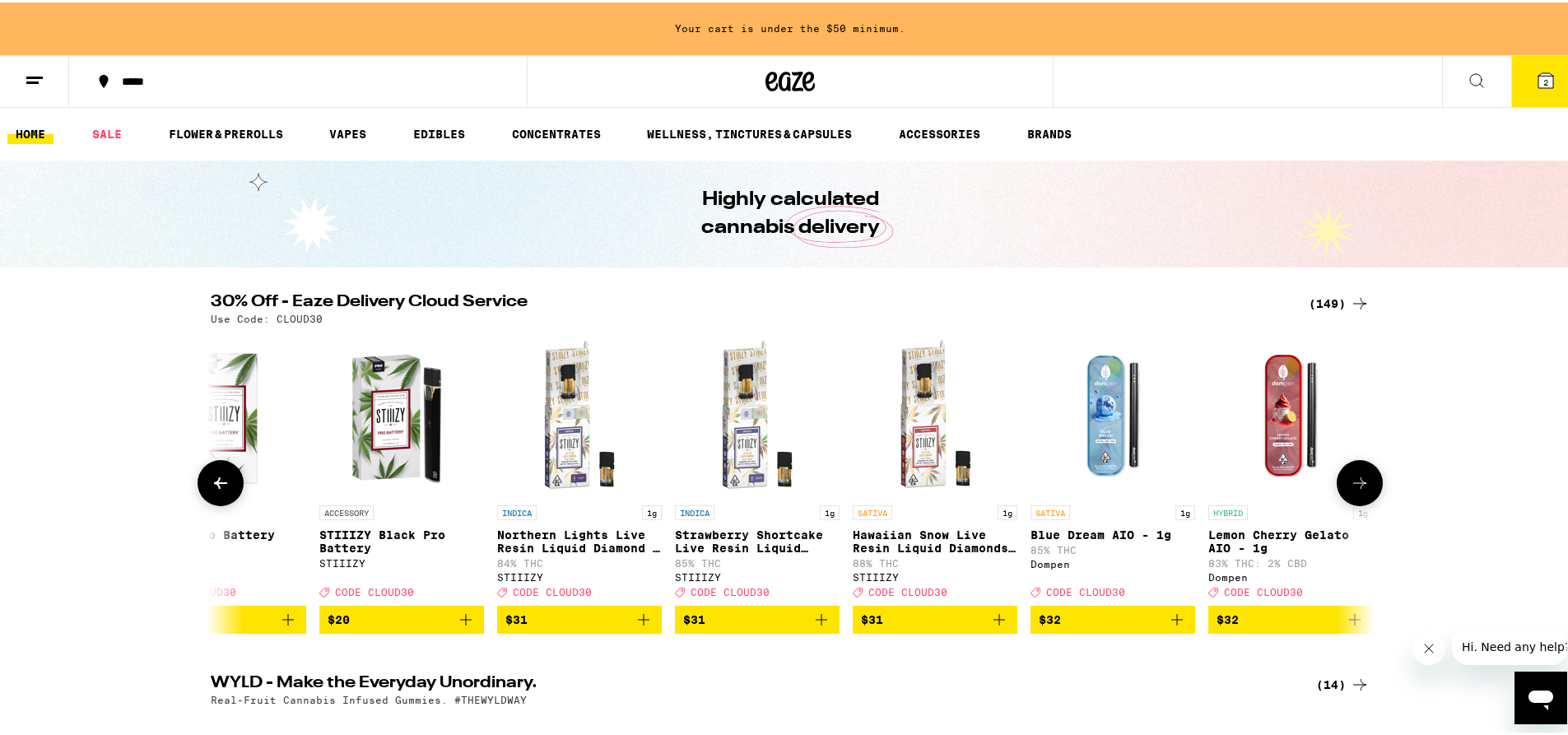
click at [1249, 627] on span "$32" at bounding box center [1290, 616] width 148 height 19
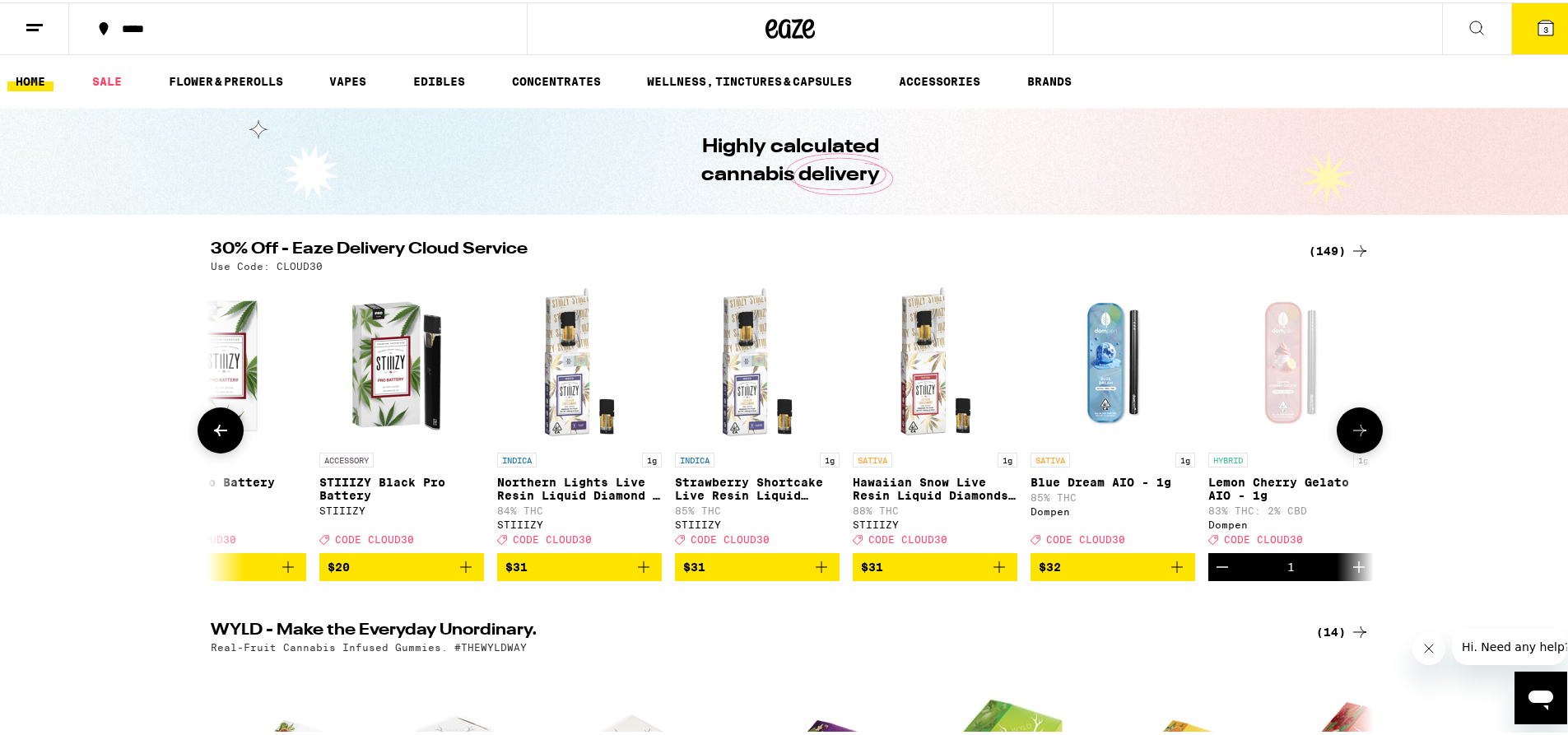
click at [203, 430] on button at bounding box center [220, 427] width 46 height 46
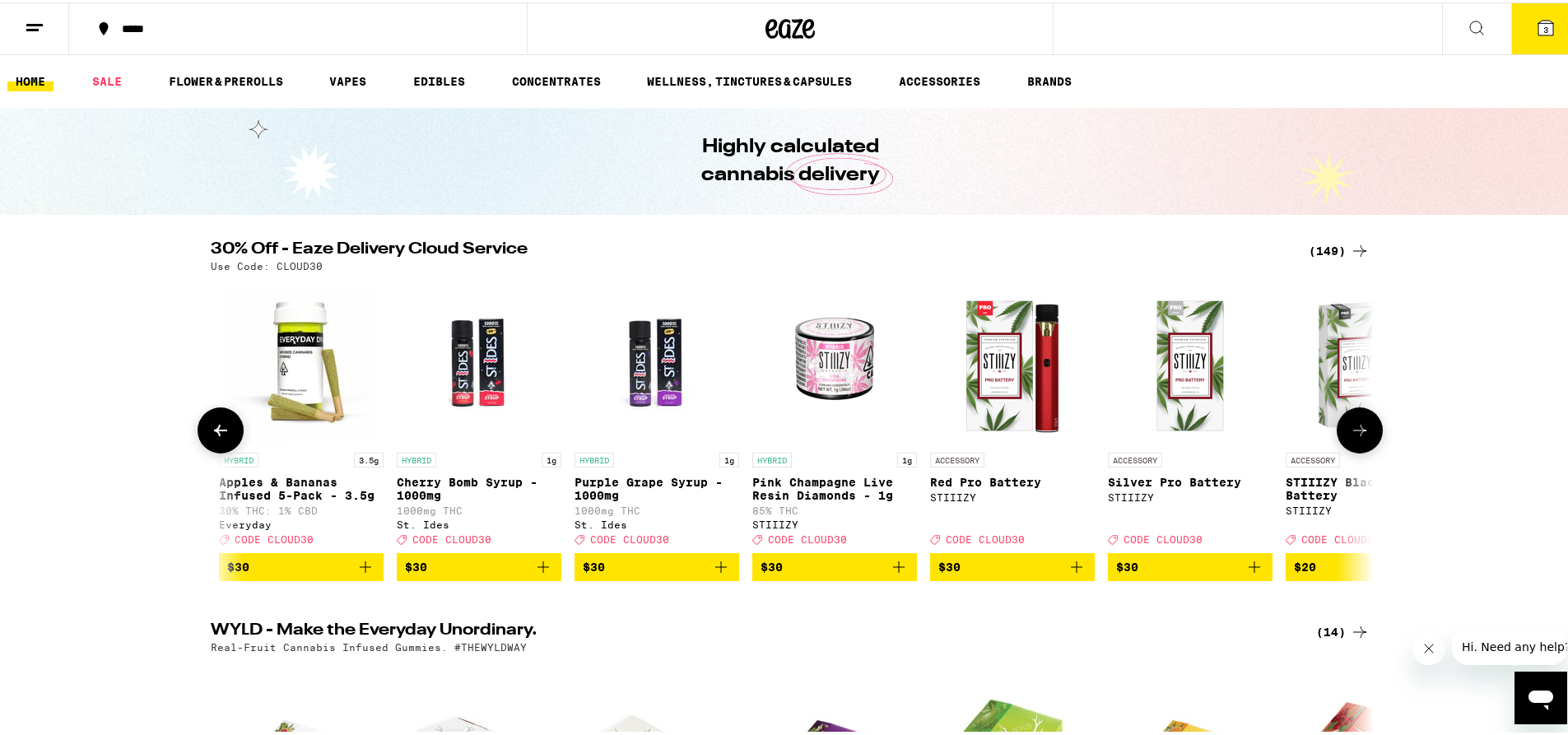
scroll to position [0, 14556]
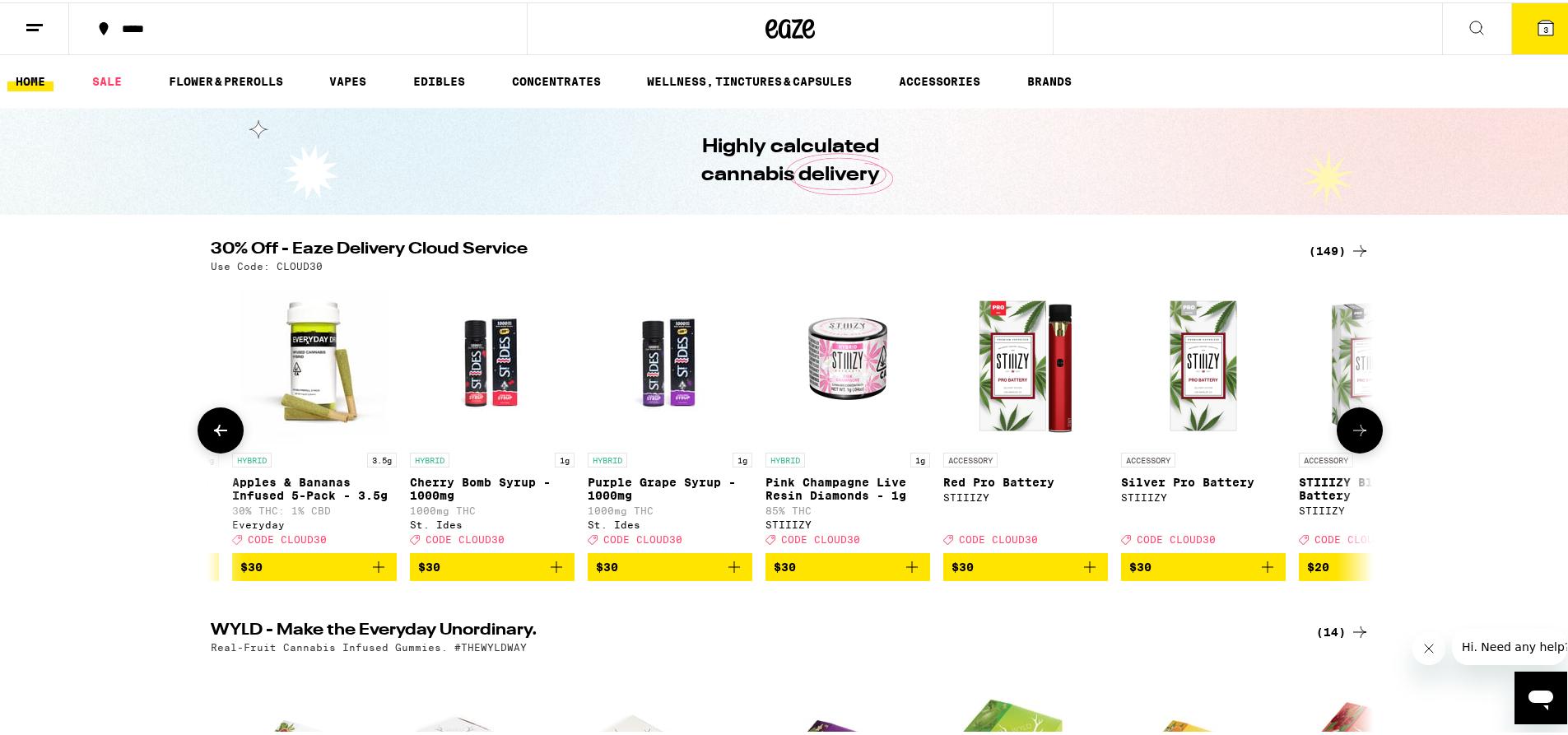
click at [211, 434] on icon at bounding box center [221, 428] width 19 height 19
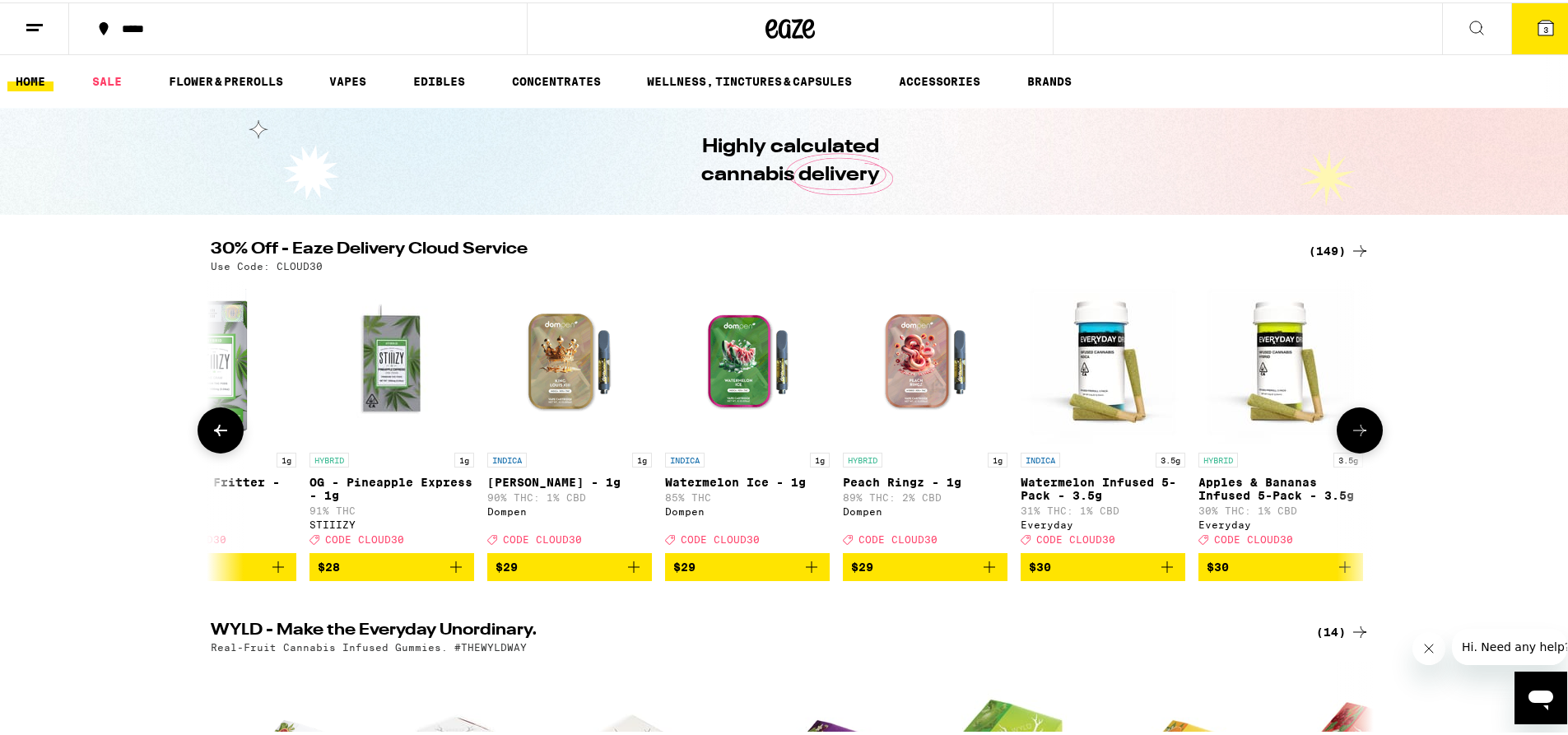
scroll to position [0, 13576]
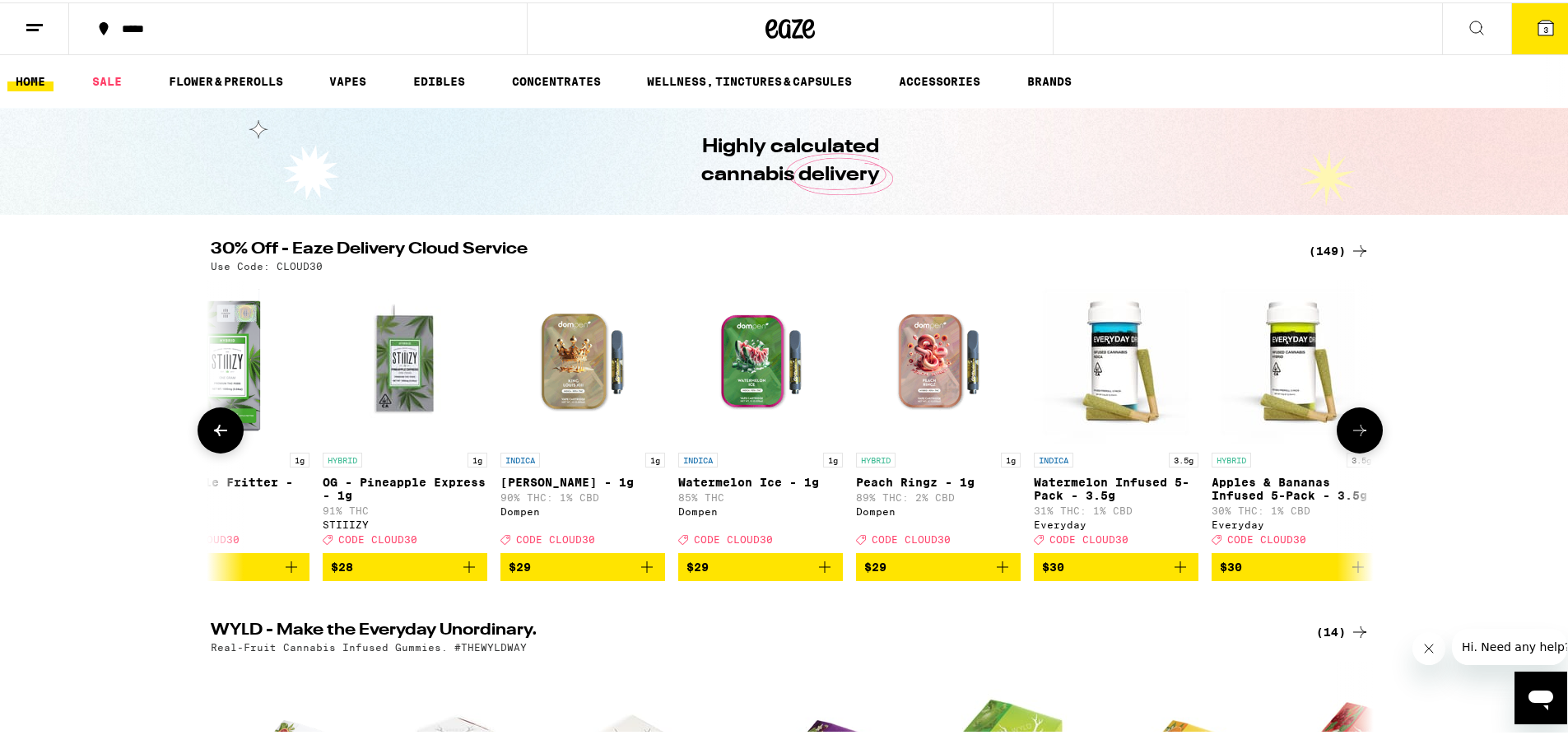
click at [719, 575] on span "$29" at bounding box center [761, 564] width 148 height 19
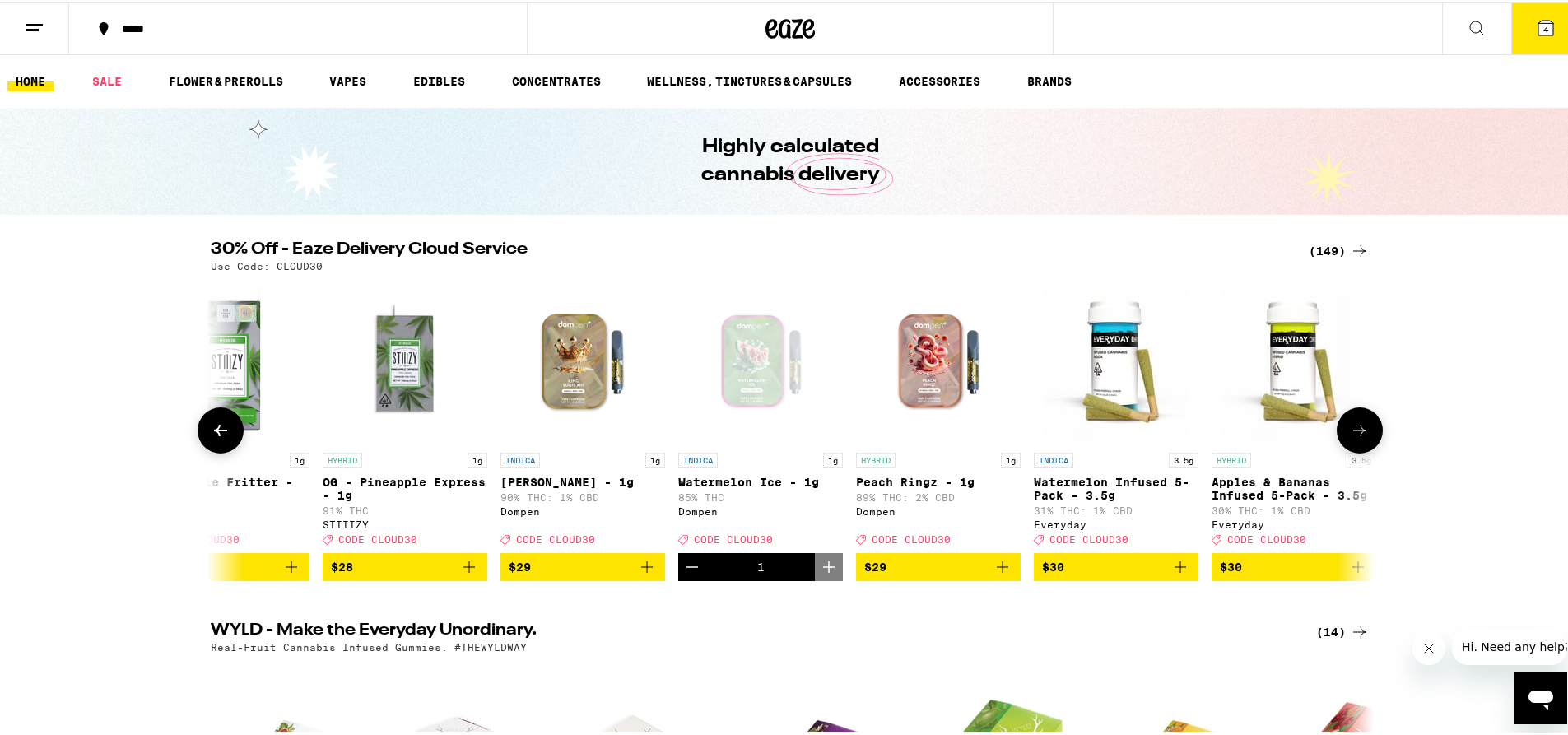
click at [222, 436] on icon at bounding box center [221, 428] width 19 height 19
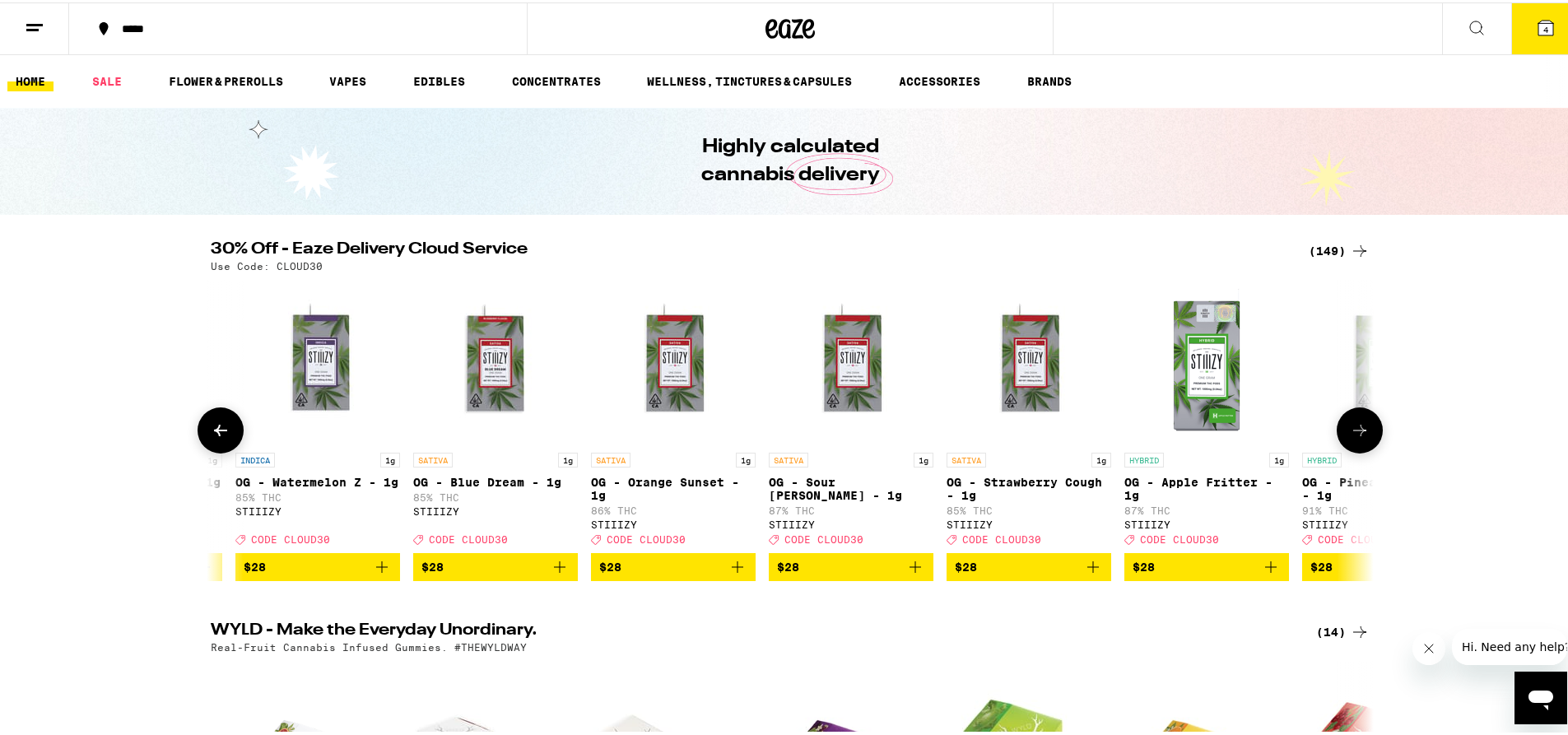
click at [222, 436] on icon at bounding box center [221, 428] width 19 height 19
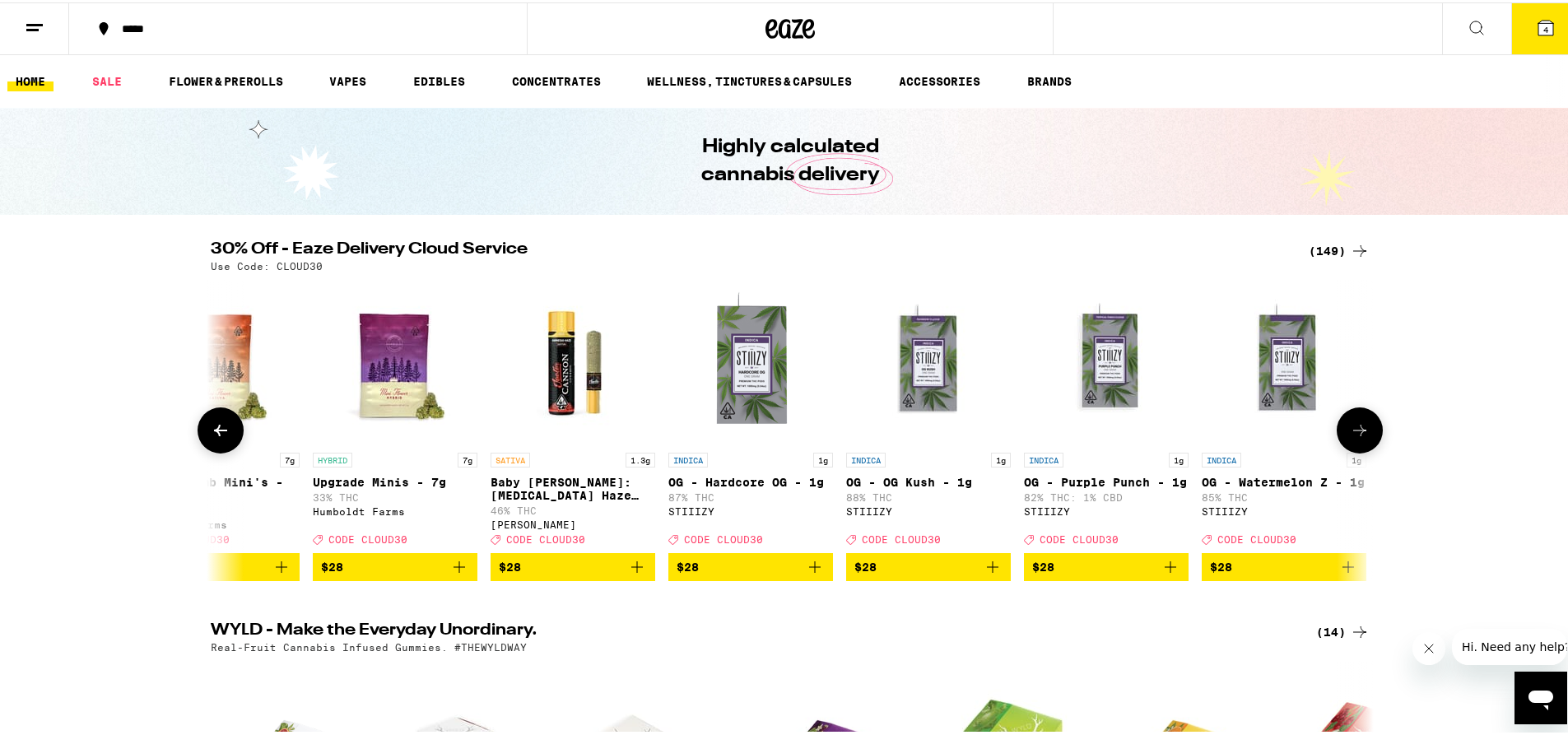
scroll to position [0, 11617]
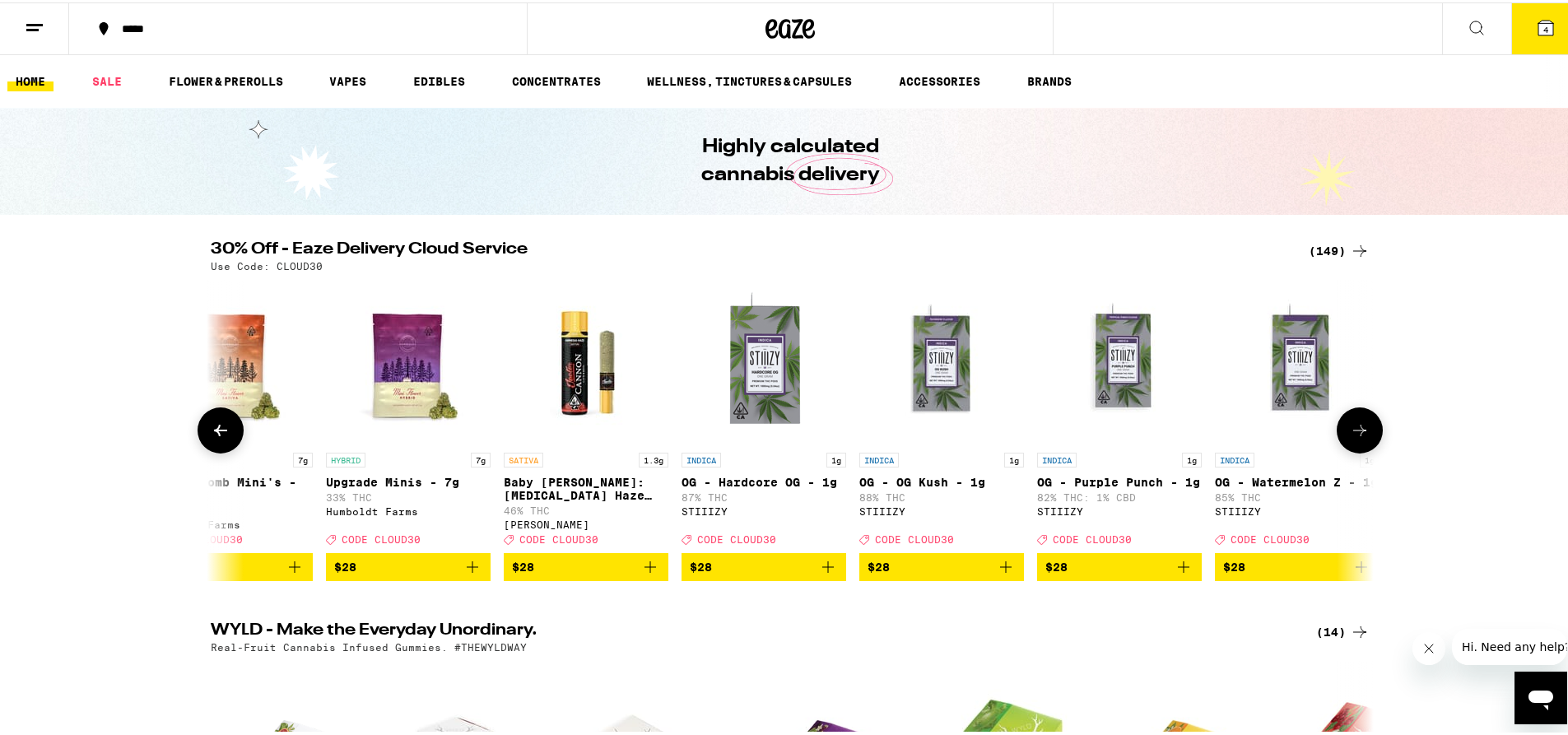
click at [222, 436] on icon at bounding box center [221, 428] width 19 height 19
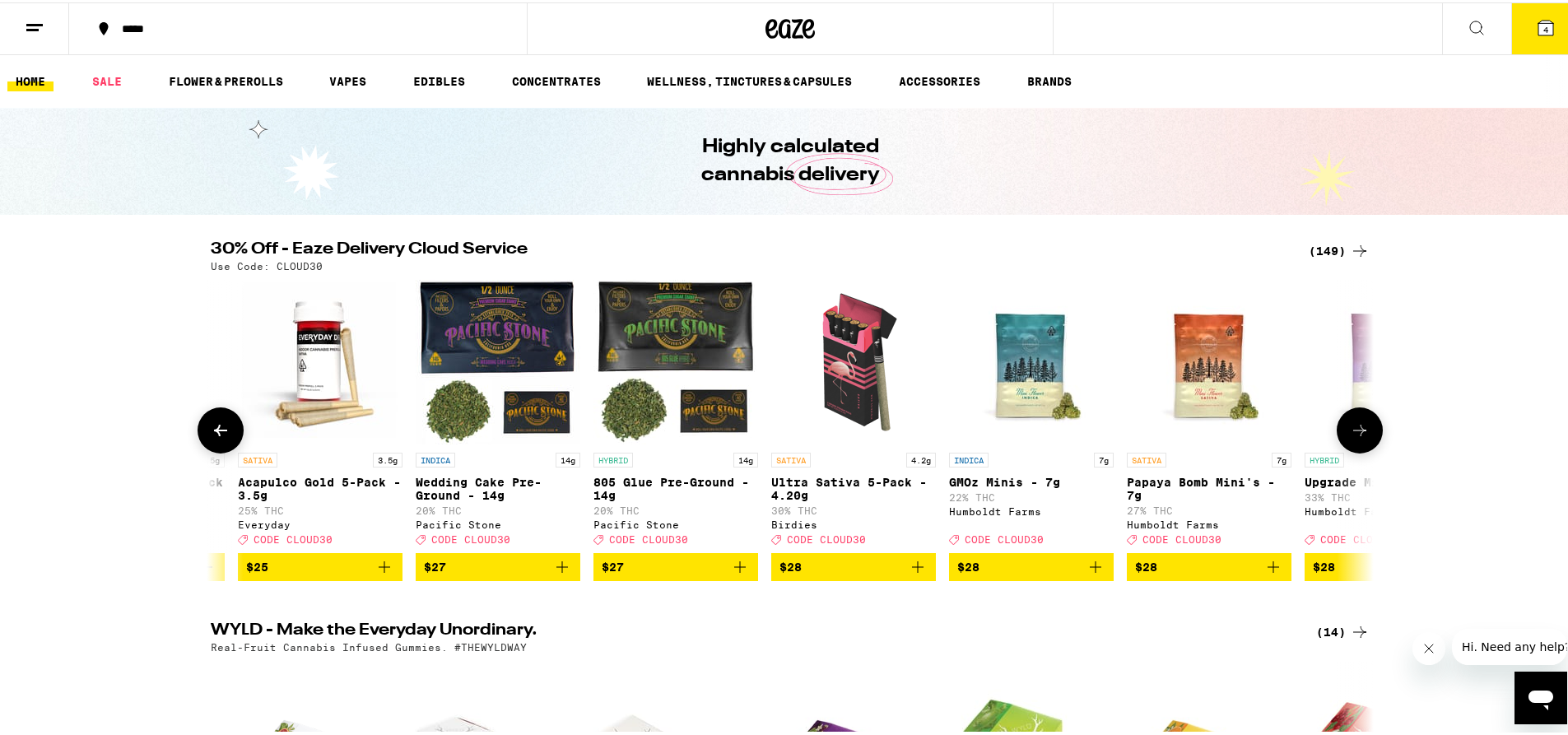
scroll to position [0, 10637]
click at [222, 436] on icon at bounding box center [221, 428] width 19 height 19
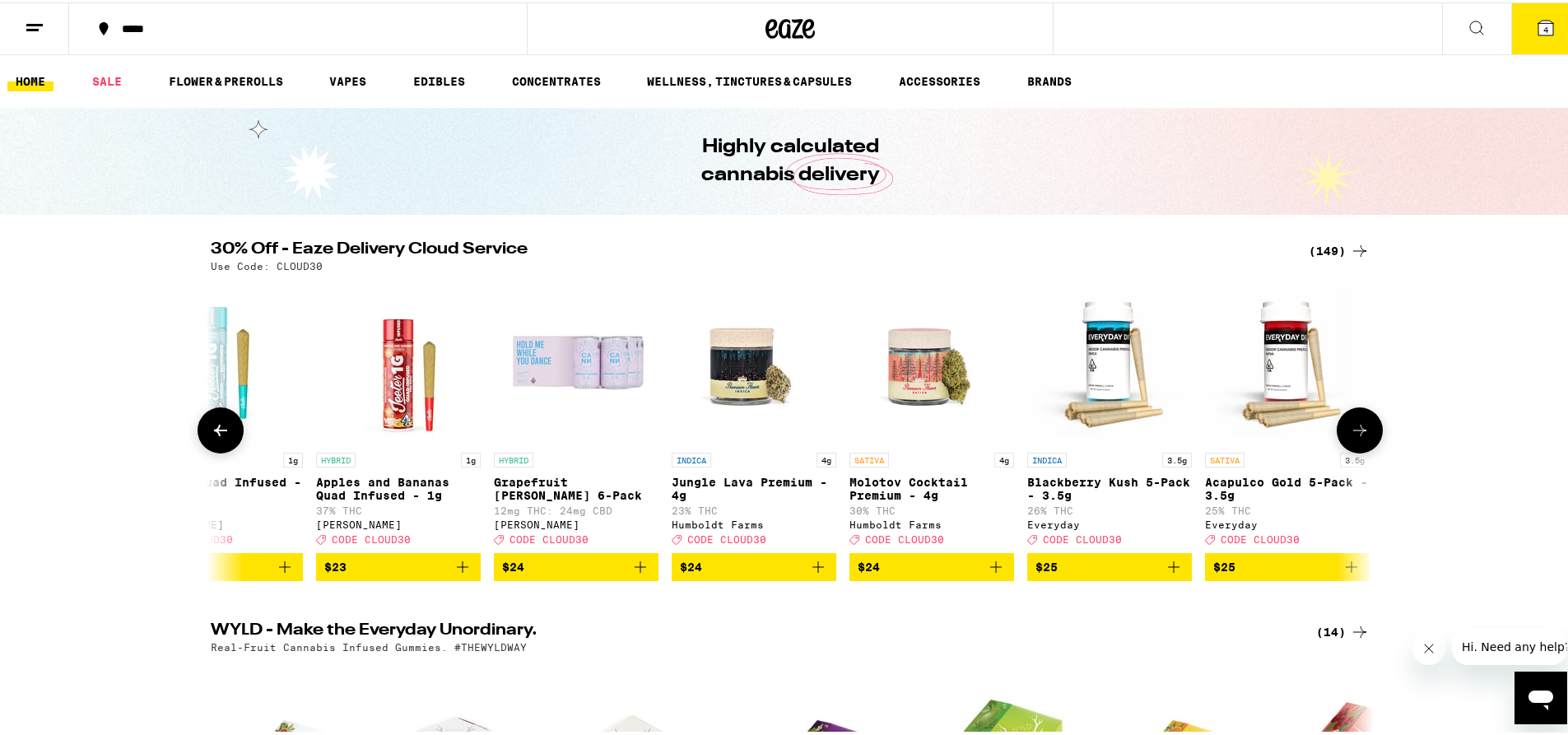
scroll to position [0, 9658]
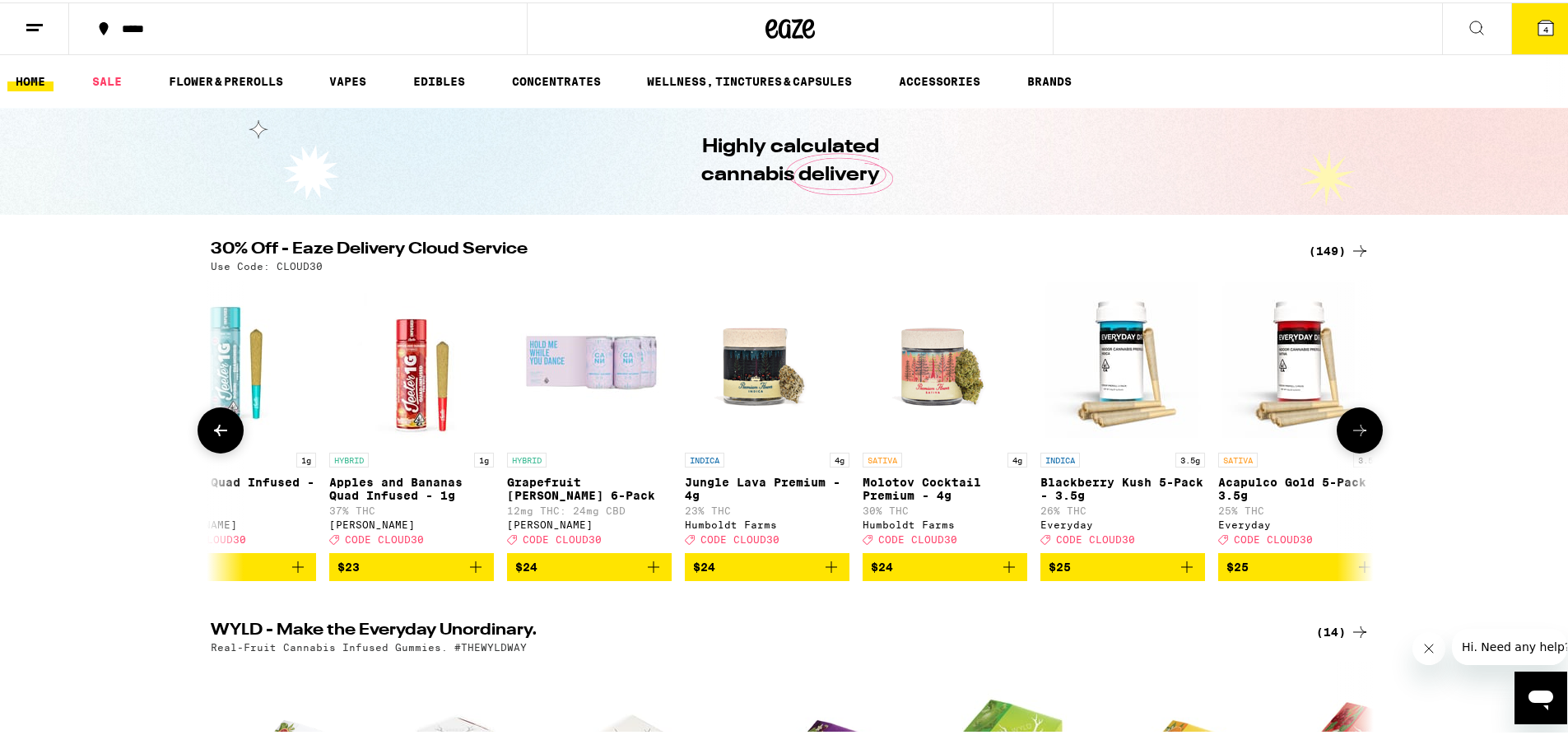
click at [222, 436] on icon at bounding box center [221, 428] width 19 height 19
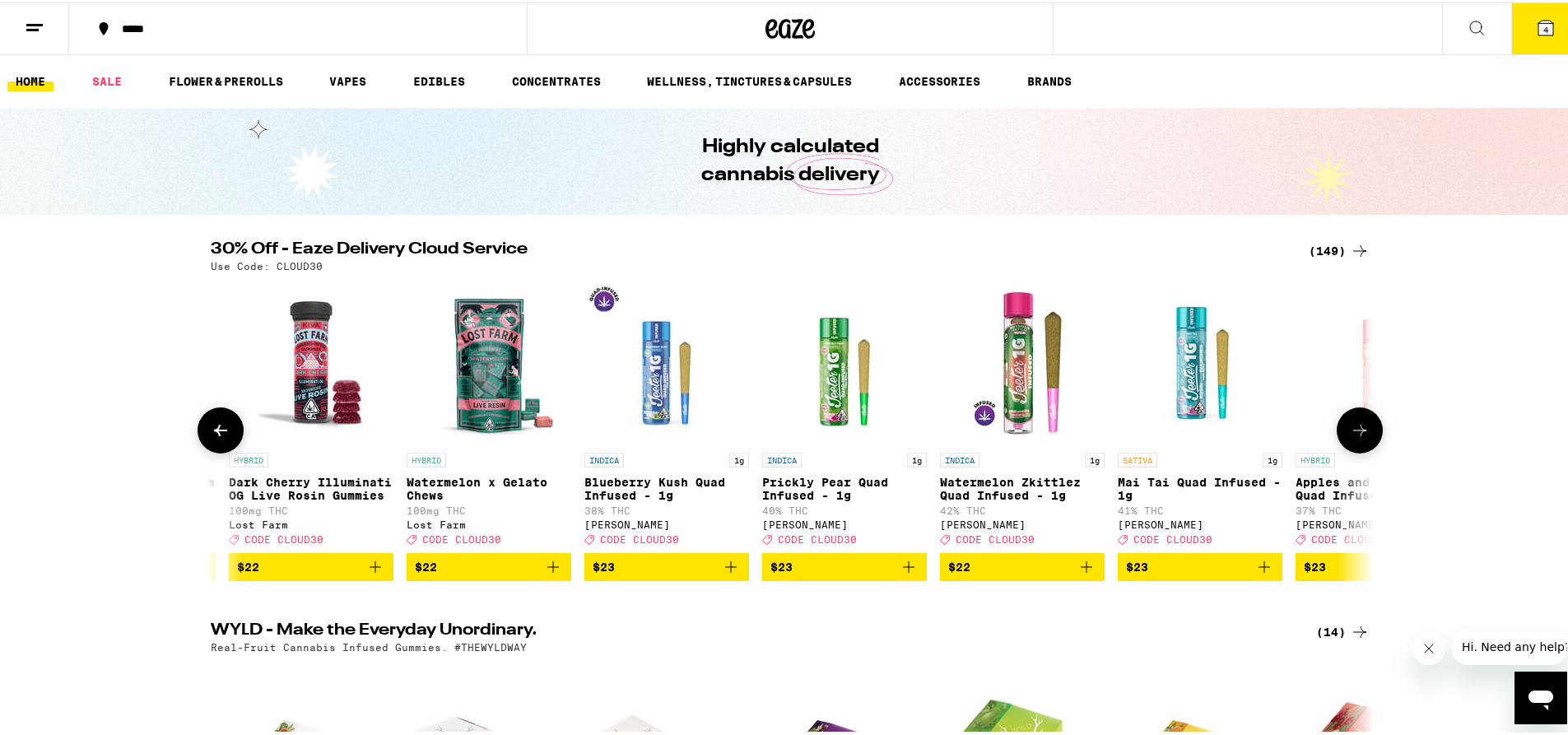
scroll to position [0, 8679]
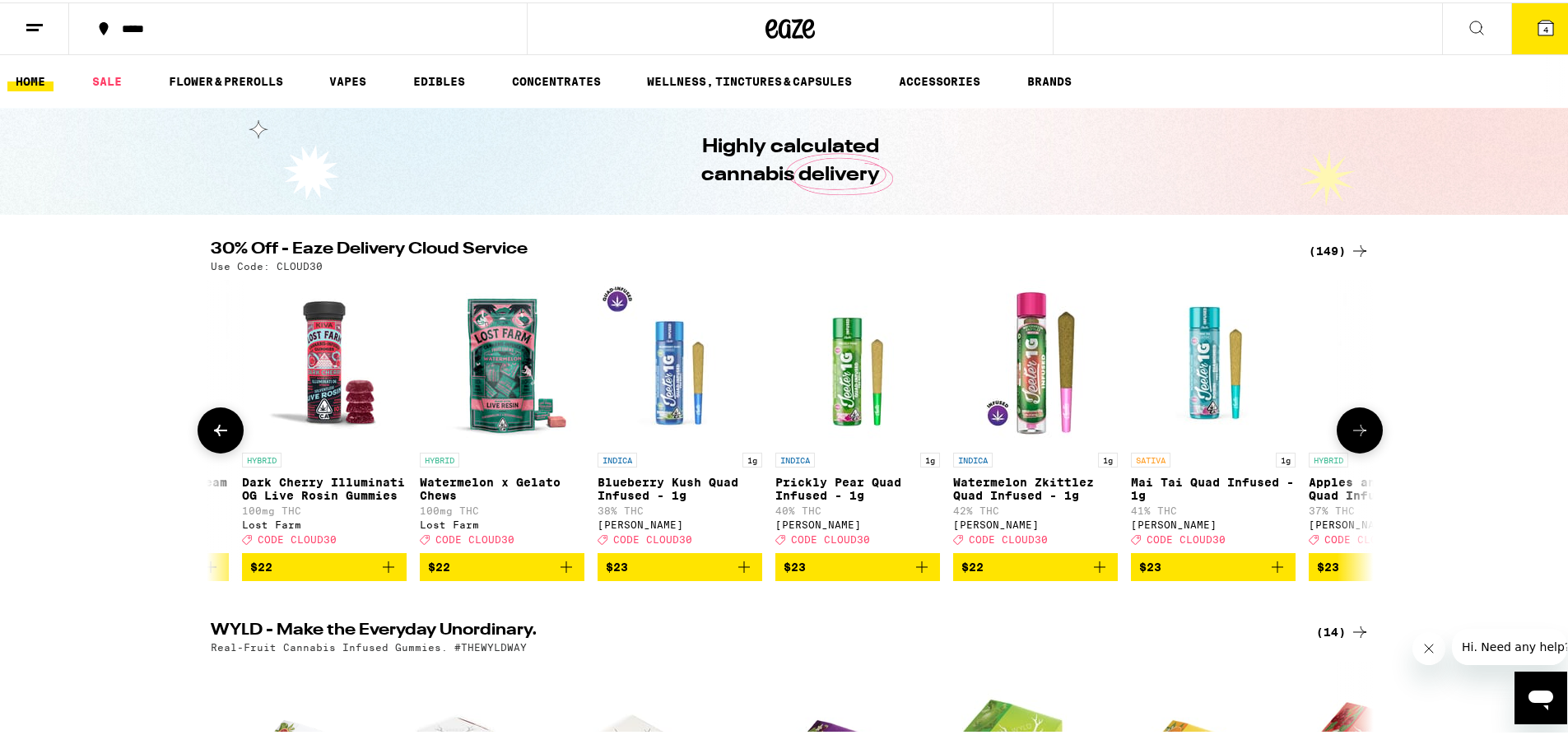
click at [222, 436] on icon at bounding box center [221, 428] width 19 height 19
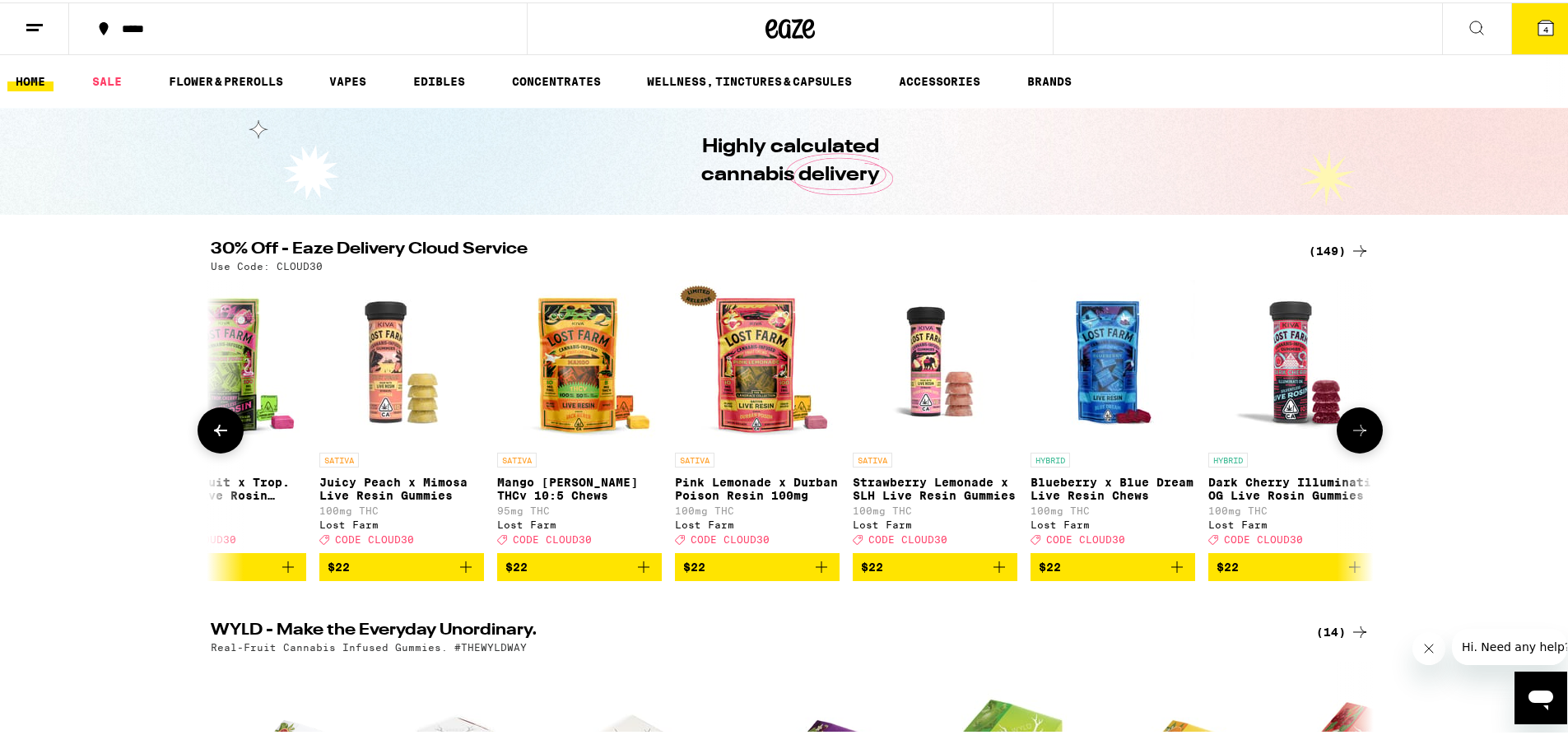
scroll to position [0, 7700]
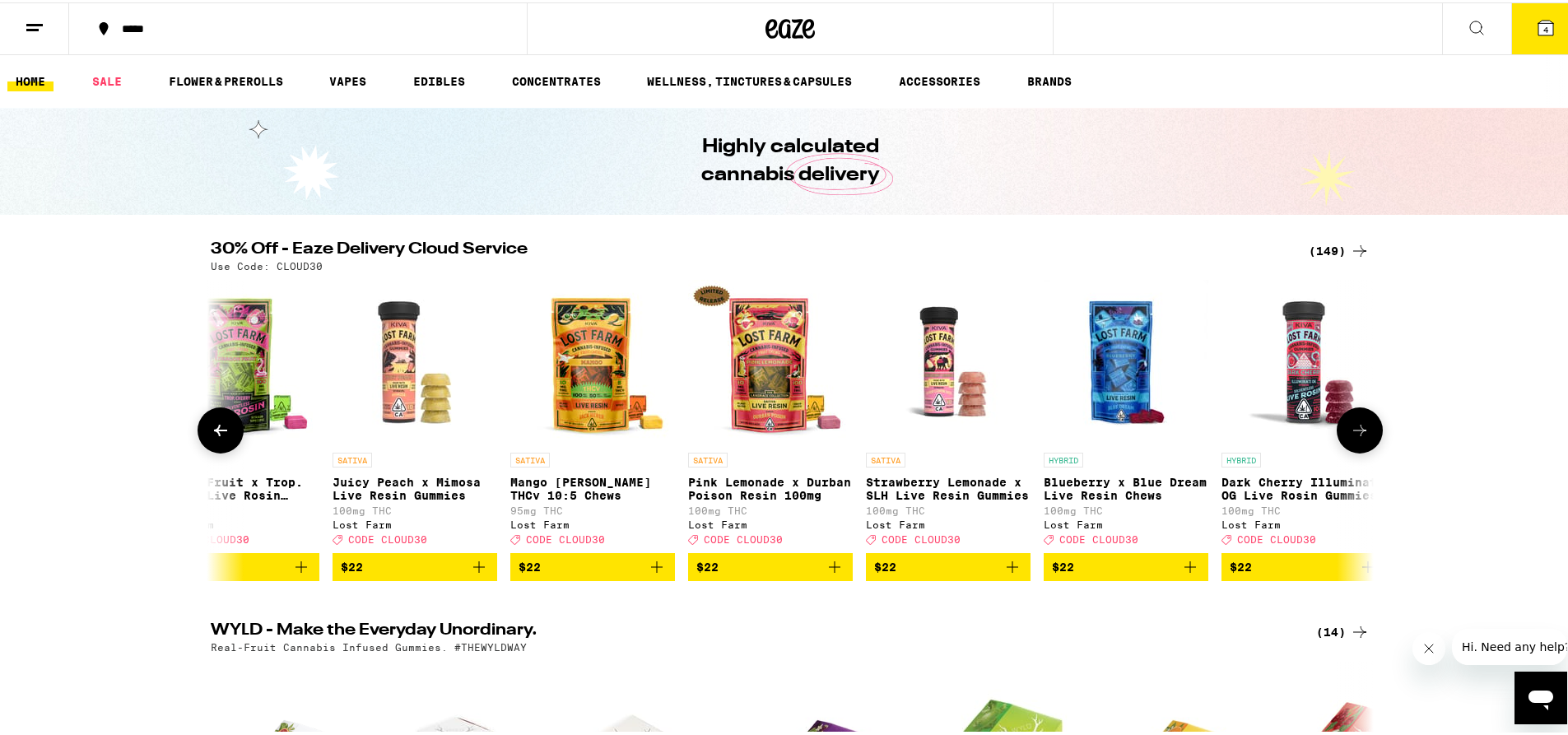
click at [211, 435] on icon at bounding box center [221, 428] width 19 height 19
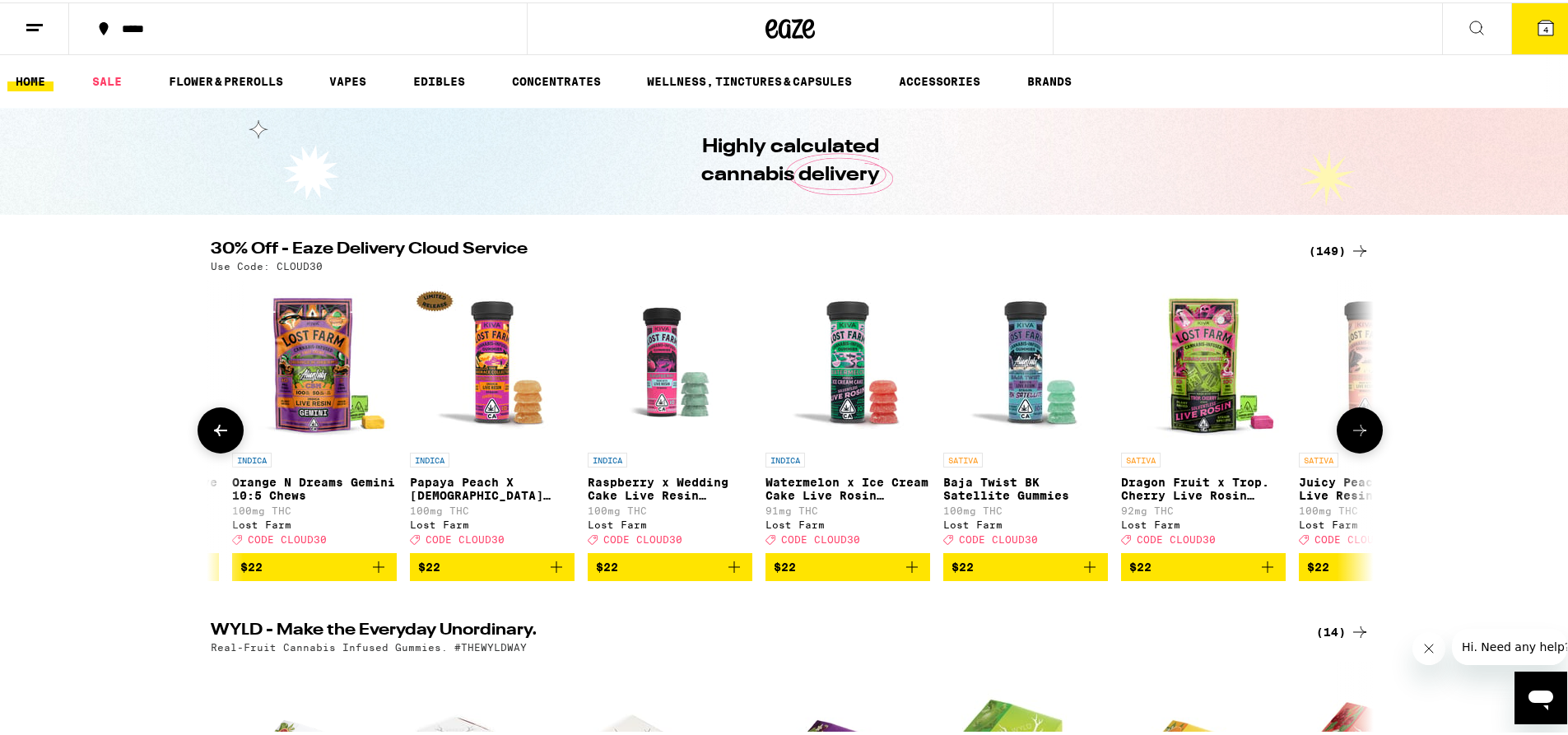
scroll to position [0, 6720]
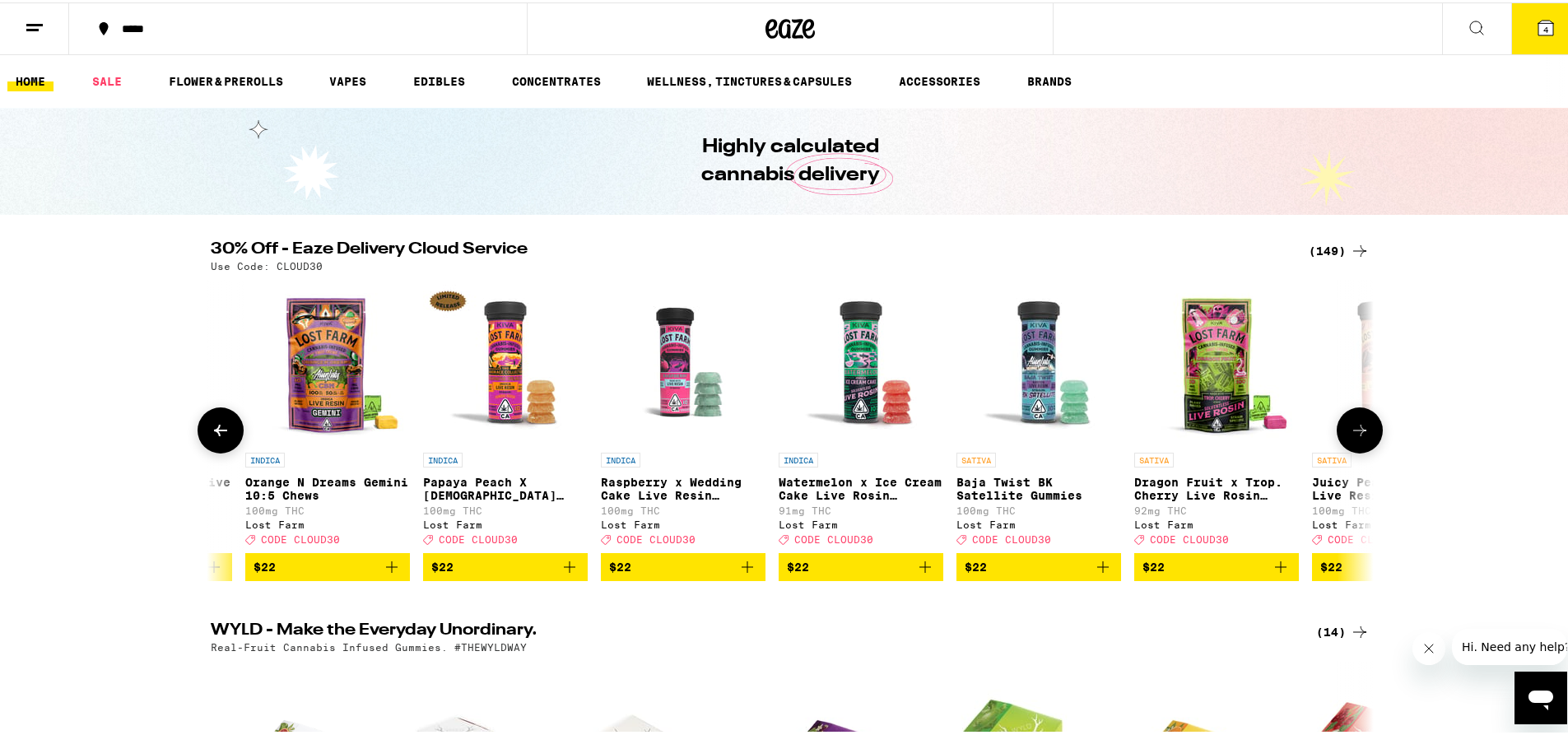
click at [211, 435] on icon at bounding box center [221, 428] width 19 height 19
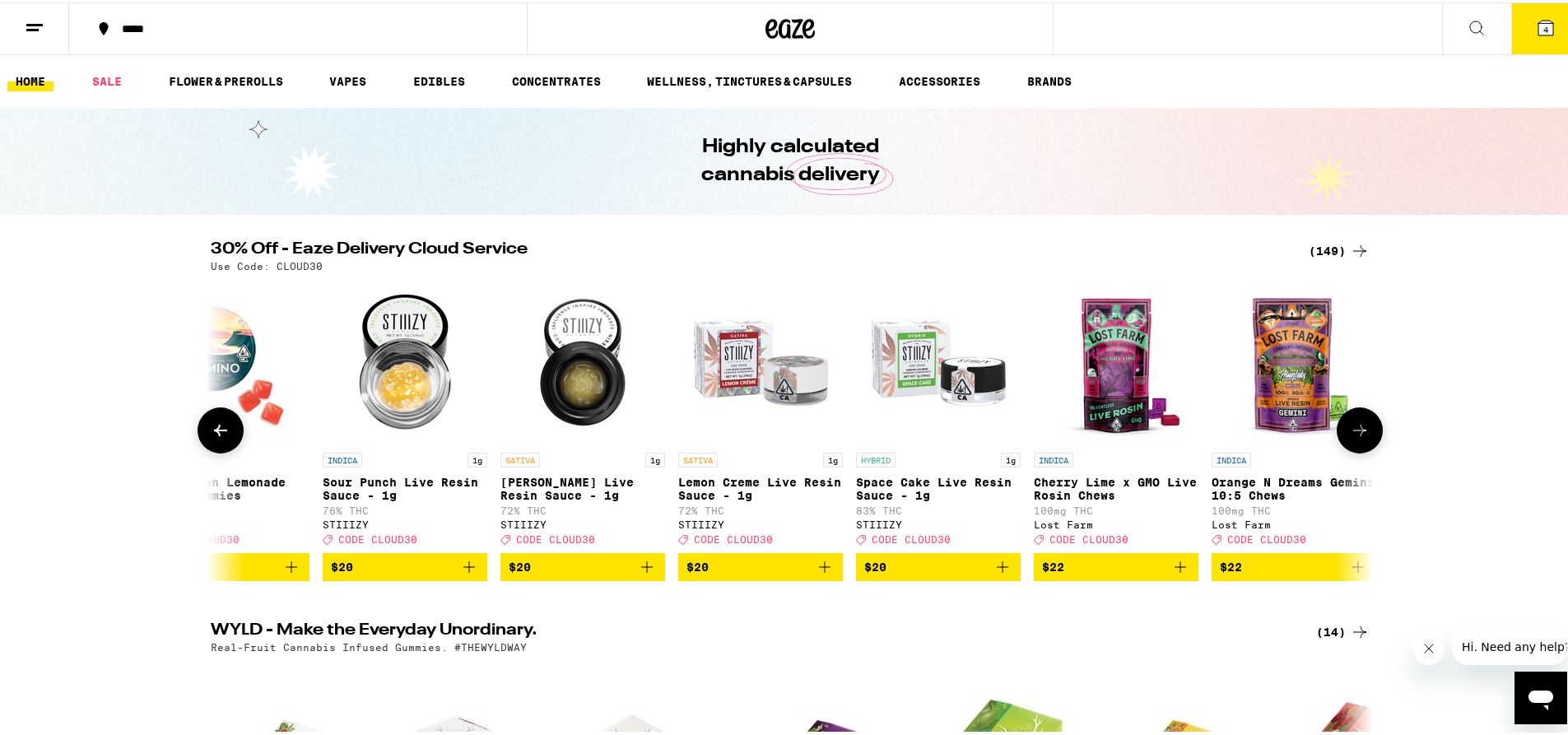
scroll to position [0, 5741]
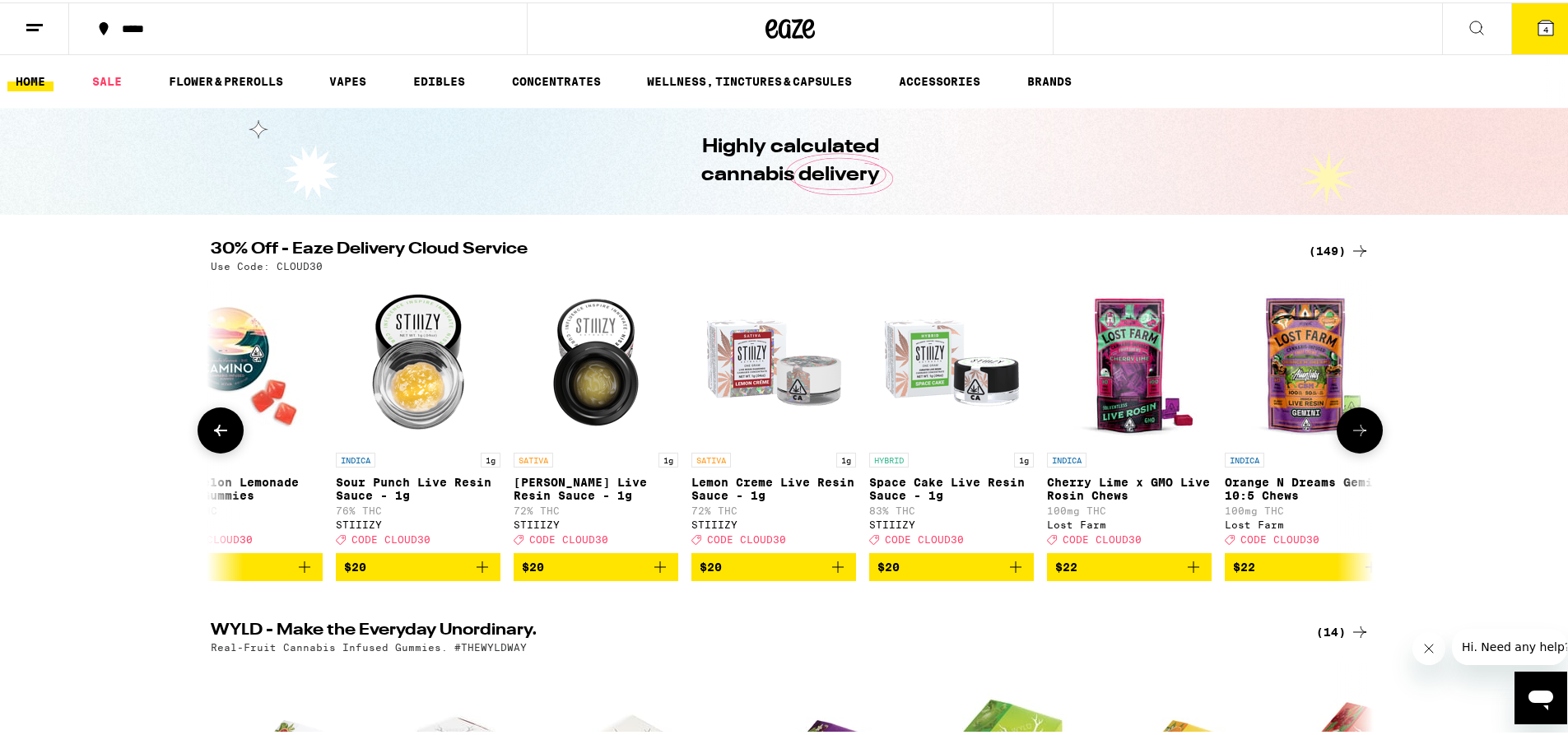
click at [211, 435] on icon at bounding box center [221, 428] width 19 height 19
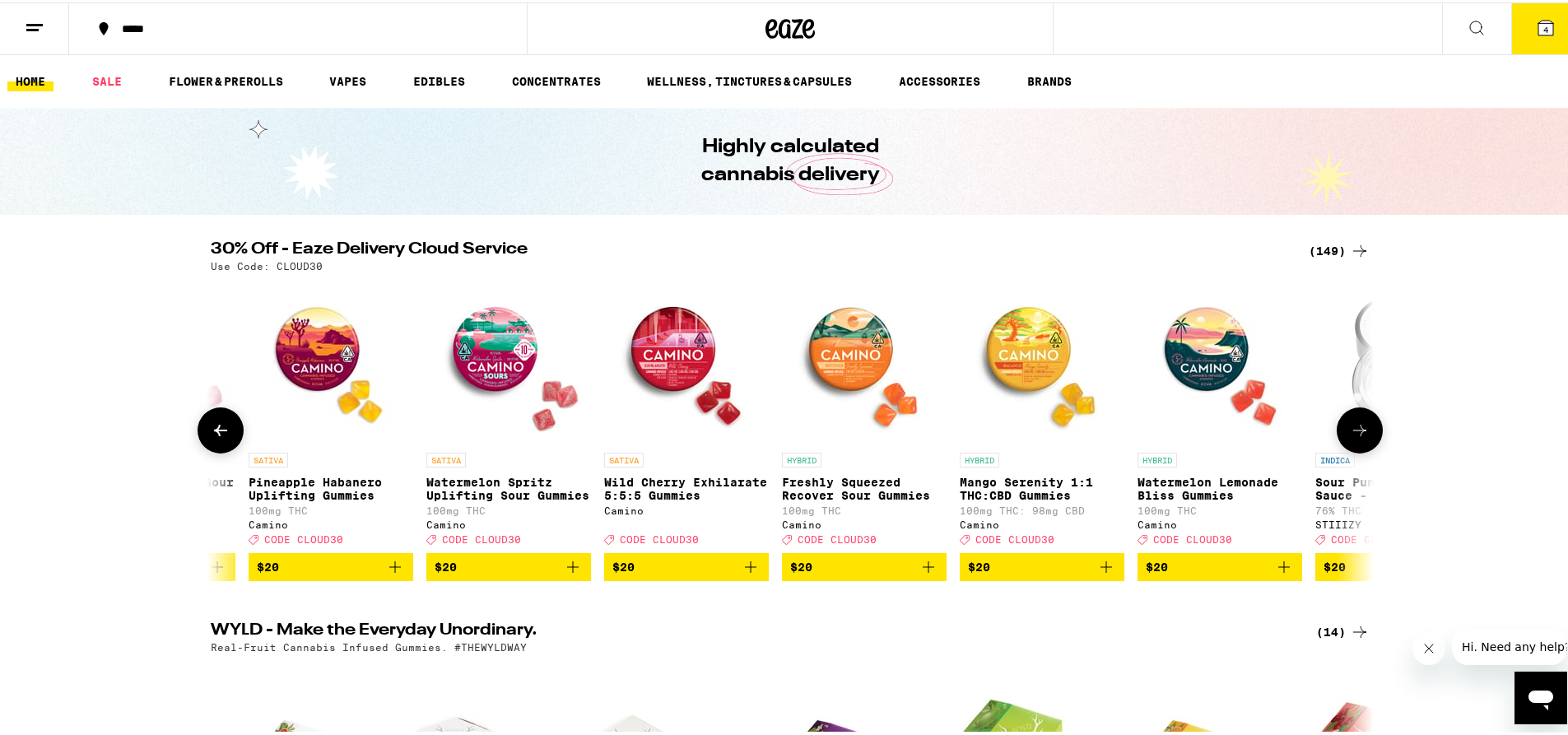
click at [211, 435] on icon at bounding box center [221, 428] width 19 height 19
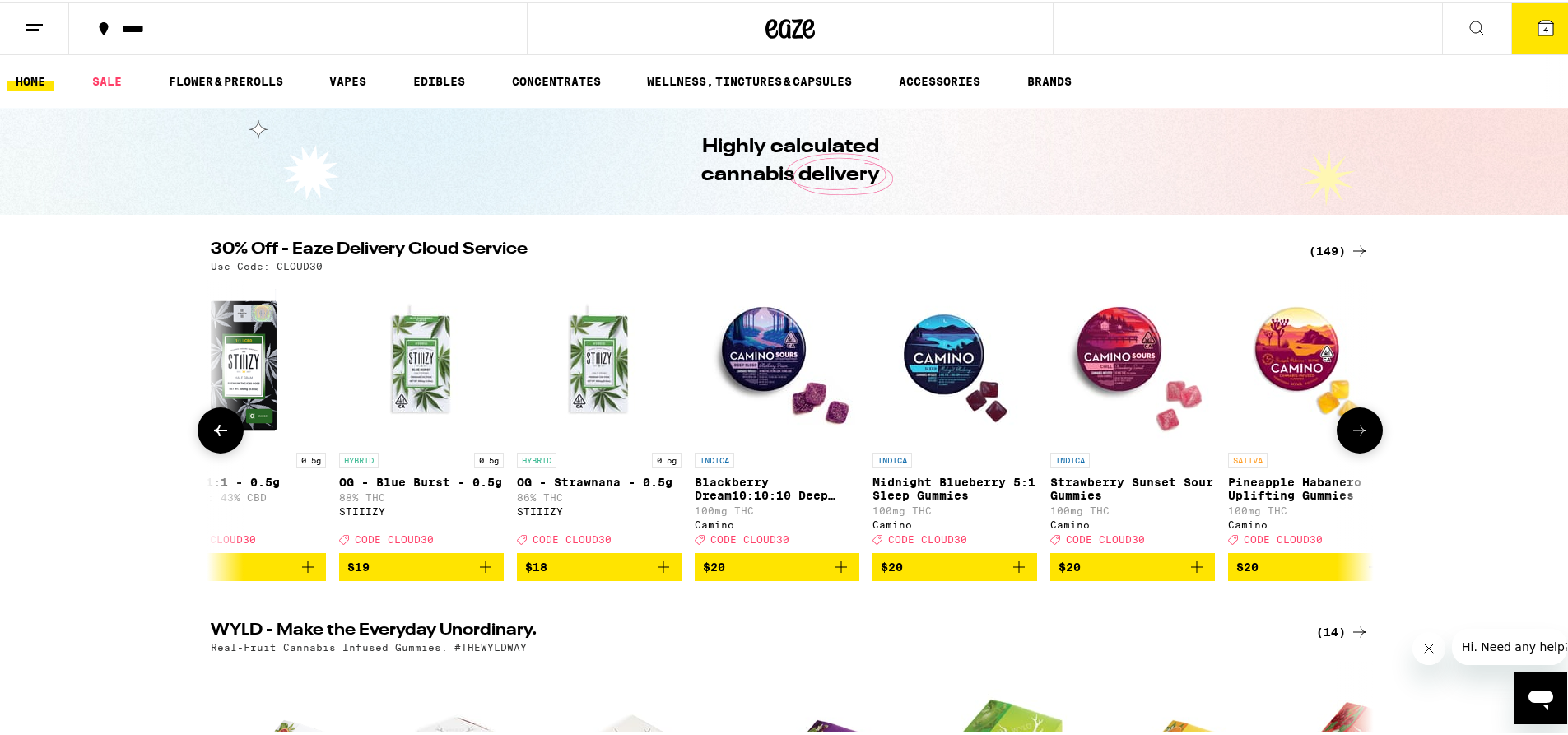
click at [211, 435] on icon at bounding box center [221, 428] width 19 height 19
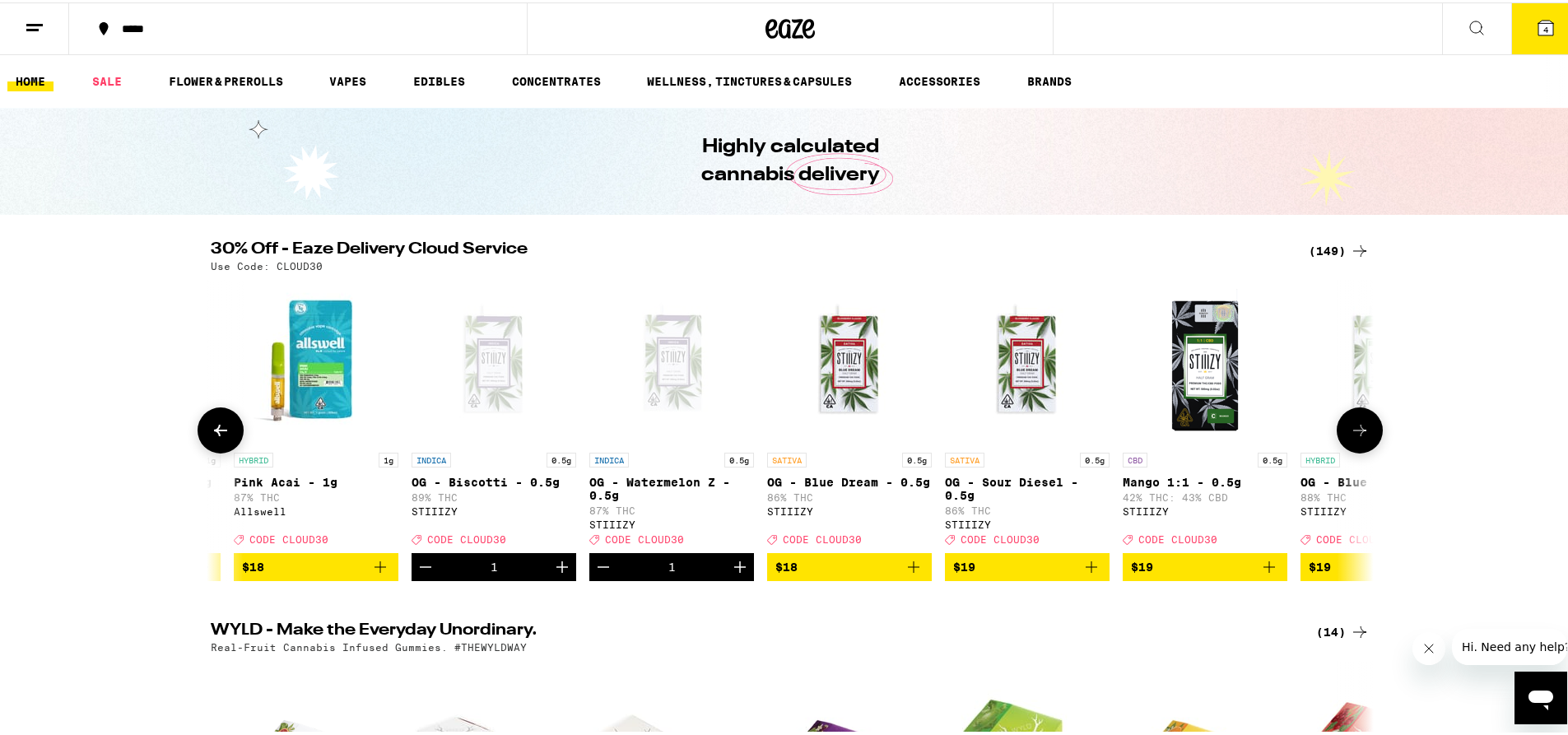
scroll to position [0, 2803]
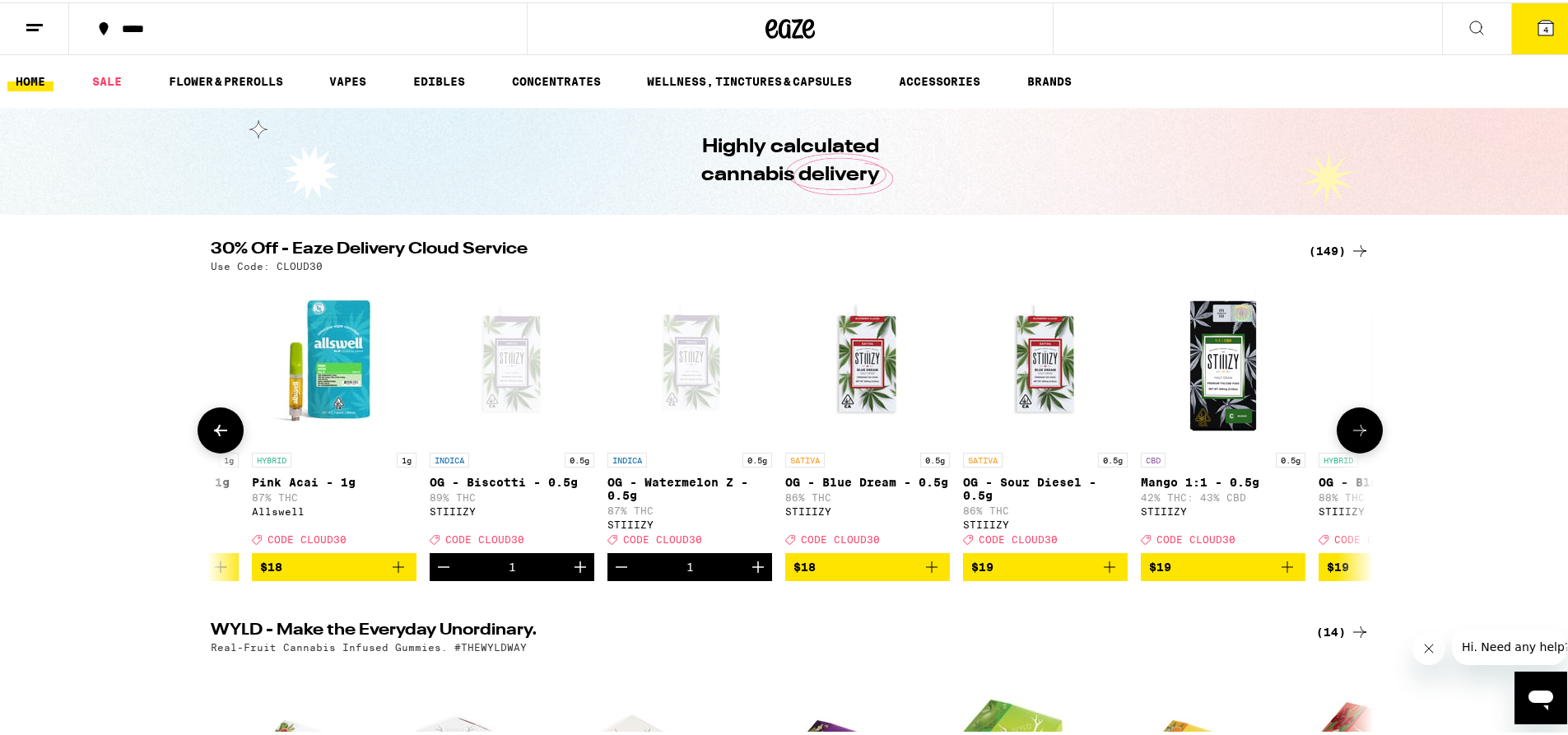
click at [211, 435] on icon at bounding box center [221, 428] width 19 height 19
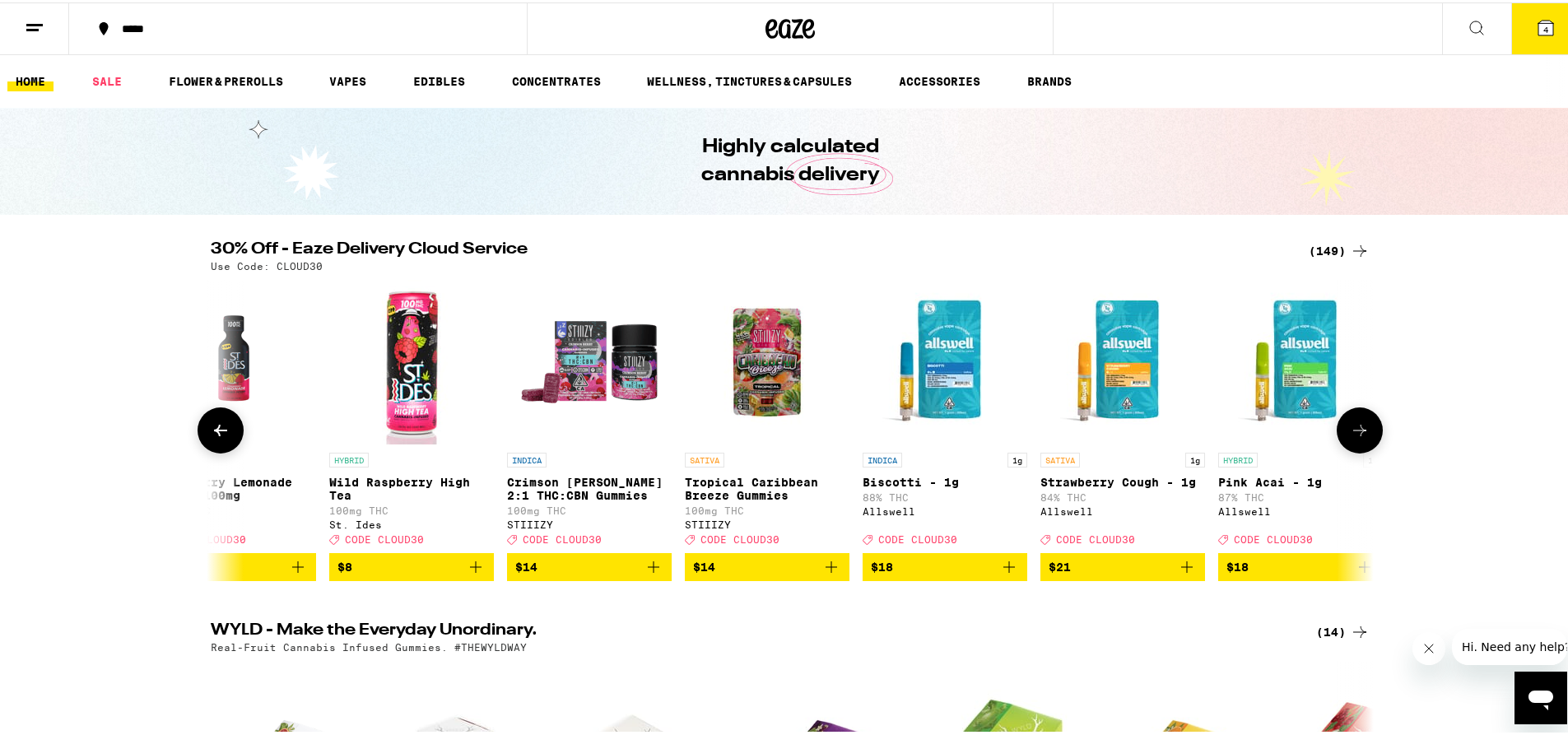
scroll to position [0, 1824]
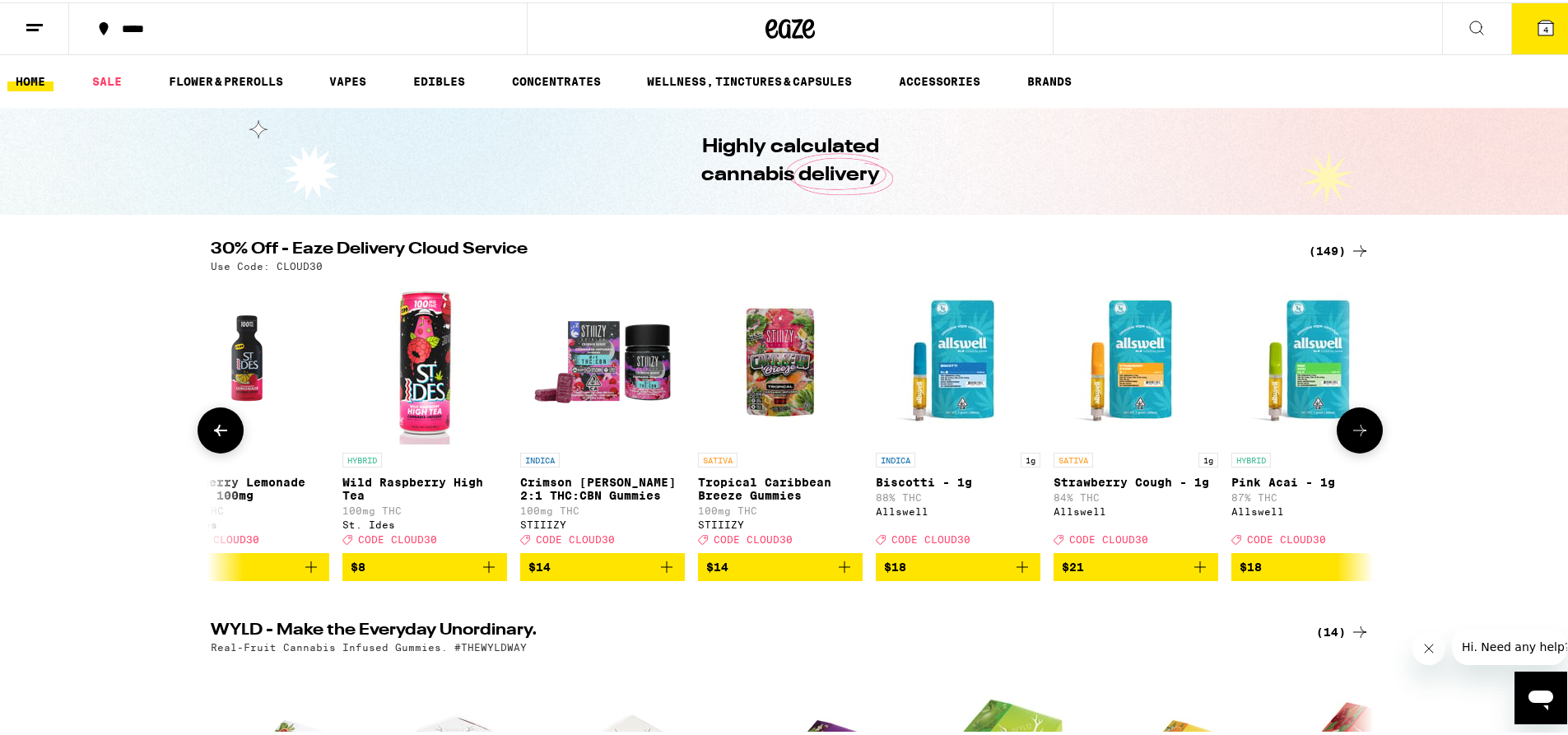
click at [211, 435] on icon at bounding box center [221, 428] width 19 height 19
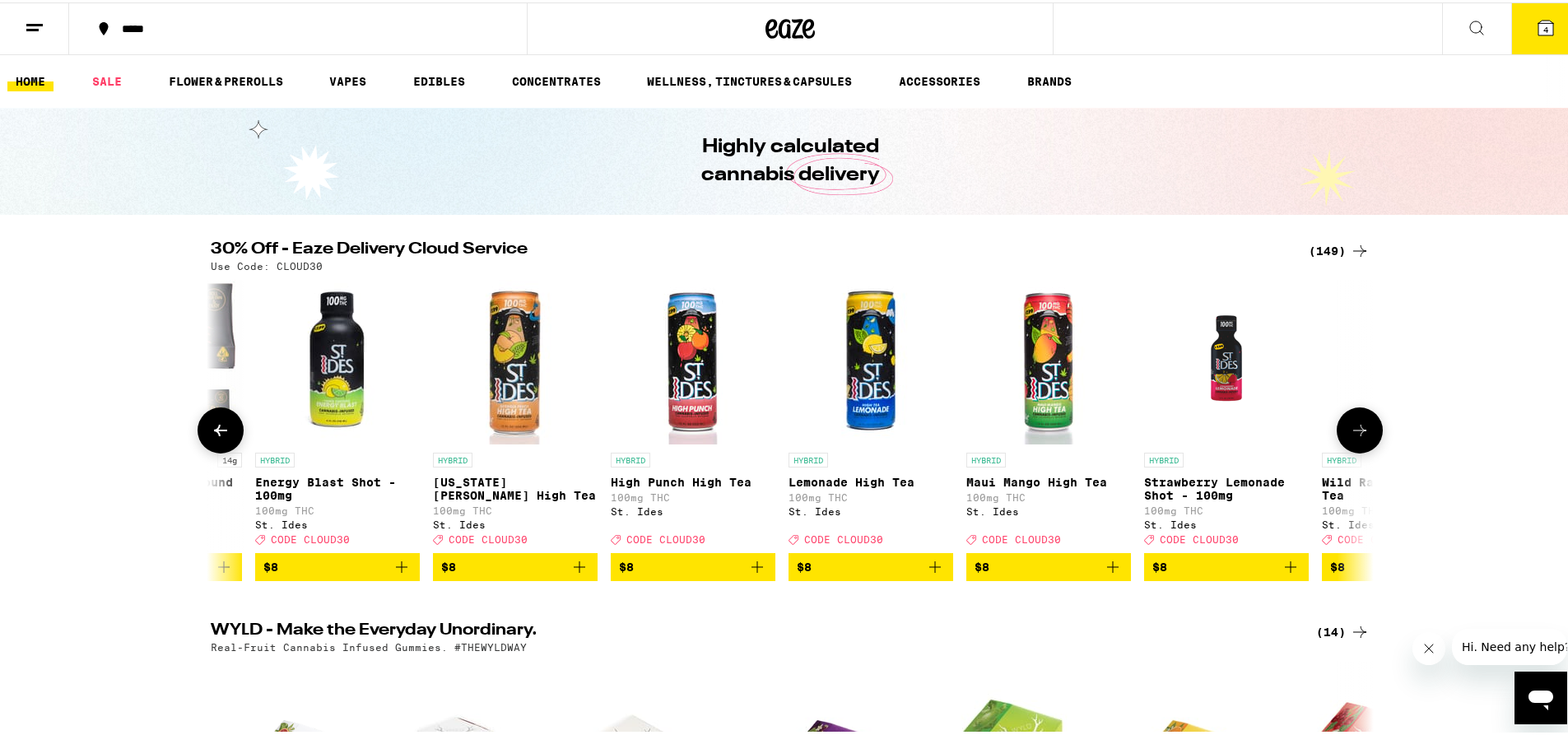
click at [211, 435] on icon at bounding box center [221, 428] width 19 height 19
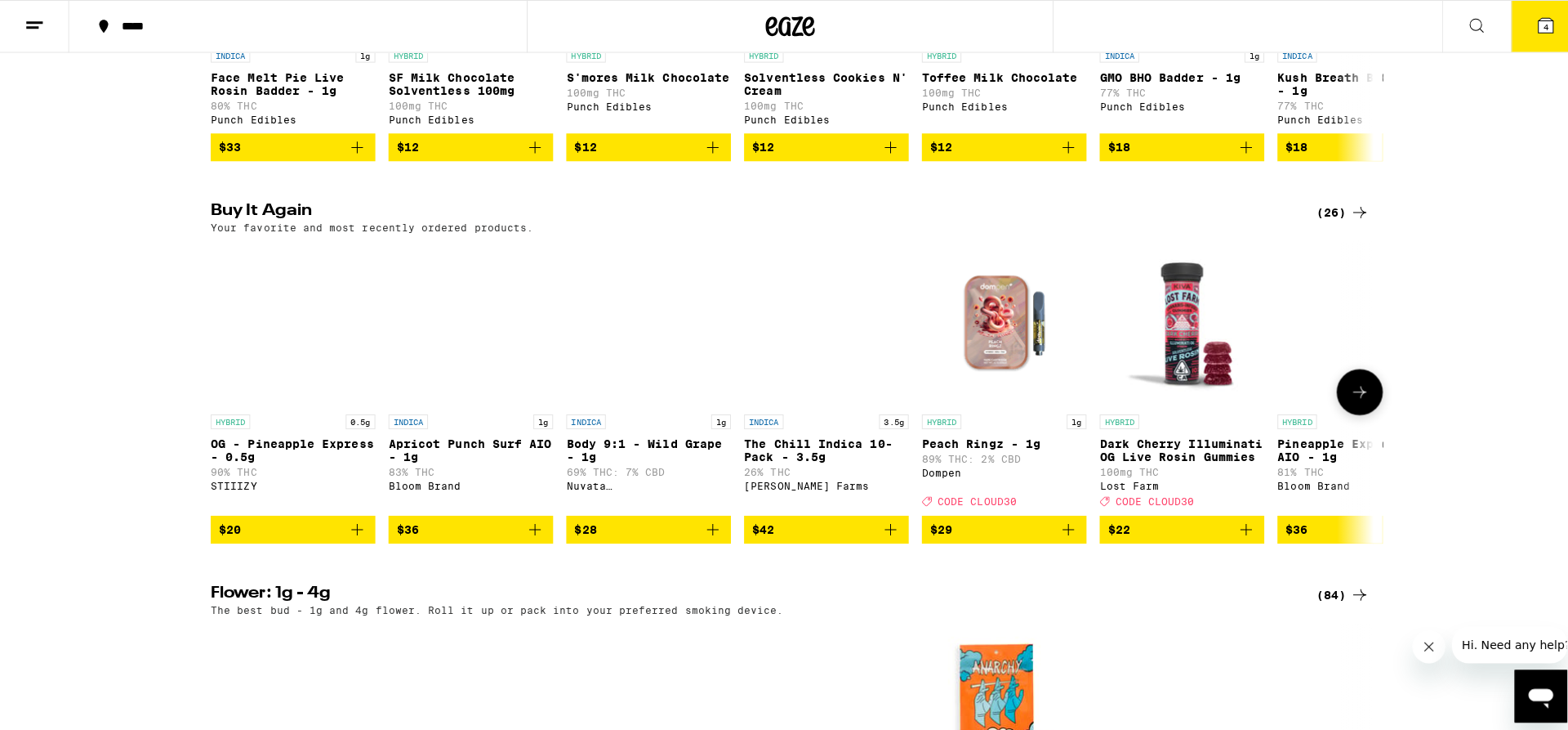
scroll to position [1143, 0]
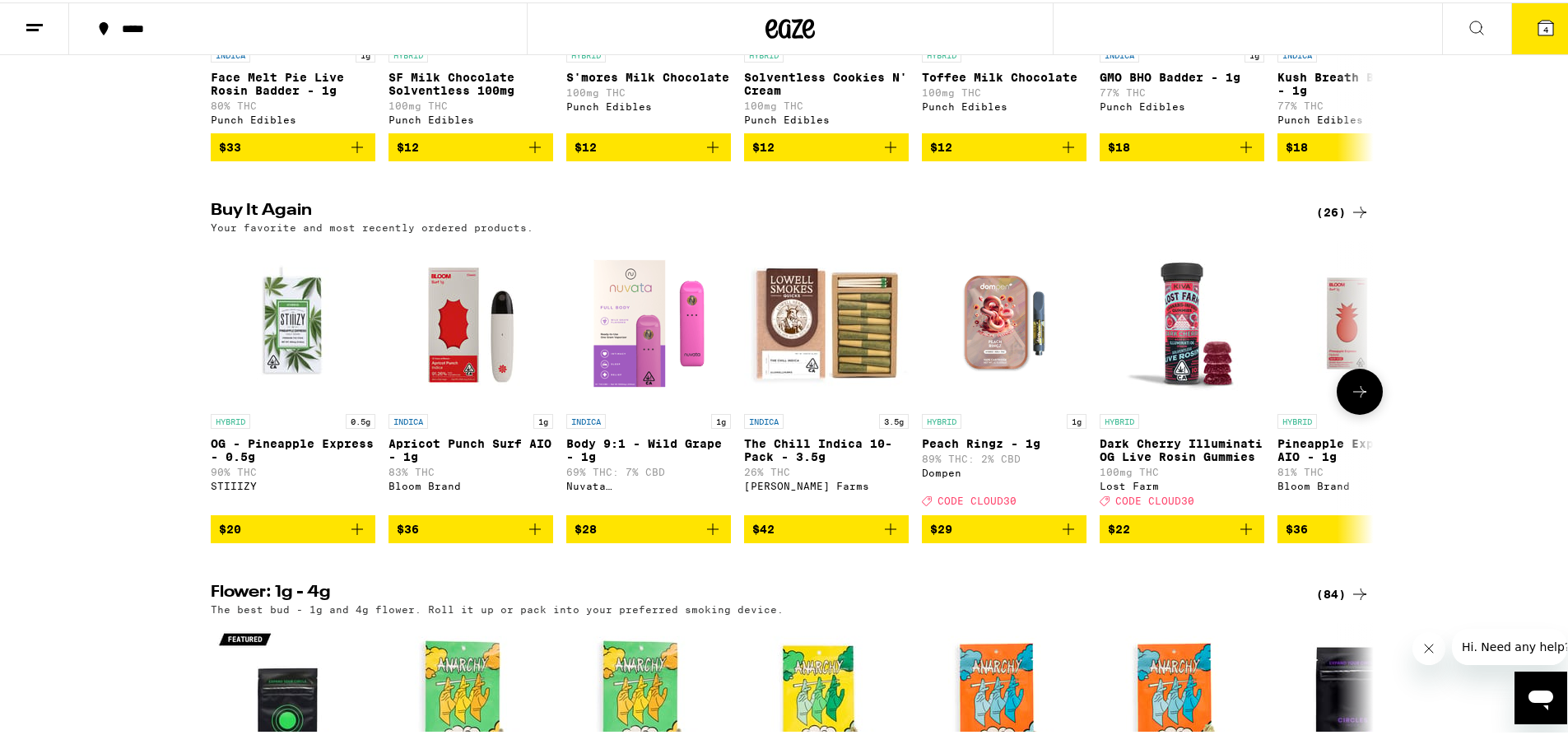
click at [776, 537] on span "$42" at bounding box center [826, 526] width 148 height 19
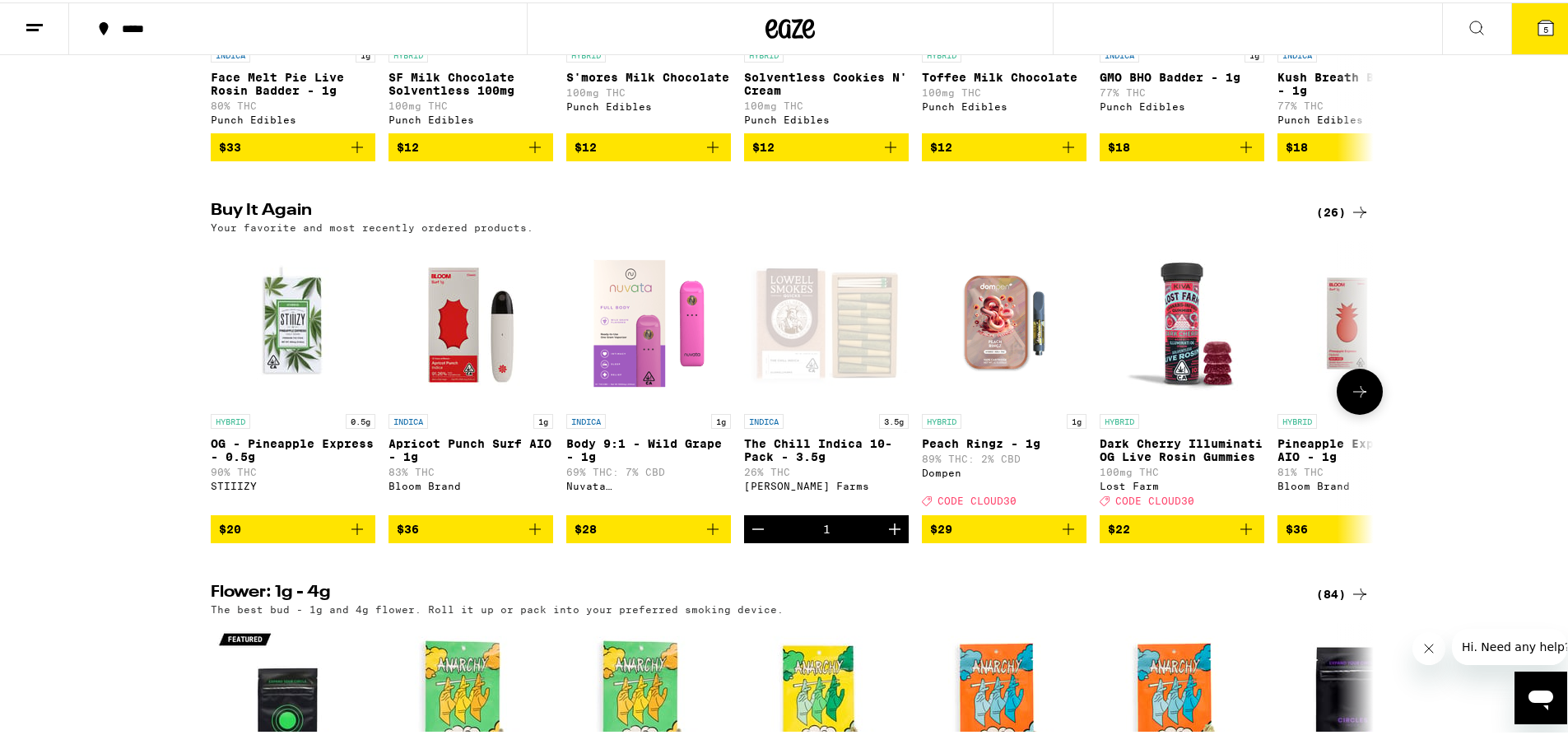
click at [586, 533] on span "$28" at bounding box center [586, 527] width 22 height 14
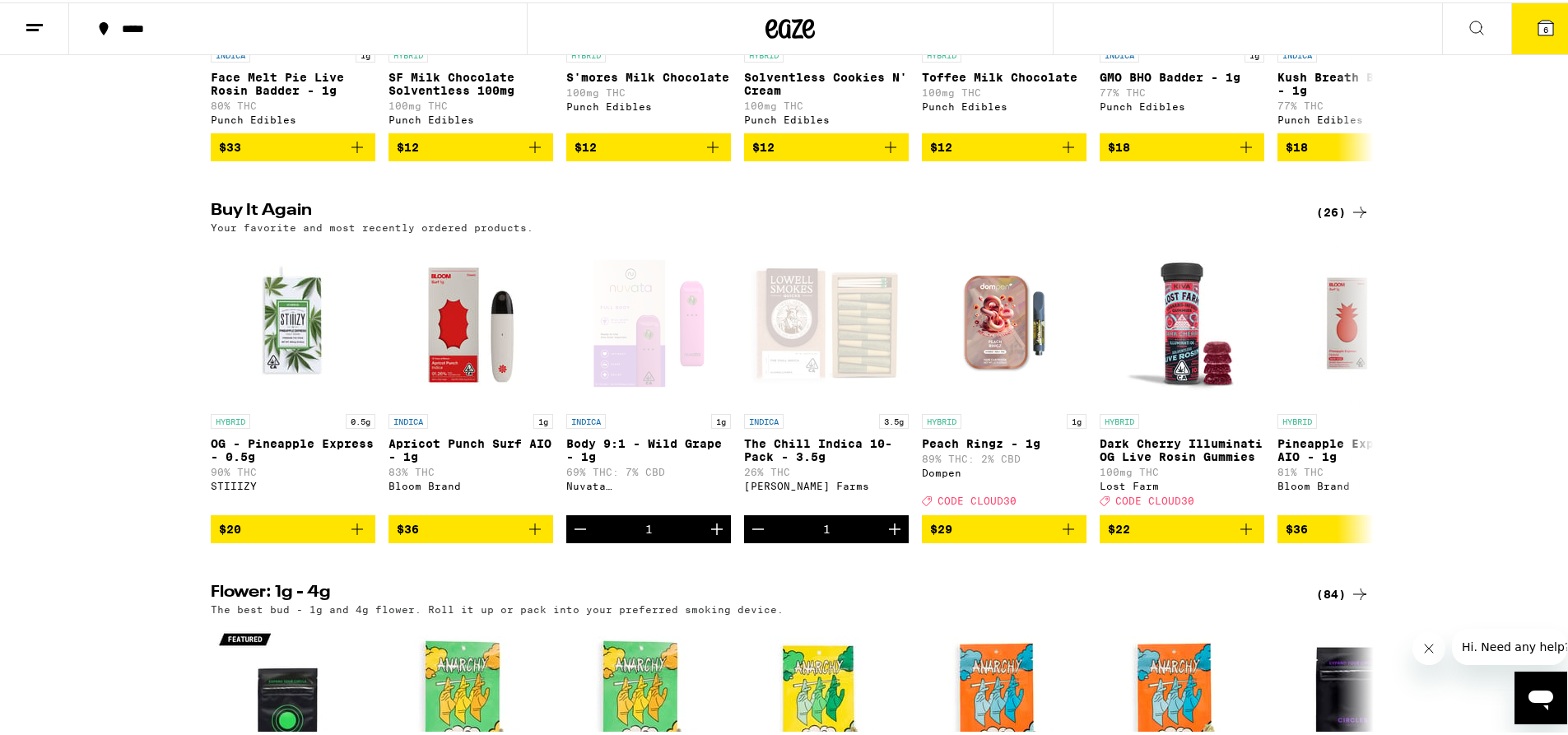
click at [1538, 27] on icon at bounding box center [1545, 25] width 15 height 15
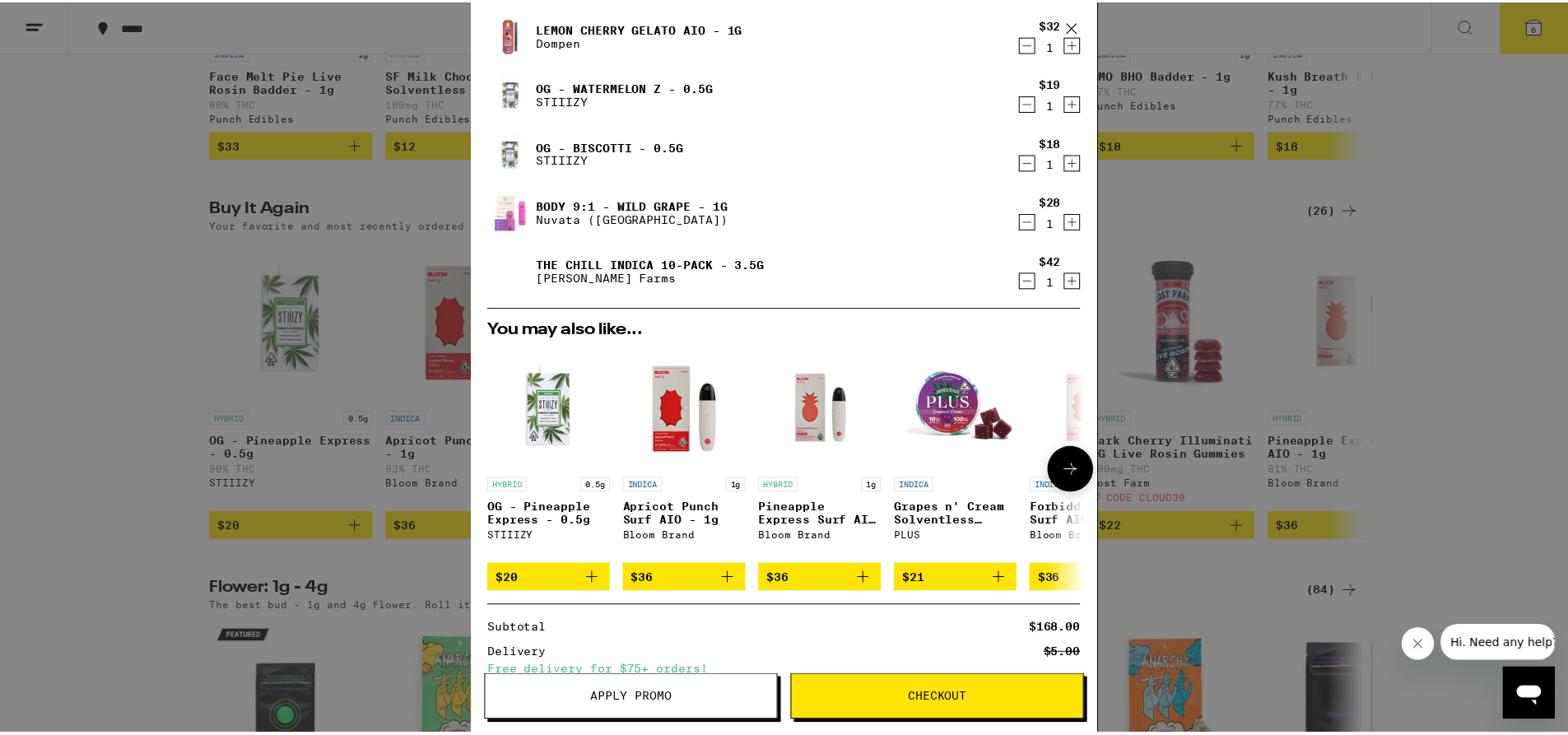
scroll to position [286, 0]
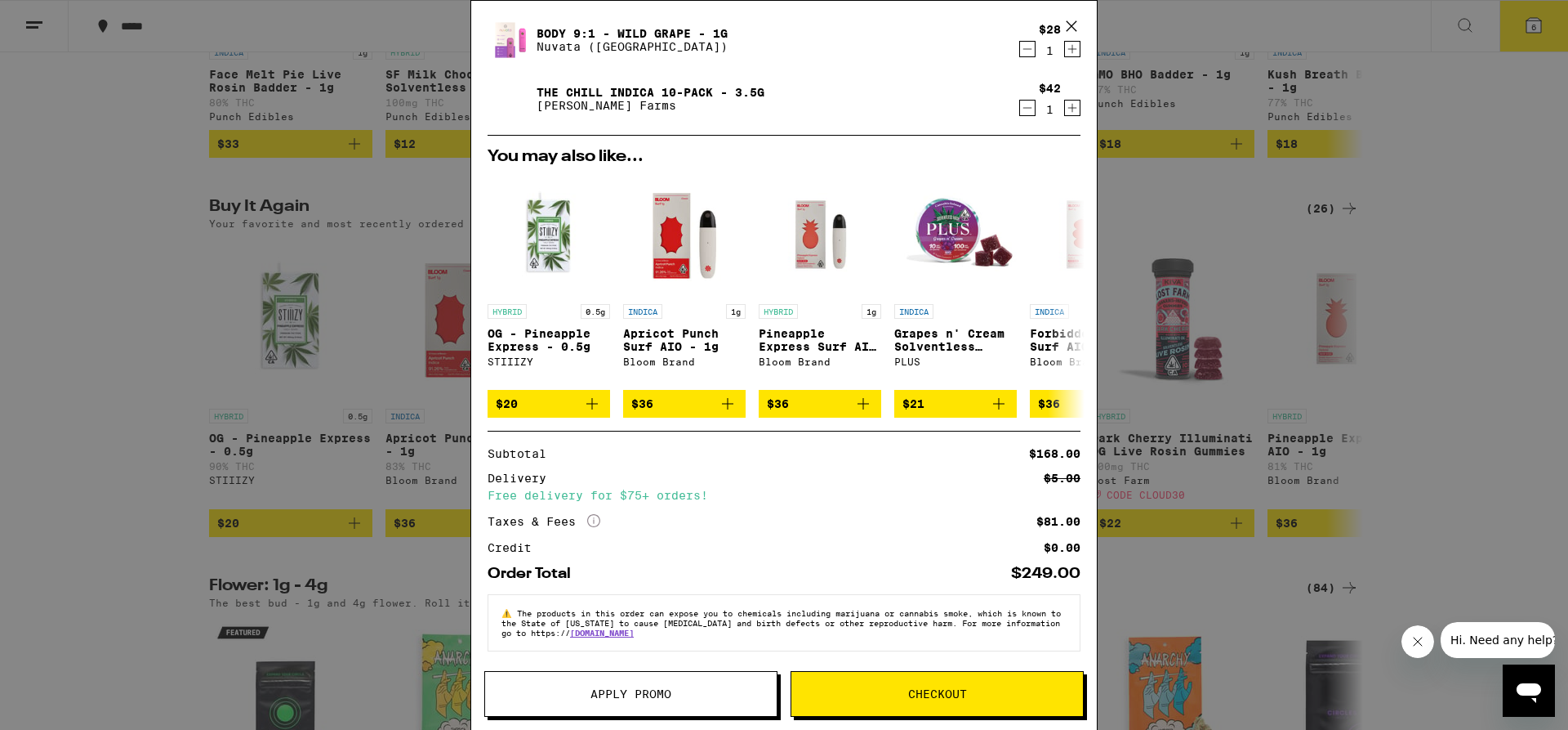
click at [630, 694] on span "Apply Promo" at bounding box center [631, 693] width 81 height 12
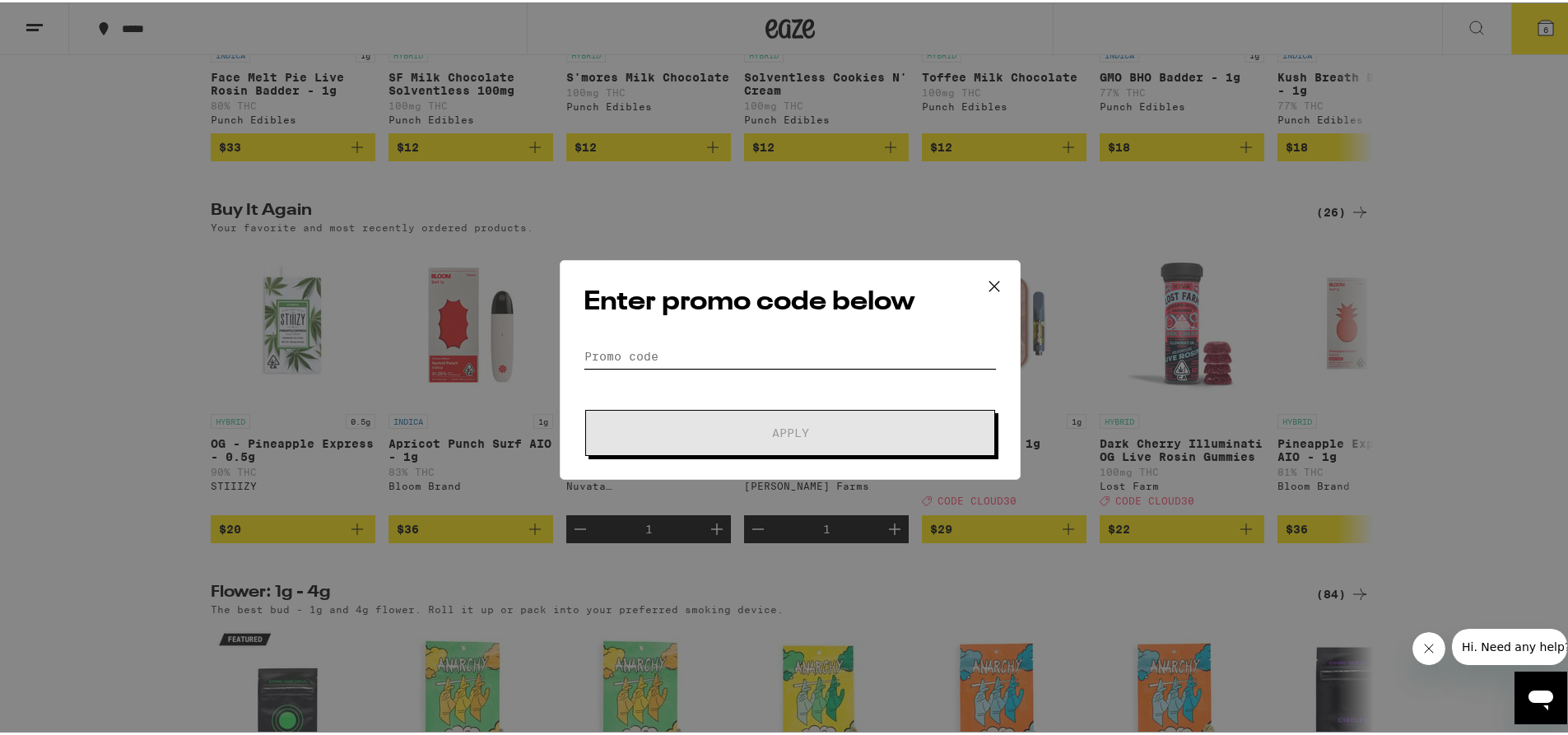
click at [696, 358] on input "Promo Code" at bounding box center [790, 353] width 413 height 24
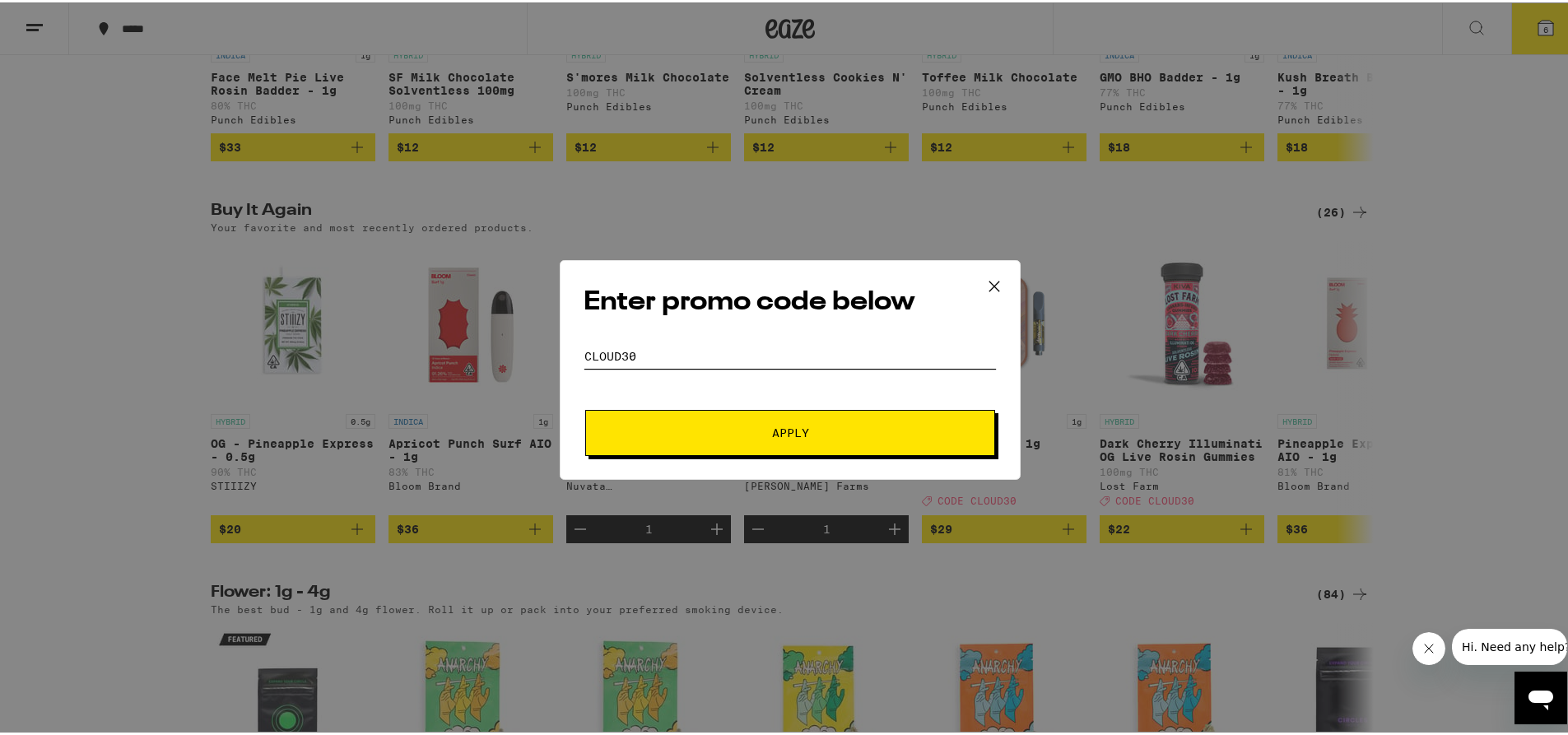
type input "cloud30"
click at [782, 438] on button "Apply" at bounding box center [790, 430] width 410 height 46
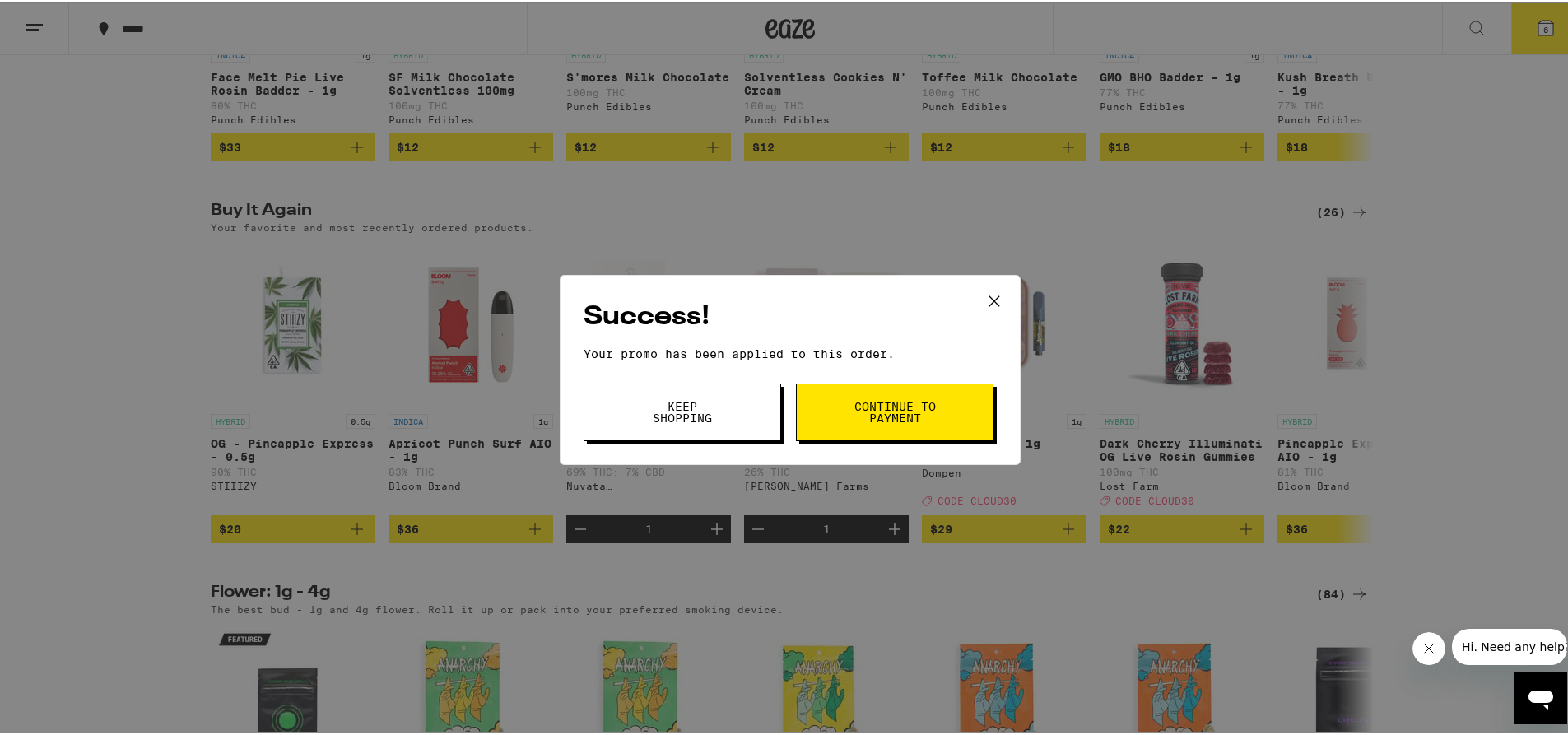
click at [877, 402] on span "Continue to payment" at bounding box center [895, 409] width 84 height 23
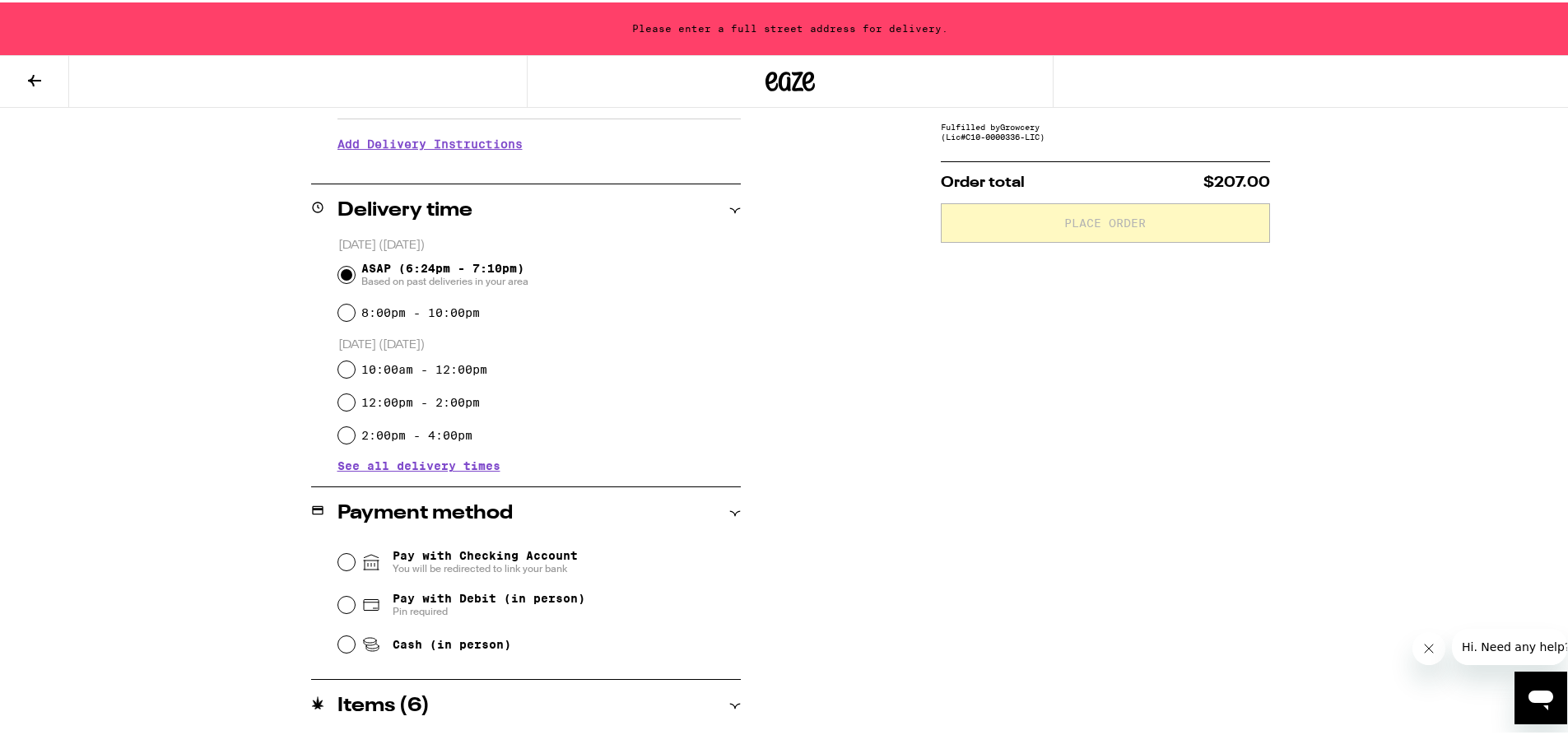
scroll to position [411, 0]
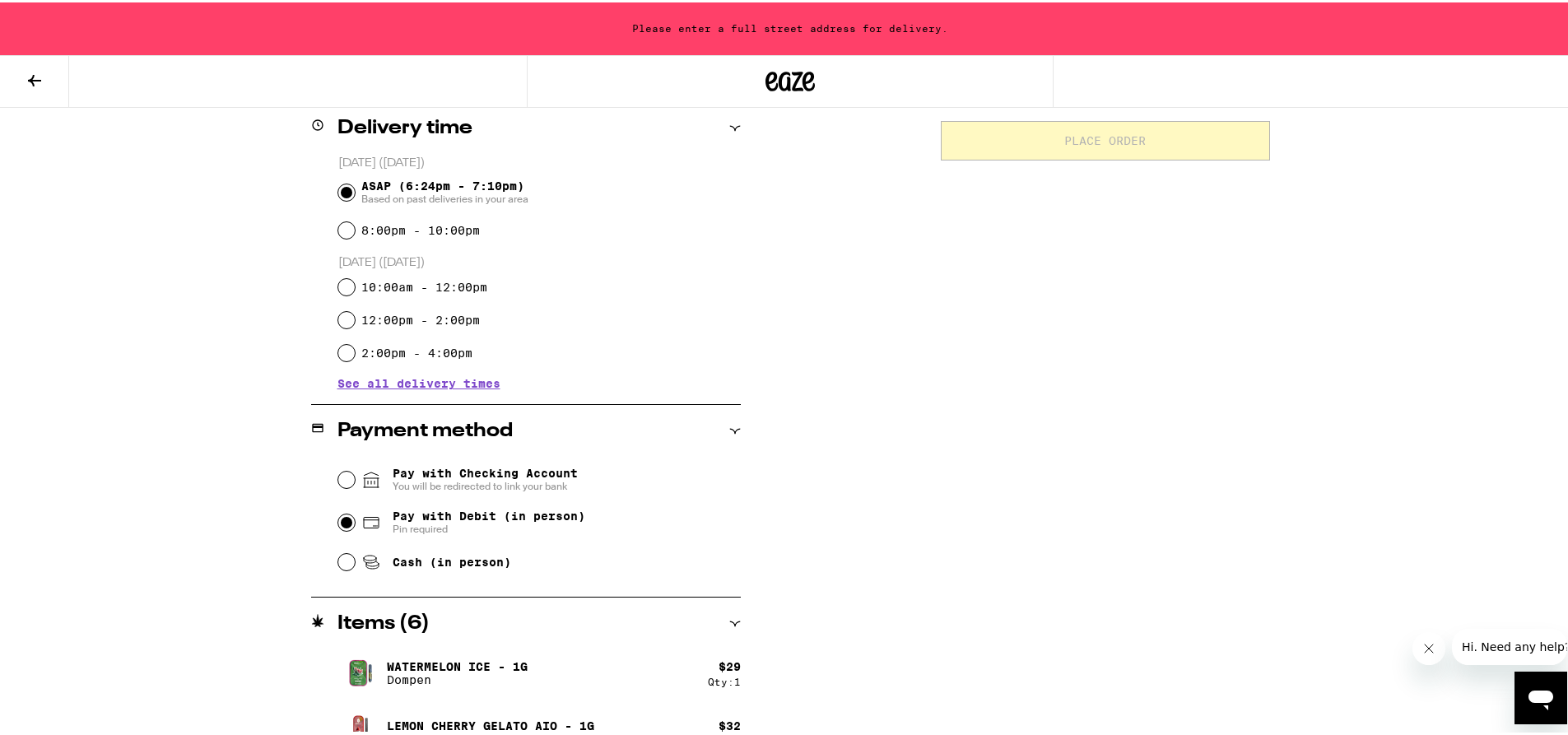
click at [339, 515] on input "Pay with Debit (in person) Pin required" at bounding box center [346, 519] width 17 height 17
radio input "true"
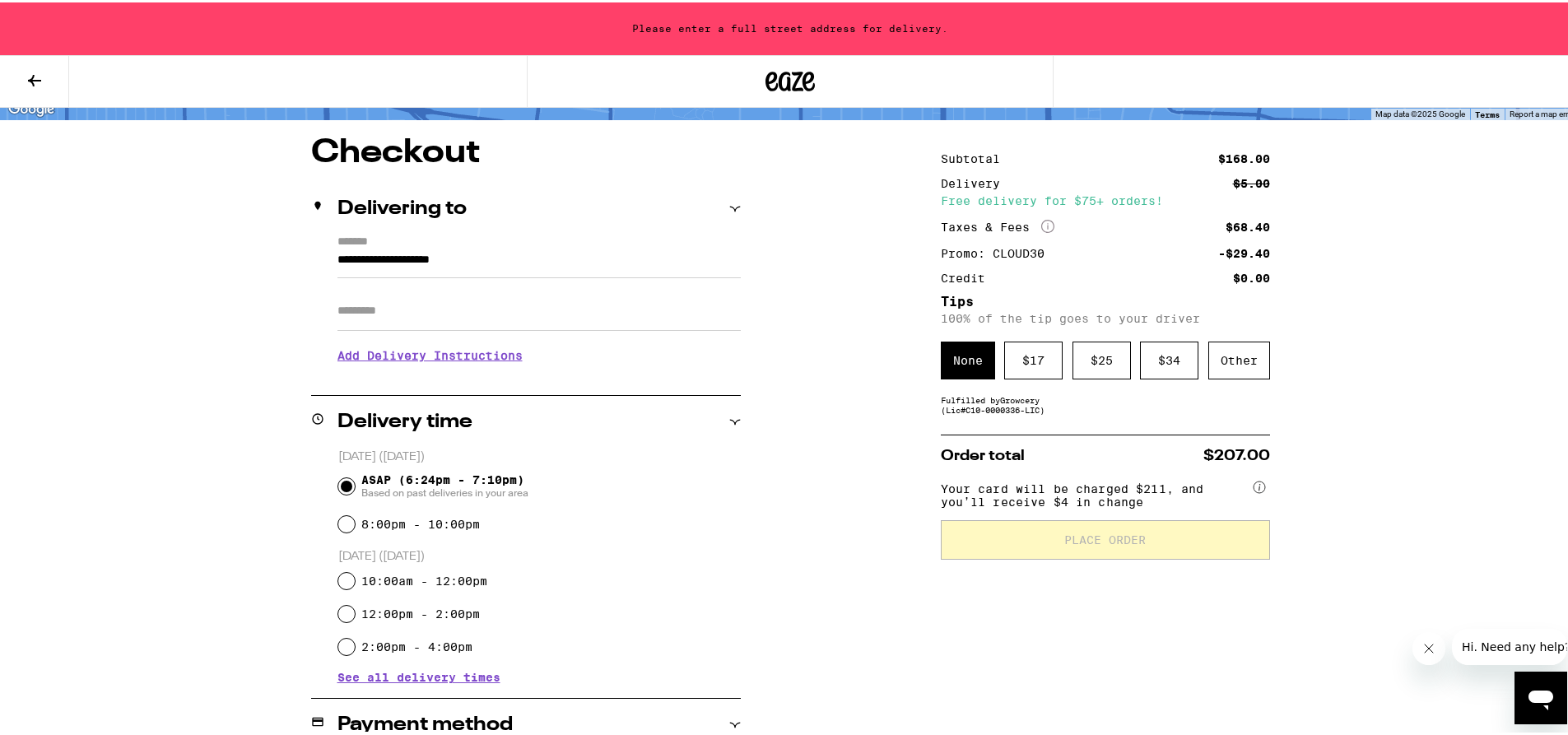
scroll to position [104, 0]
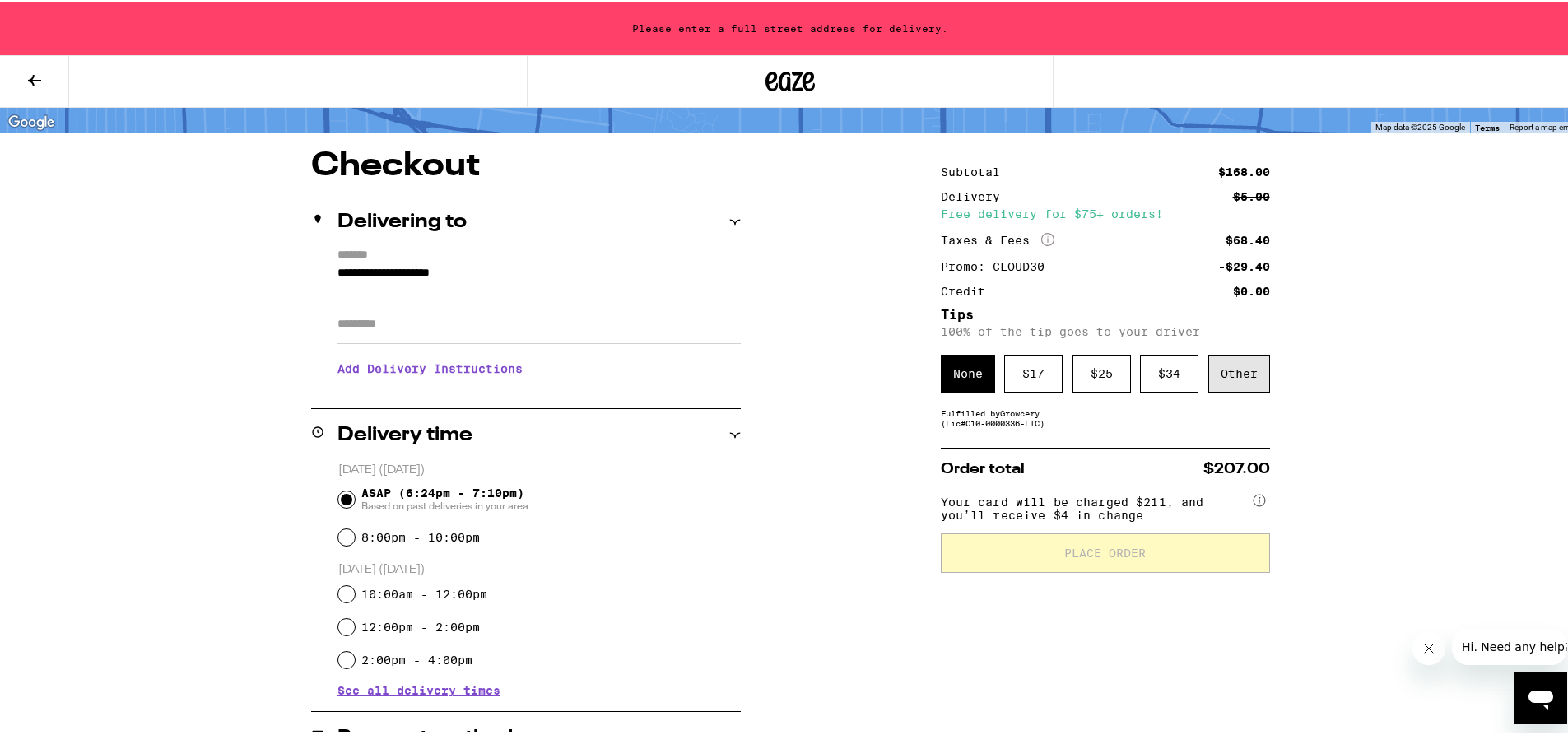
click at [1232, 375] on div "Other" at bounding box center [1238, 370] width 61 height 38
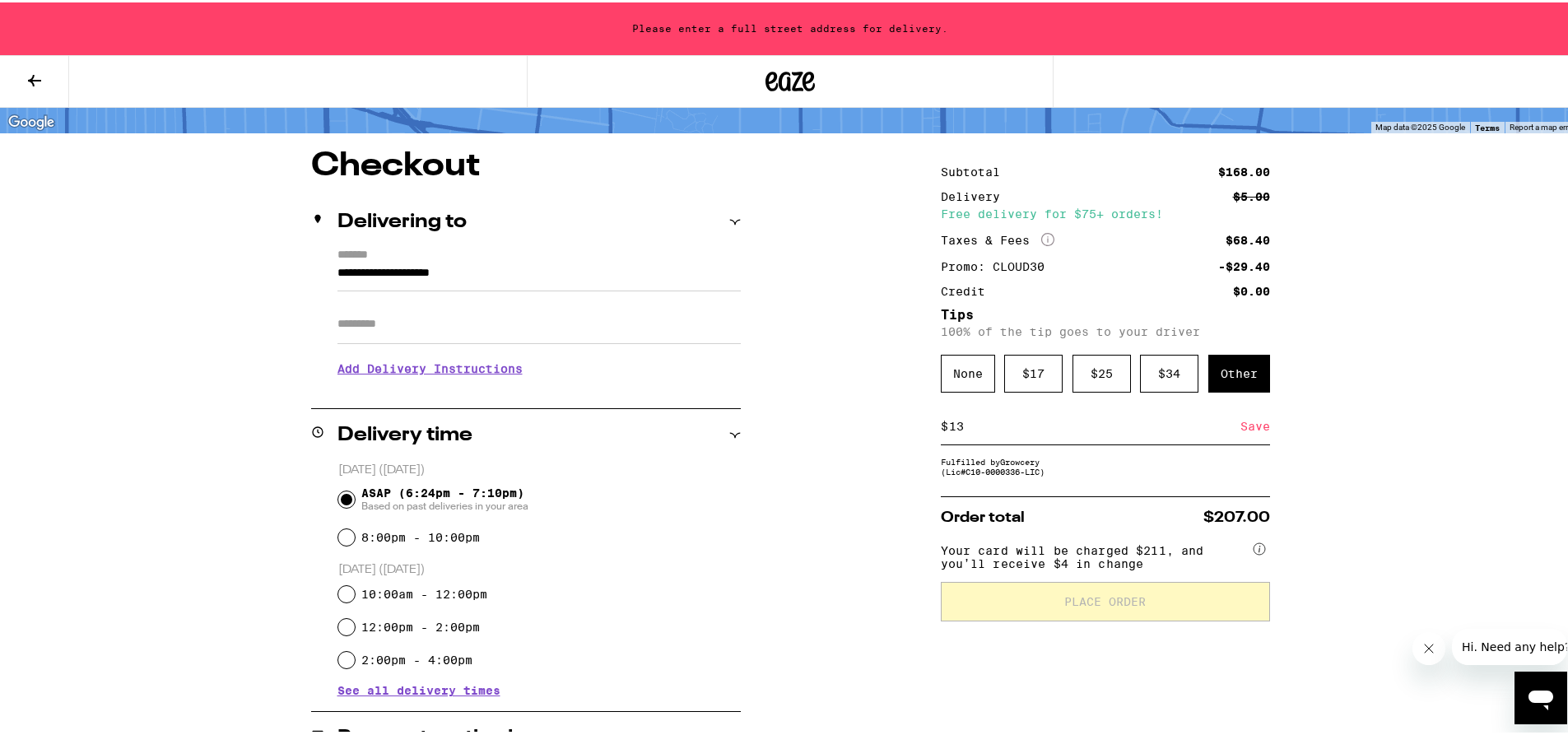
type input "13"
click at [1245, 429] on div "Save" at bounding box center [1255, 423] width 29 height 36
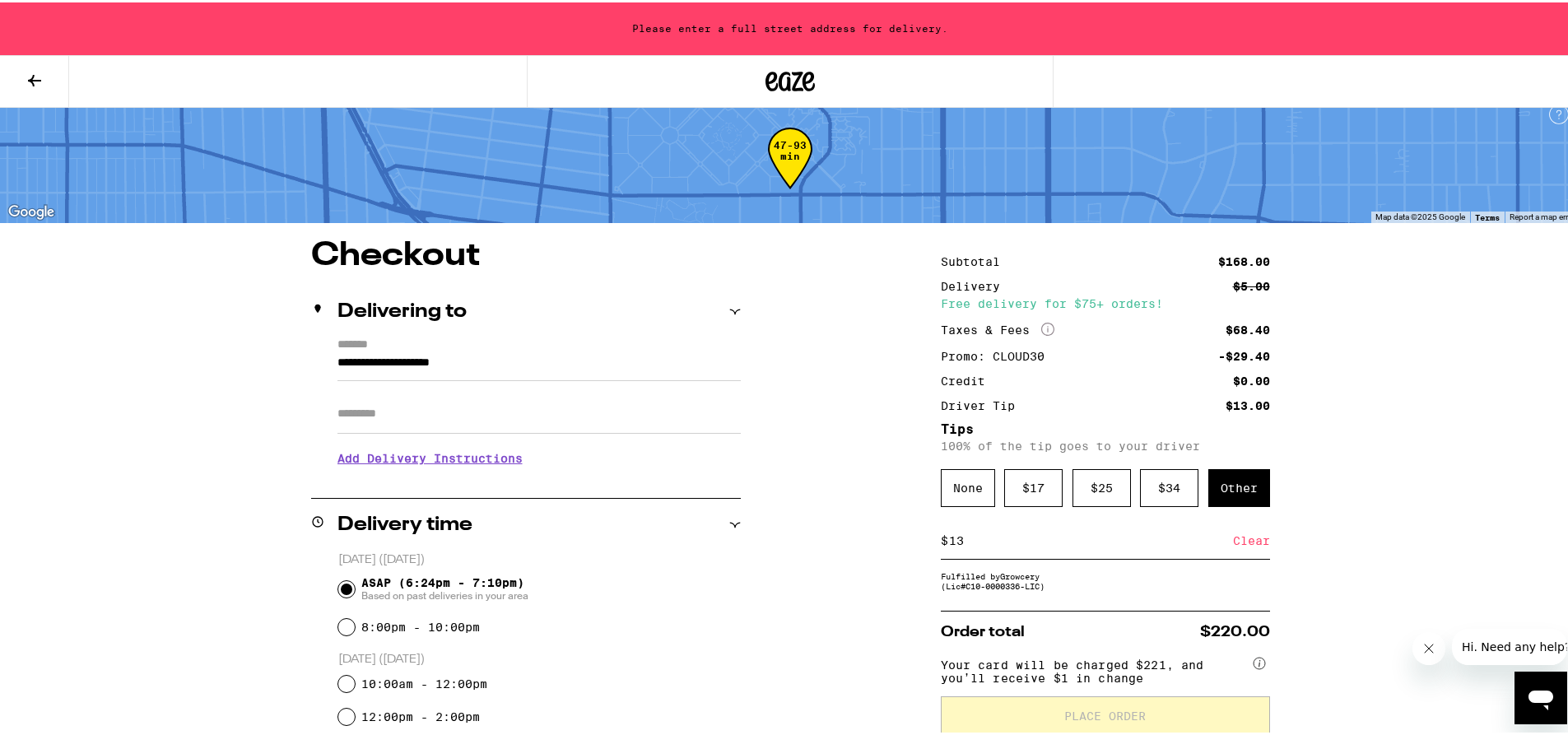
scroll to position [0, 0]
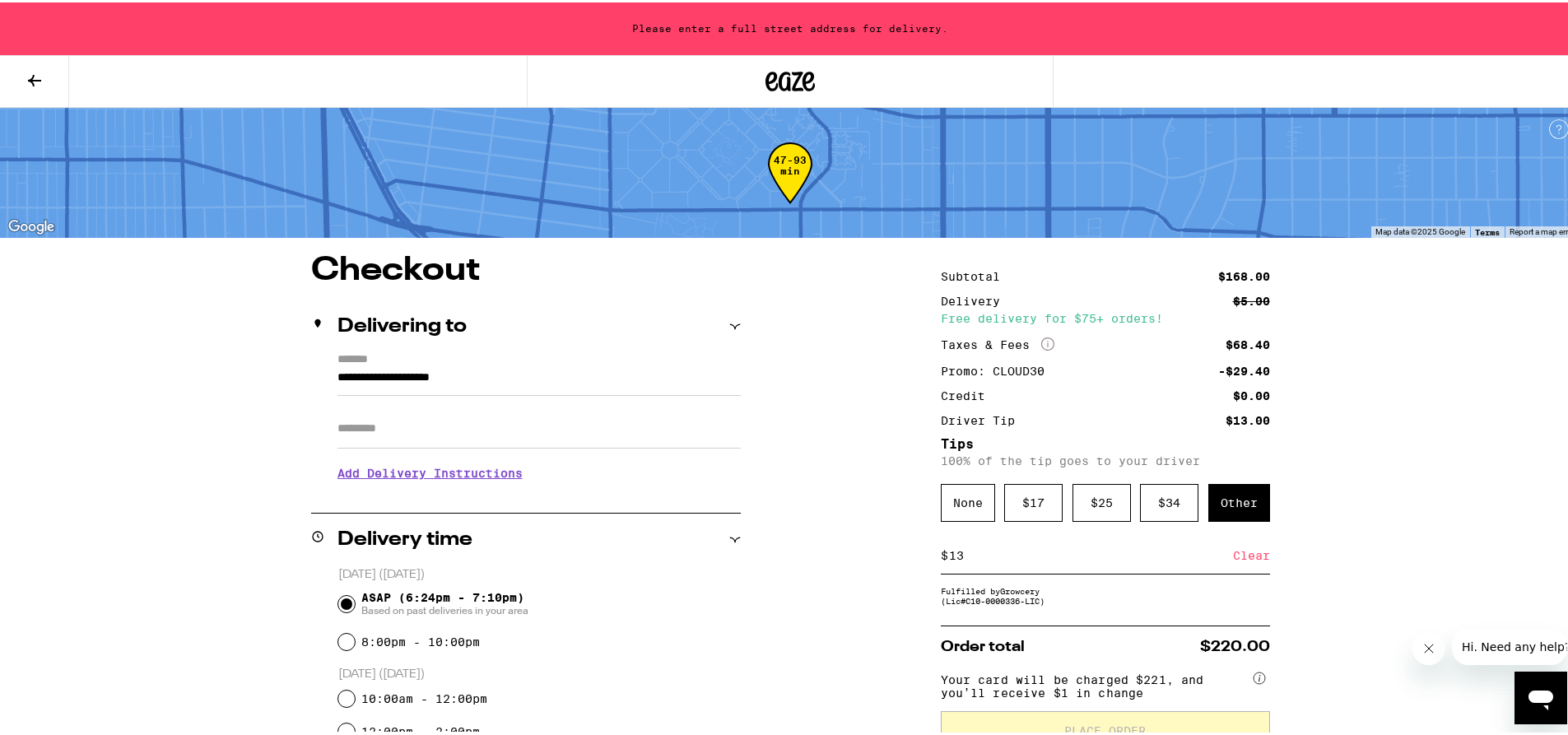
click at [755, 18] on div "Please enter a full street address for delivery." at bounding box center [790, 26] width 1580 height 52
click at [340, 375] on input "**********" at bounding box center [539, 379] width 404 height 28
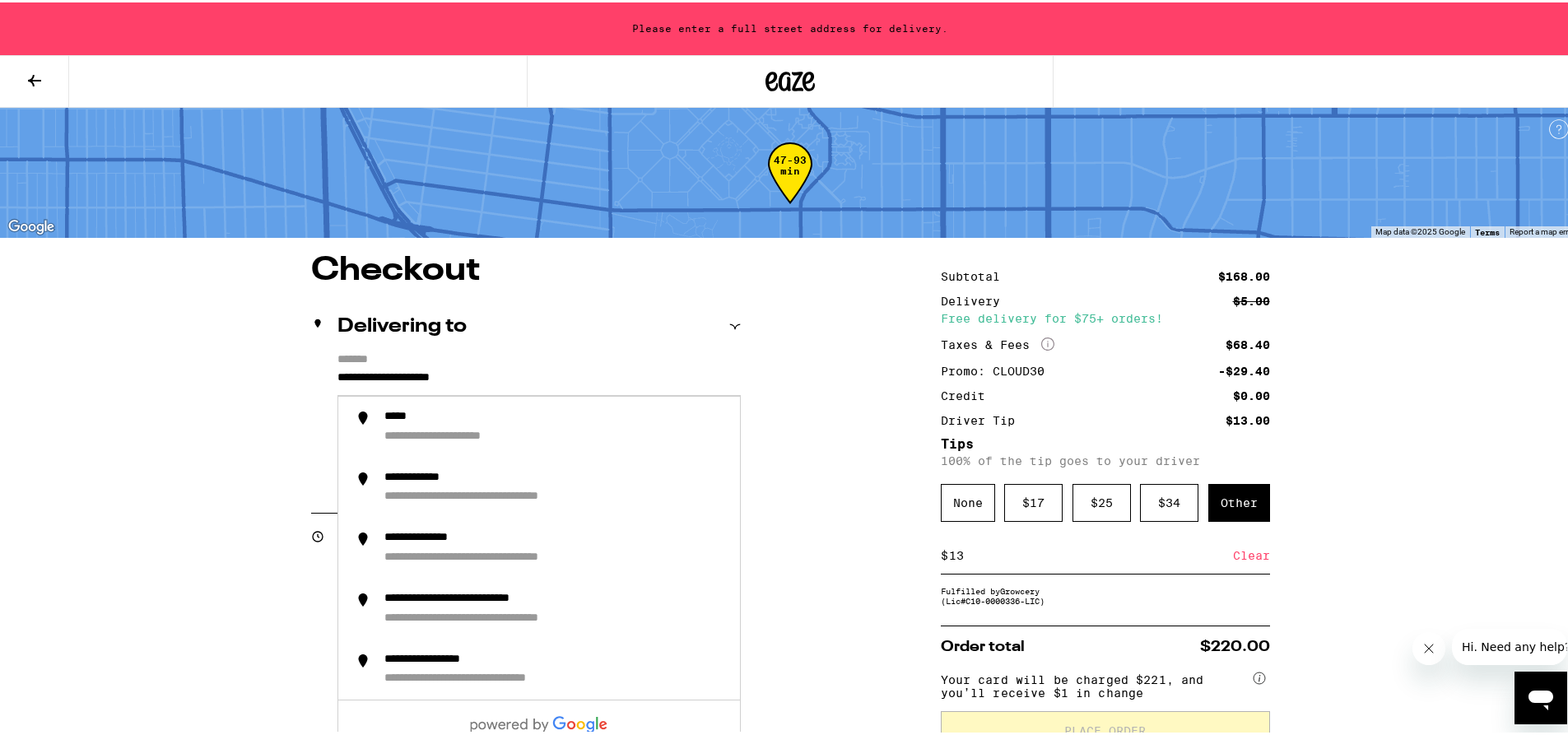
click at [511, 368] on input "**********" at bounding box center [539, 379] width 404 height 28
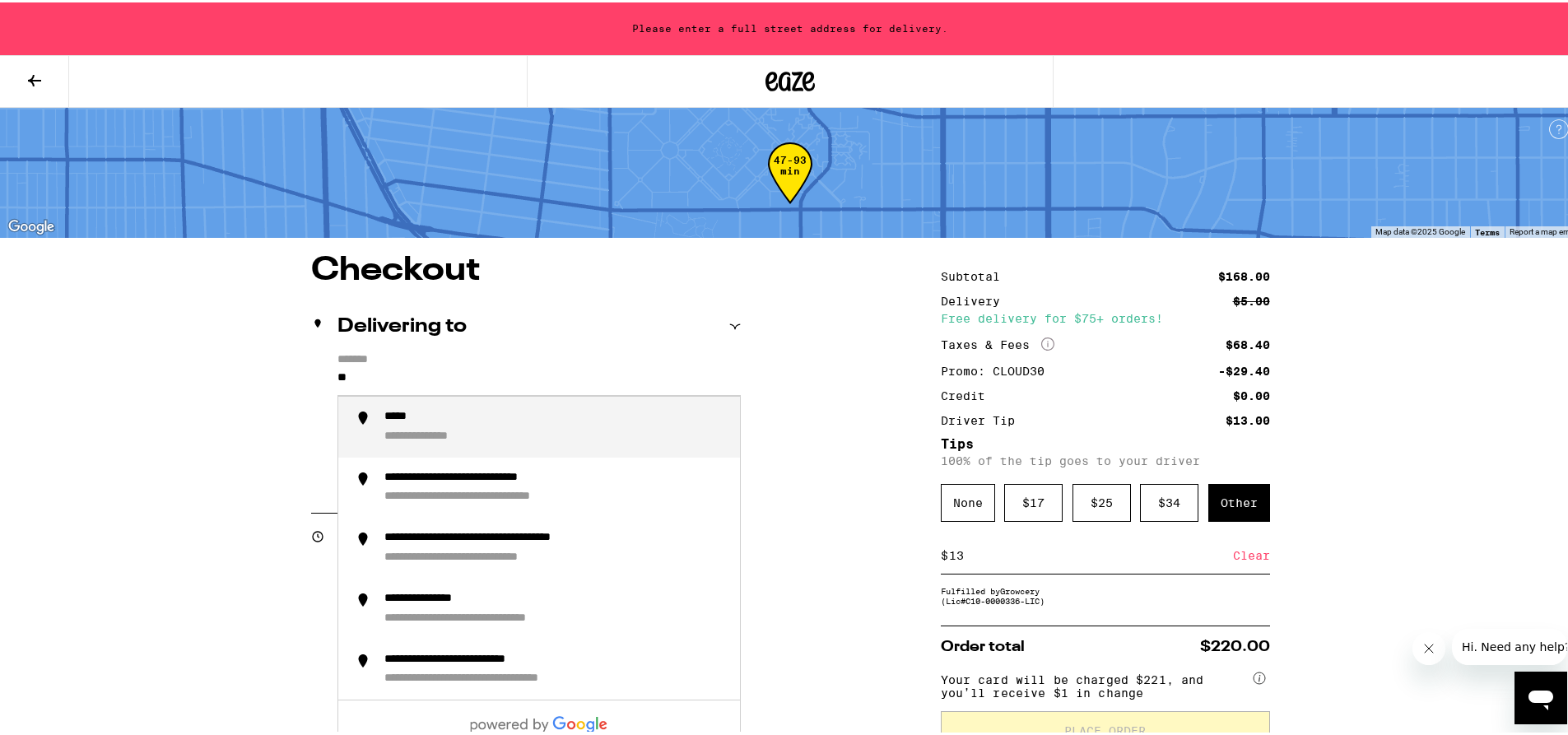
type input "*"
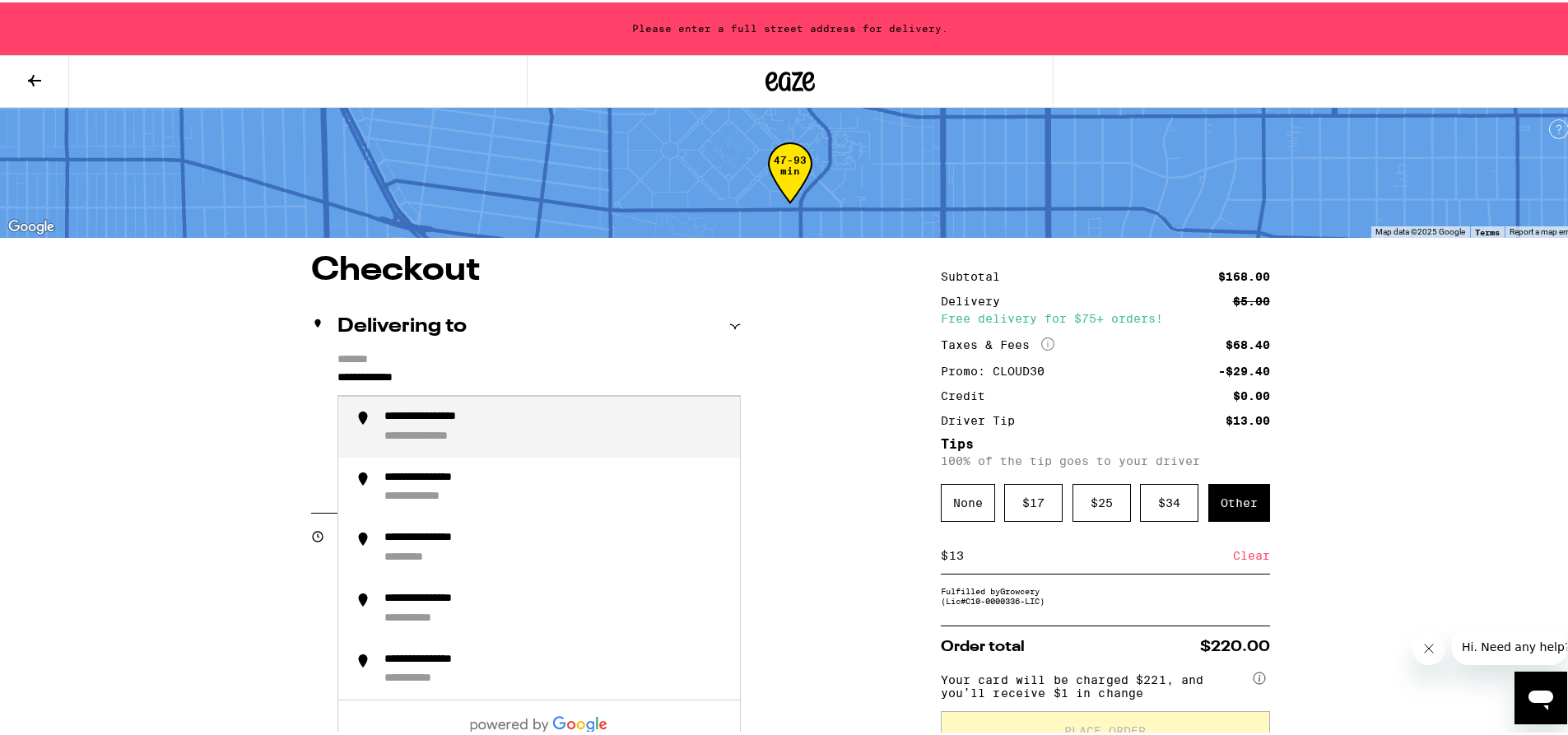
click at [412, 422] on div "**********" at bounding box center [447, 414] width 126 height 15
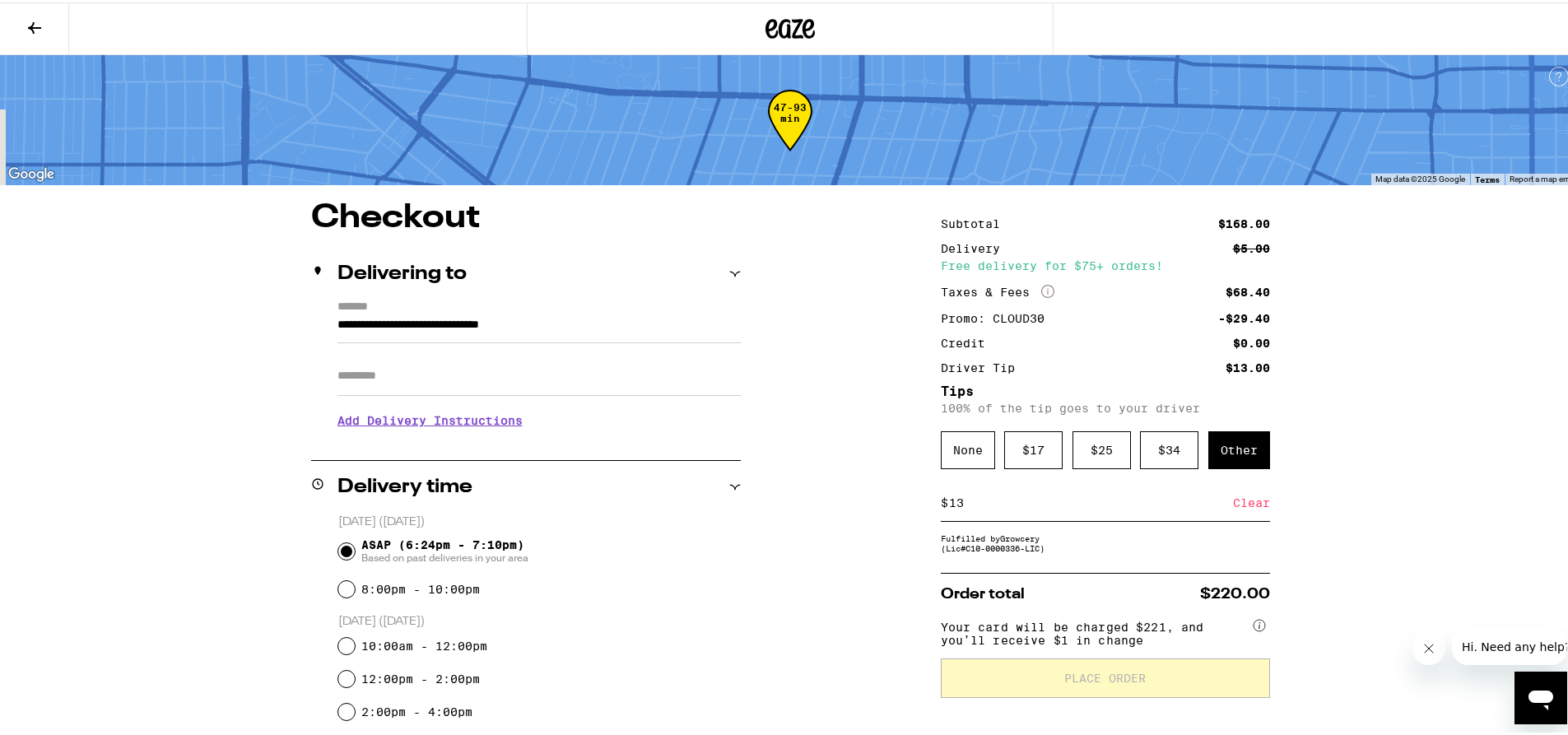
click at [639, 324] on input "**********" at bounding box center [539, 327] width 404 height 28
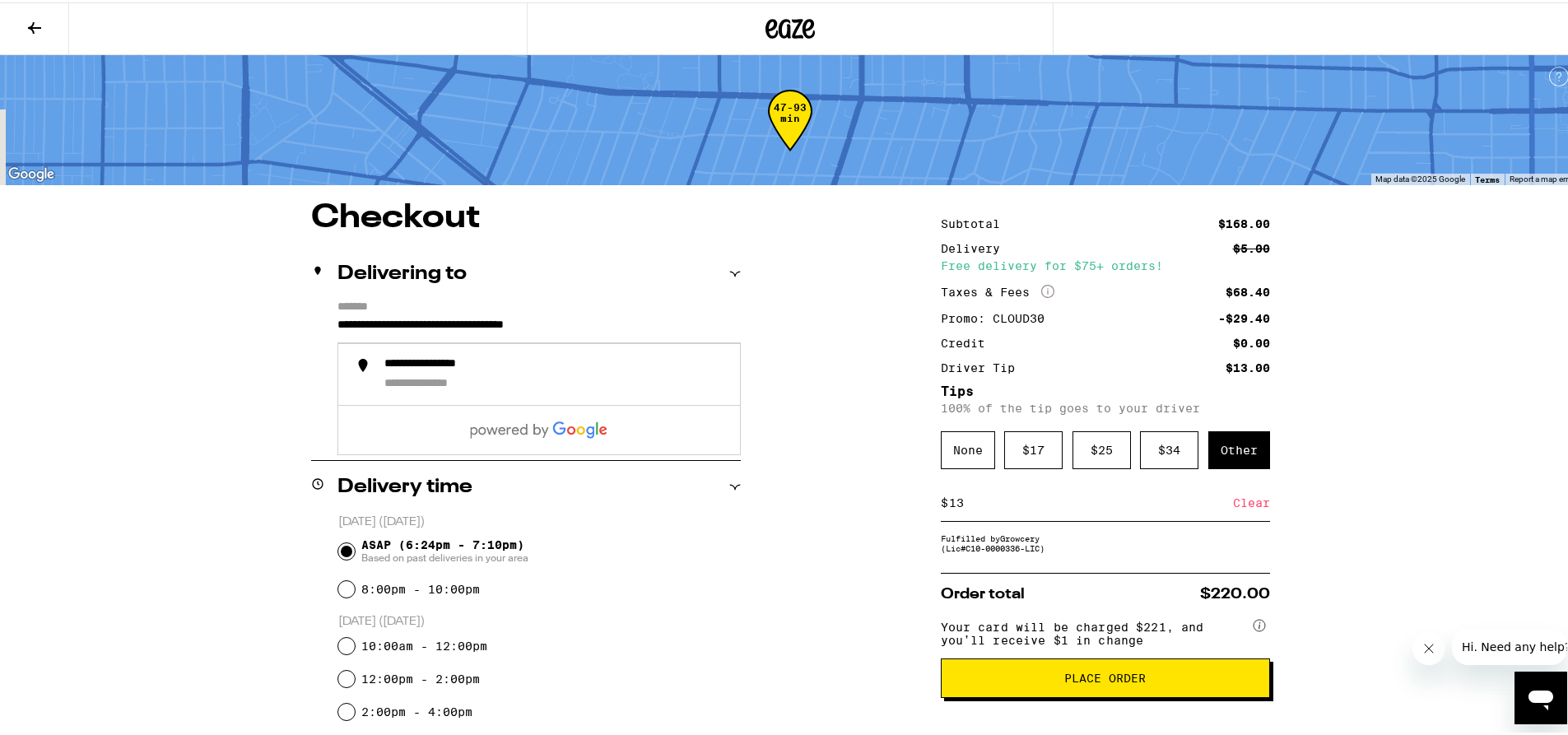
type input "**********"
click at [1116, 682] on span "Place Order" at bounding box center [1105, 676] width 82 height 12
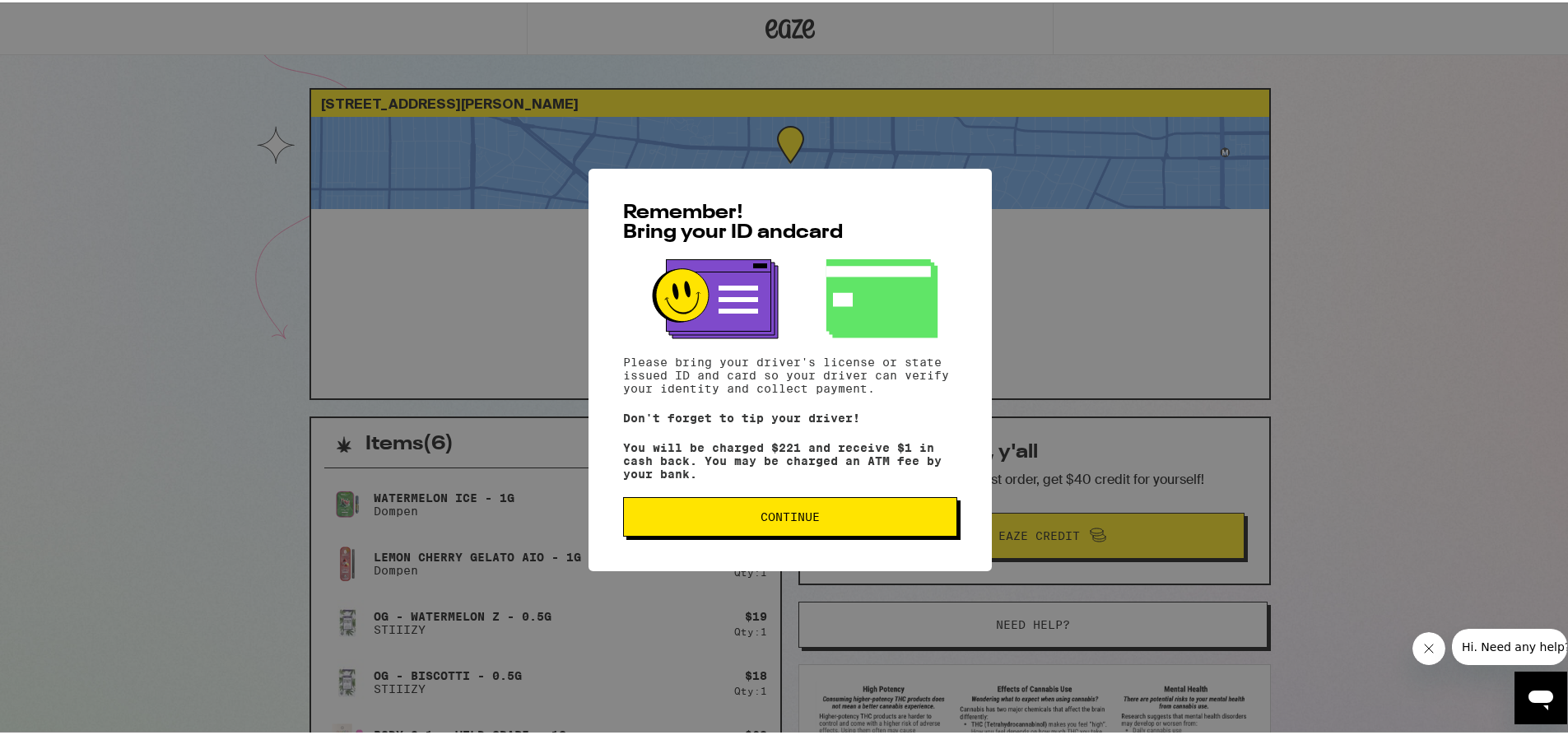
click at [762, 520] on span "Continue" at bounding box center [790, 514] width 59 height 12
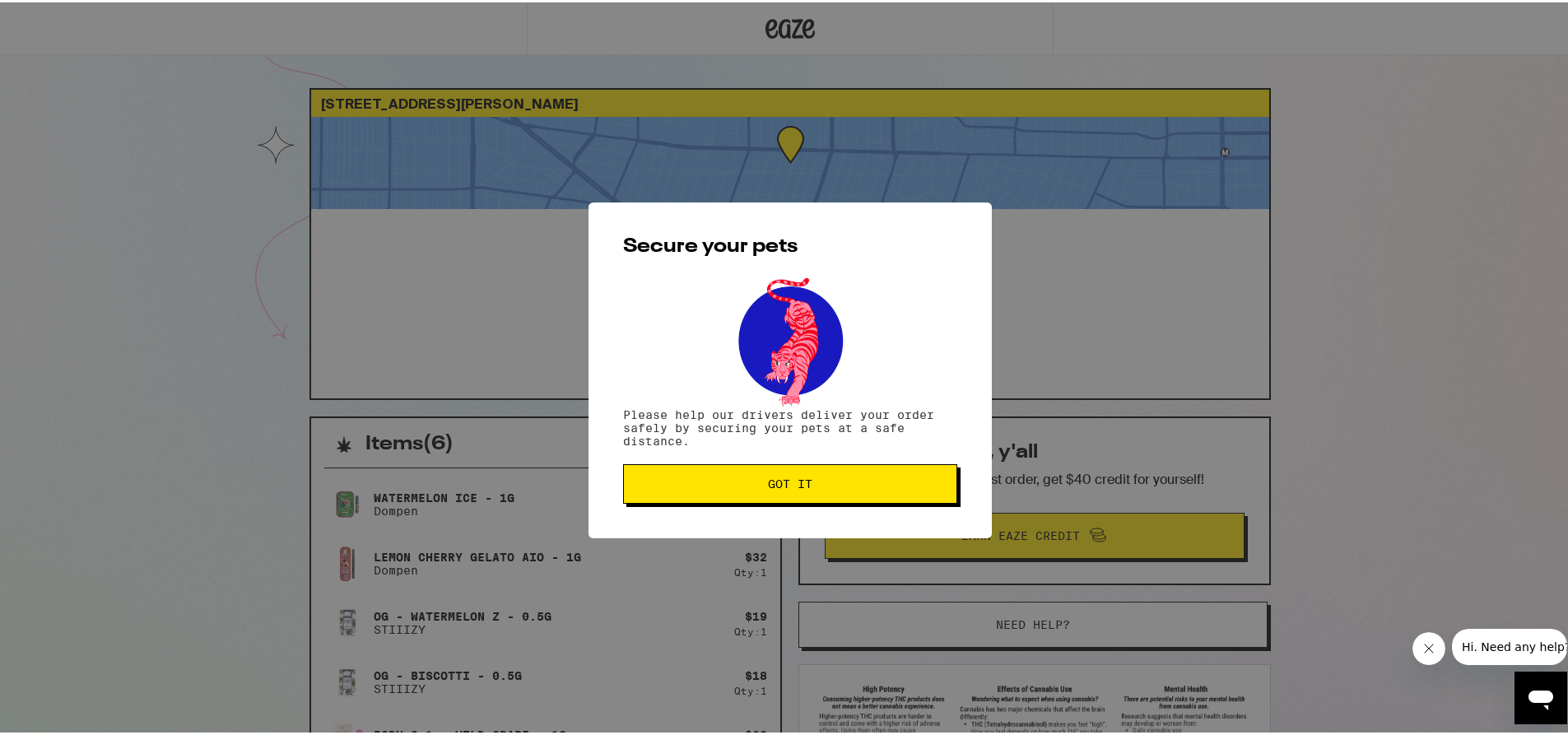
click at [774, 477] on span "Got it" at bounding box center [790, 481] width 45 height 12
